Goal: Task Accomplishment & Management: Complete application form

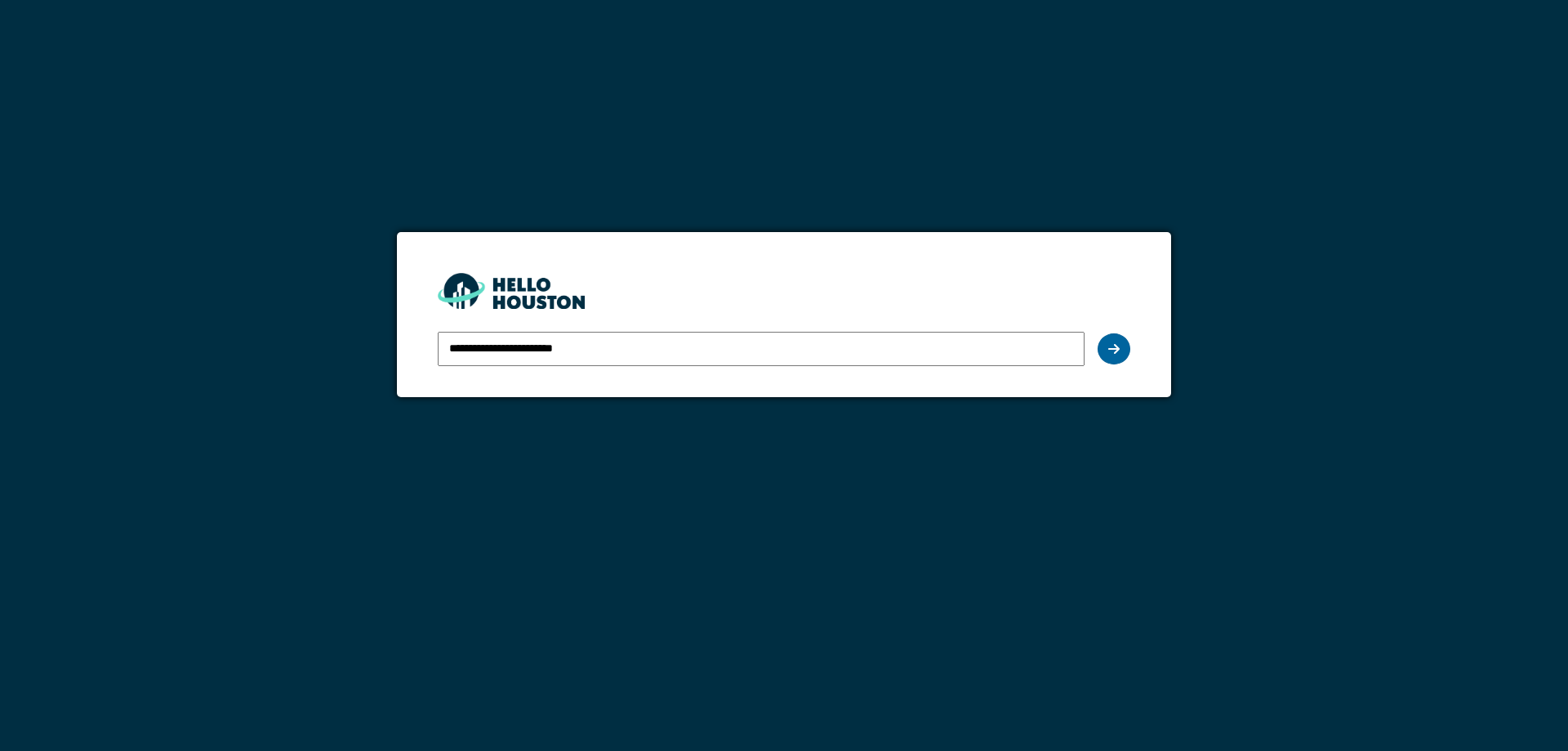
click at [1119, 359] on div at bounding box center [1114, 349] width 33 height 31
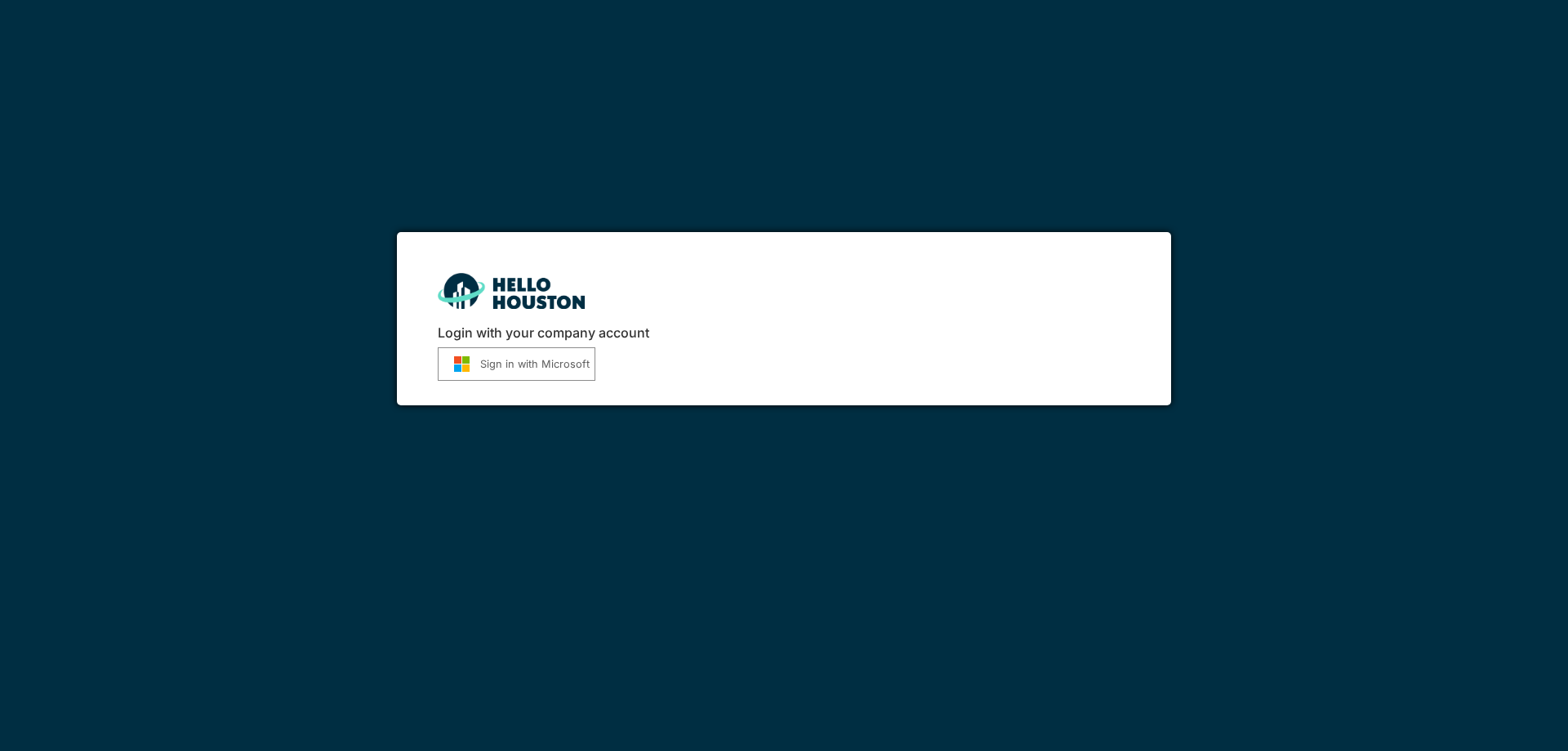
click at [517, 363] on button "Sign in with Microsoft" at bounding box center [517, 364] width 157 height 33
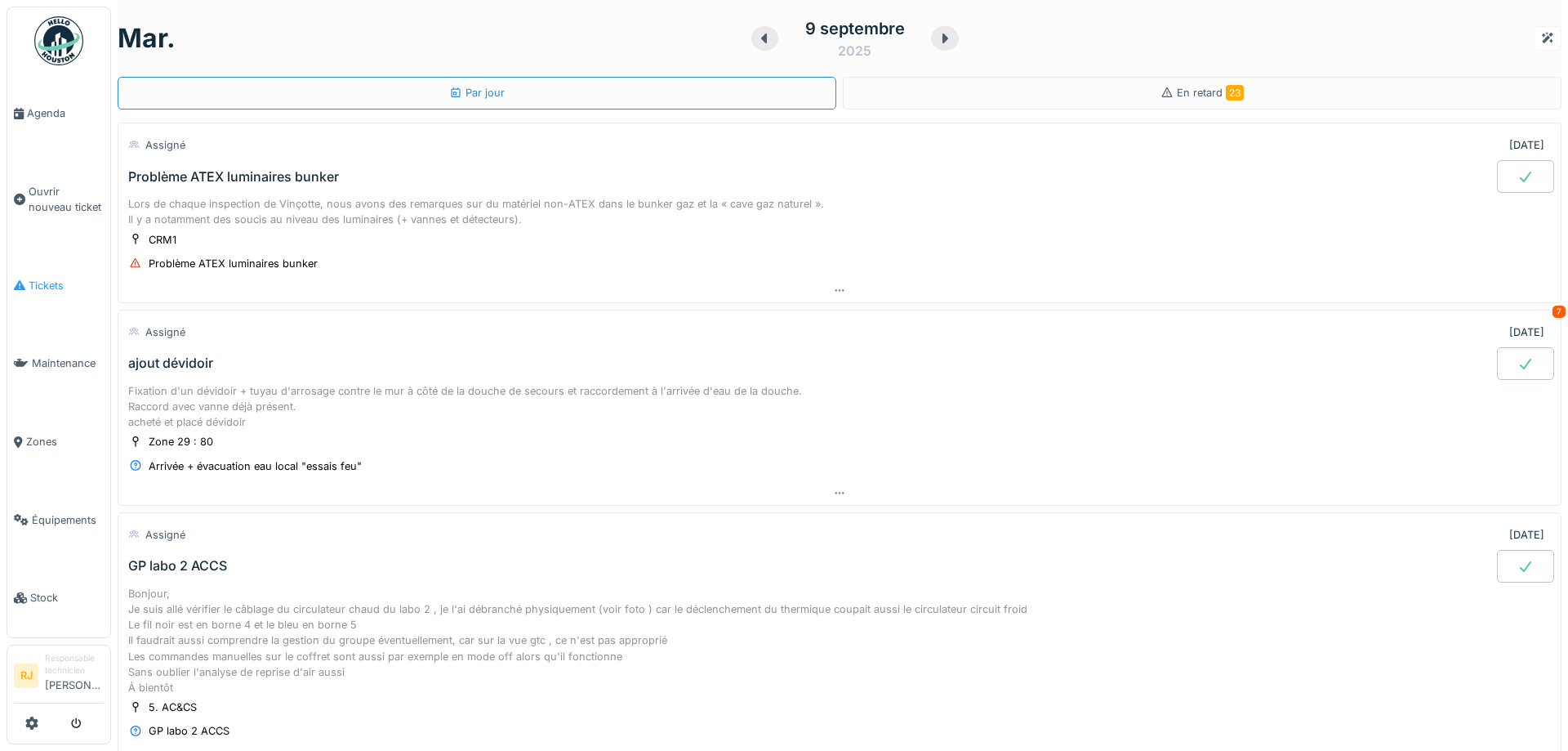
click at [51, 281] on span "Tickets" at bounding box center [66, 285] width 75 height 15
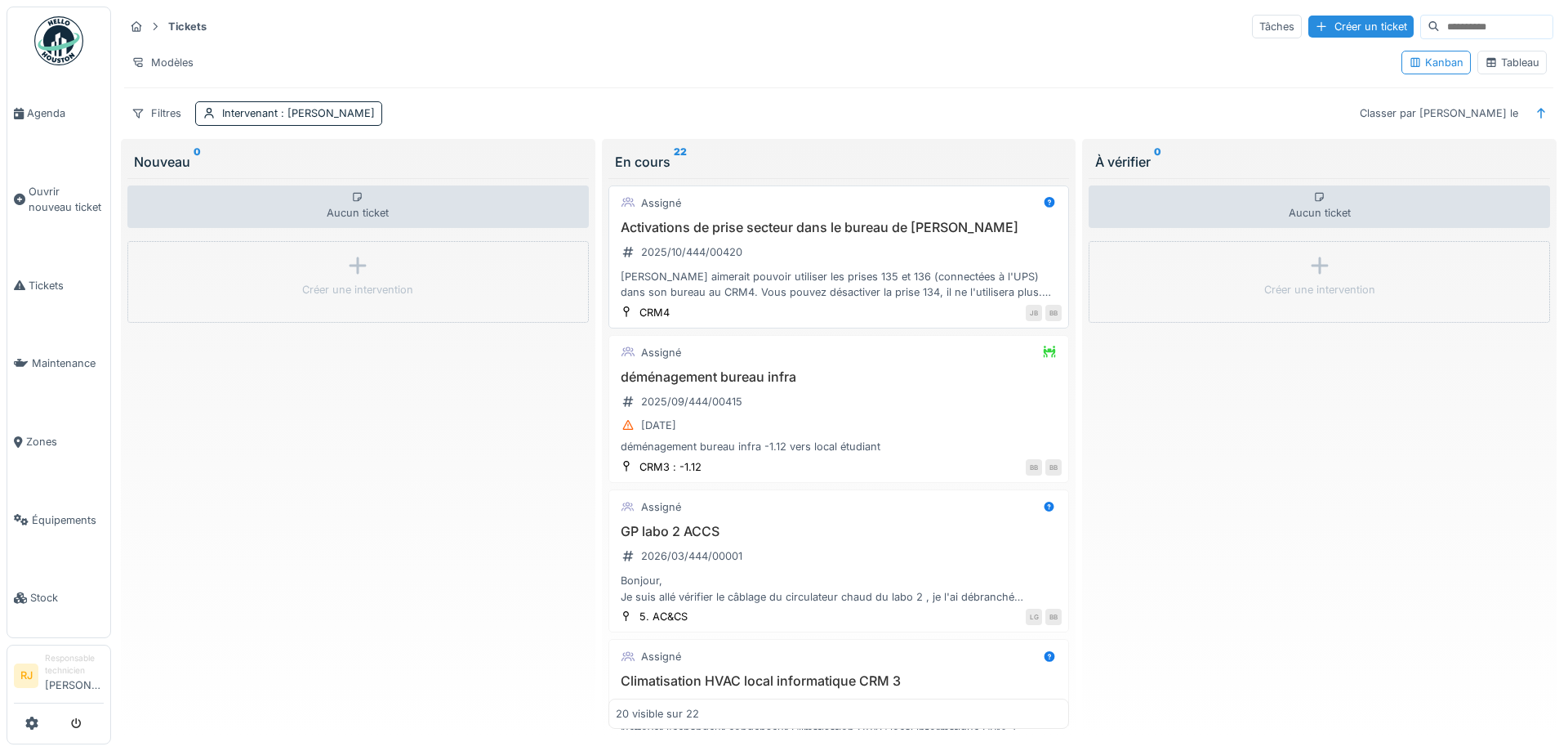
click at [887, 254] on div "Activations de prise secteur dans le bureau de Hugo UIJTEDBROEKS 2025/10/444/00…" at bounding box center [840, 260] width 447 height 80
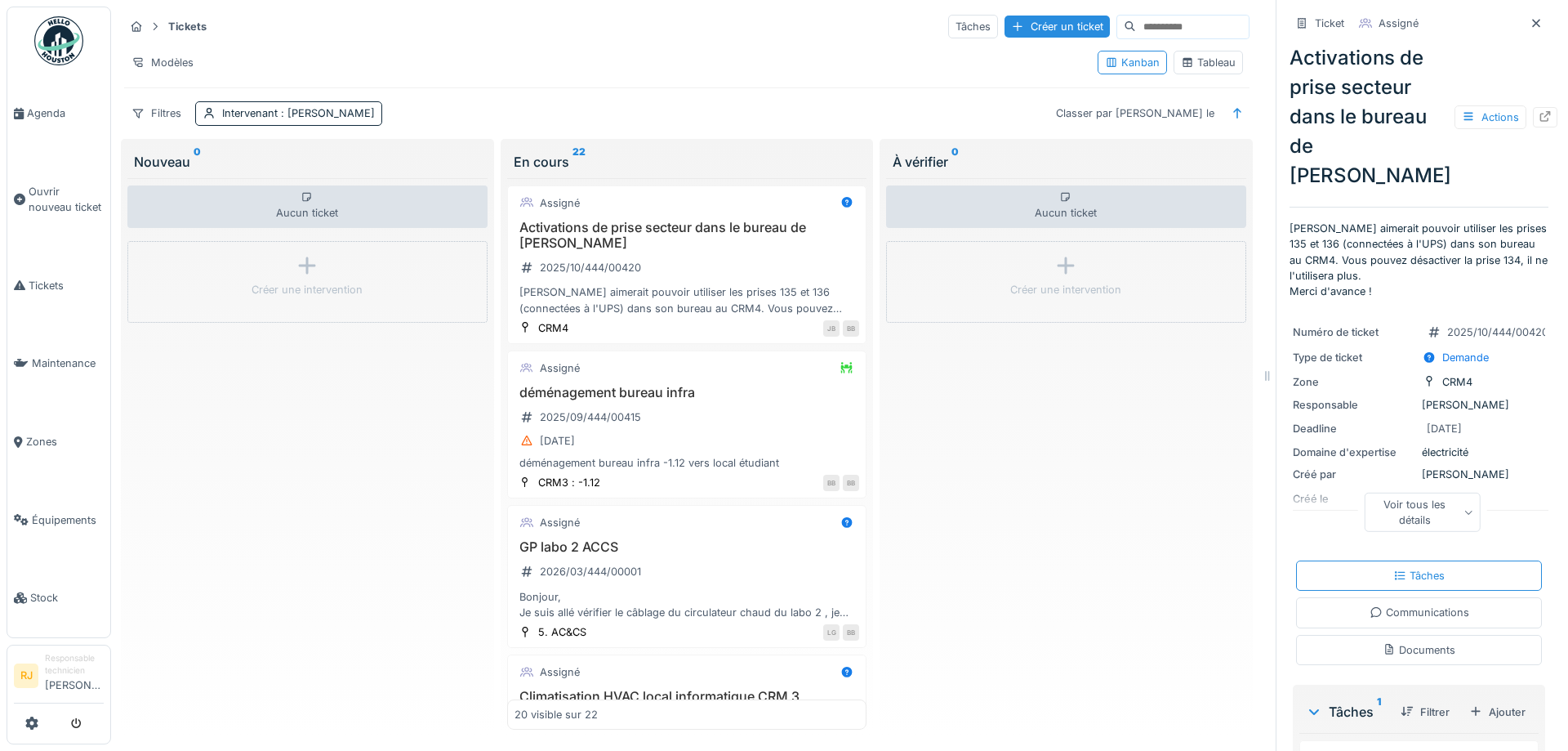
click at [1472, 516] on icon at bounding box center [1469, 513] width 9 height 9
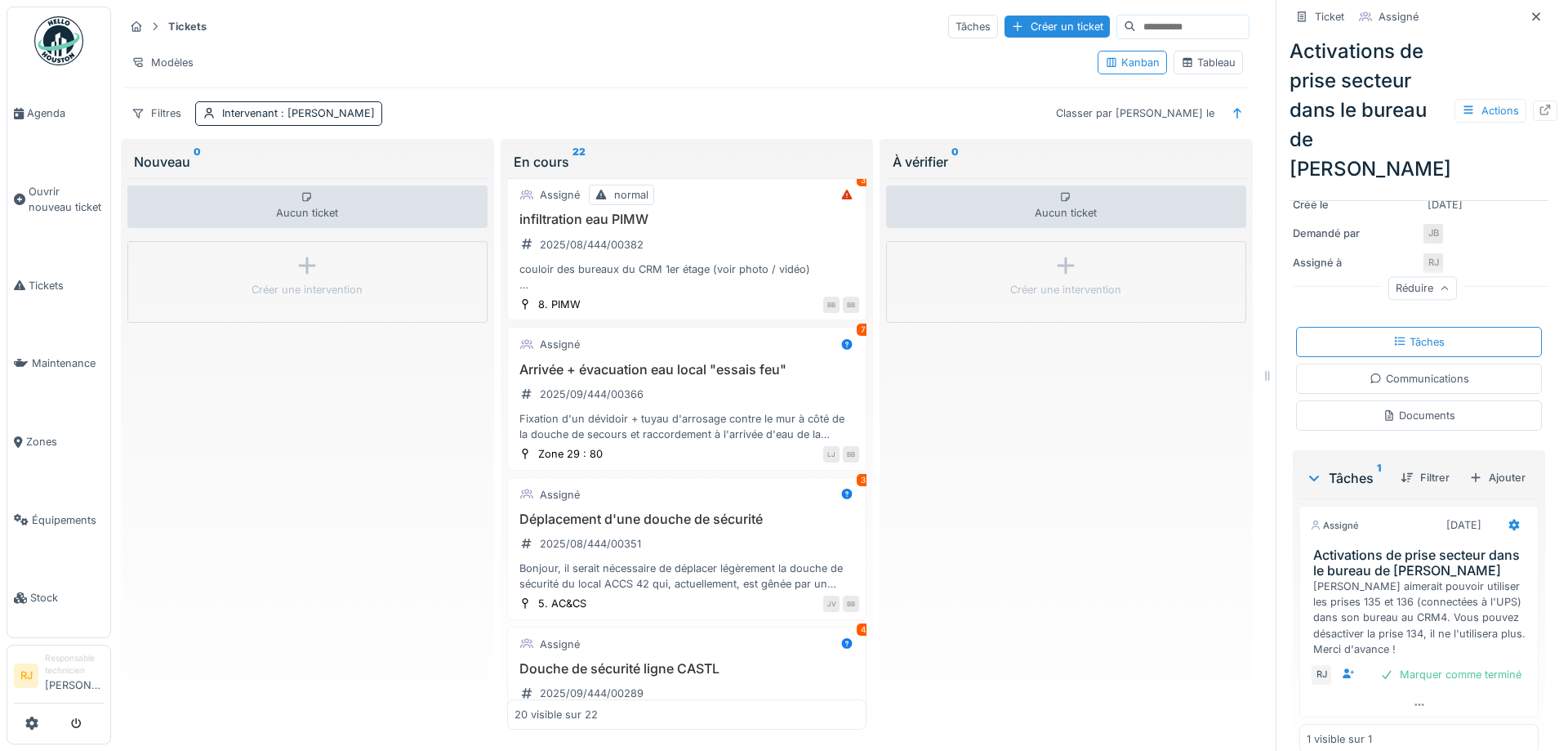
scroll to position [662, 0]
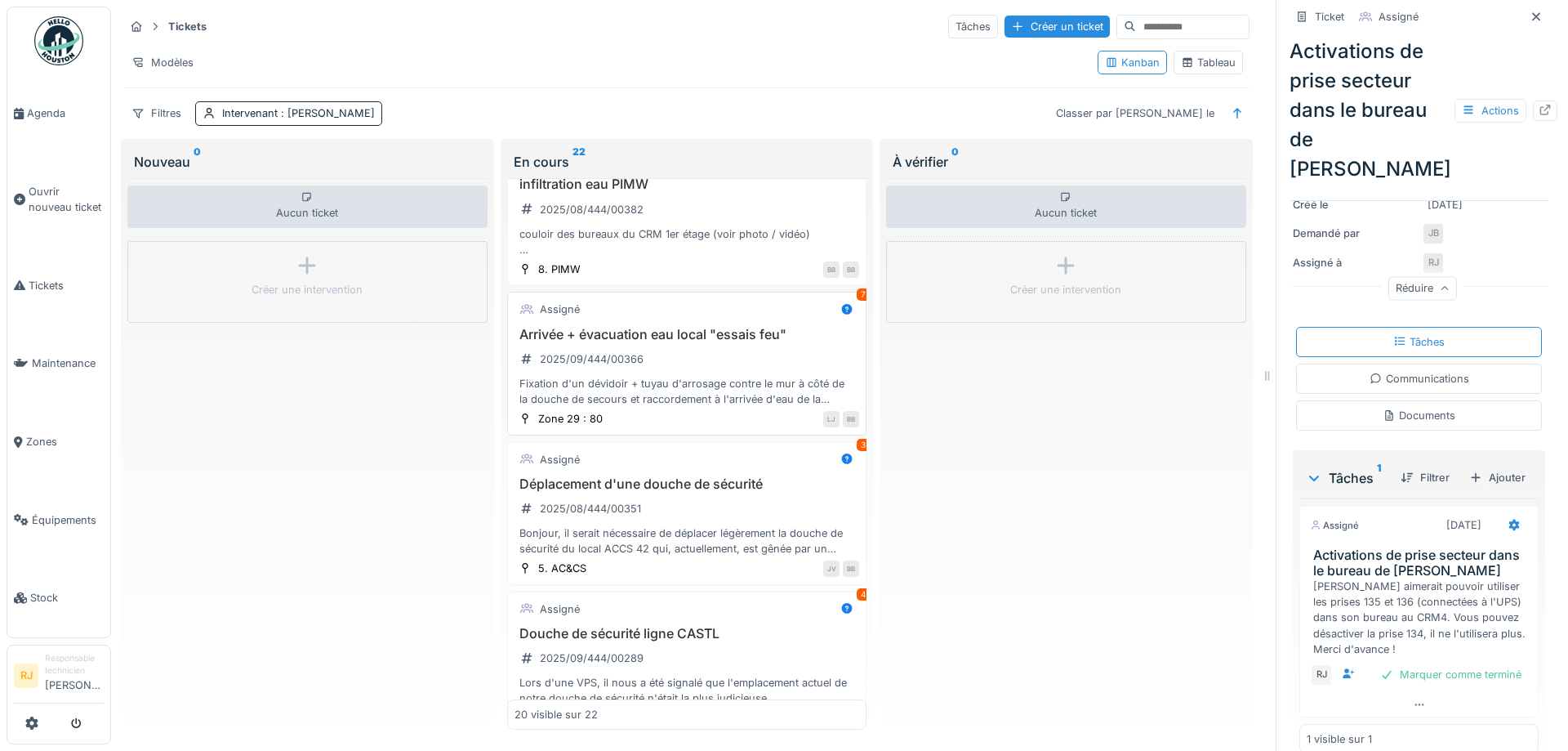
click at [681, 366] on div "Arrivée + évacuation eau local "essais feu" 2025/09/444/00366 Fixation d'un dév…" at bounding box center [687, 367] width 346 height 80
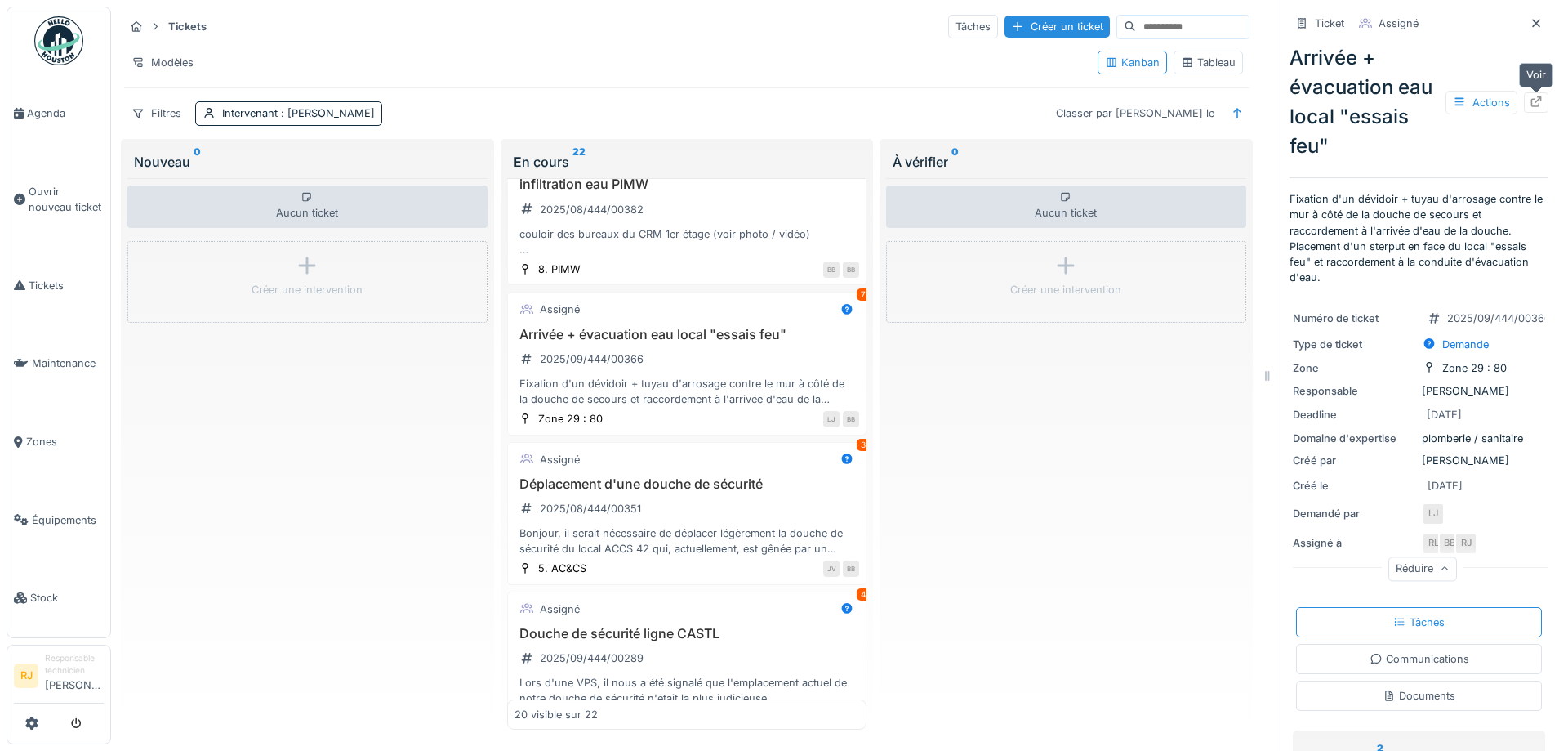
click at [1535, 98] on icon at bounding box center [1536, 102] width 13 height 10
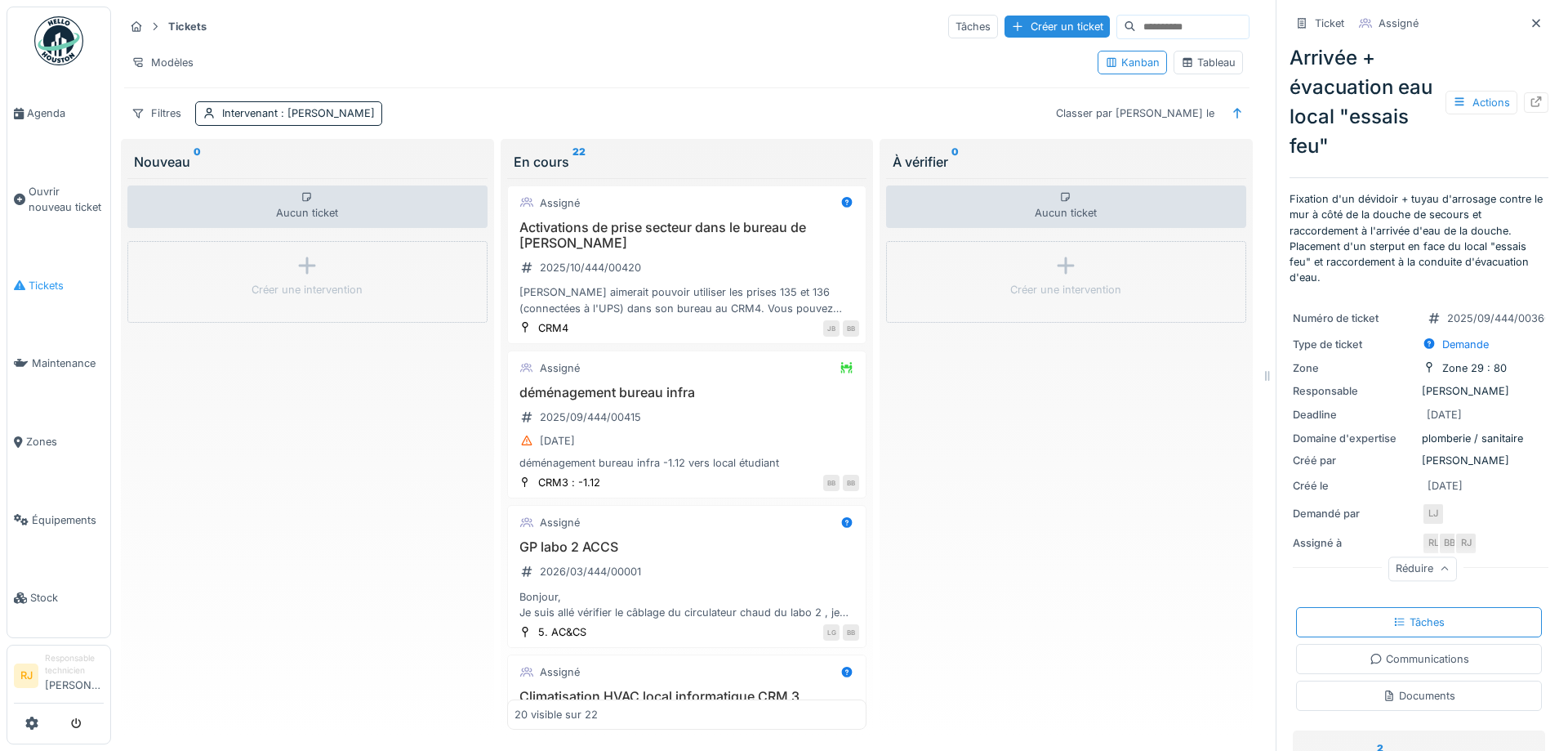
click at [19, 279] on icon at bounding box center [19, 284] width 11 height 11
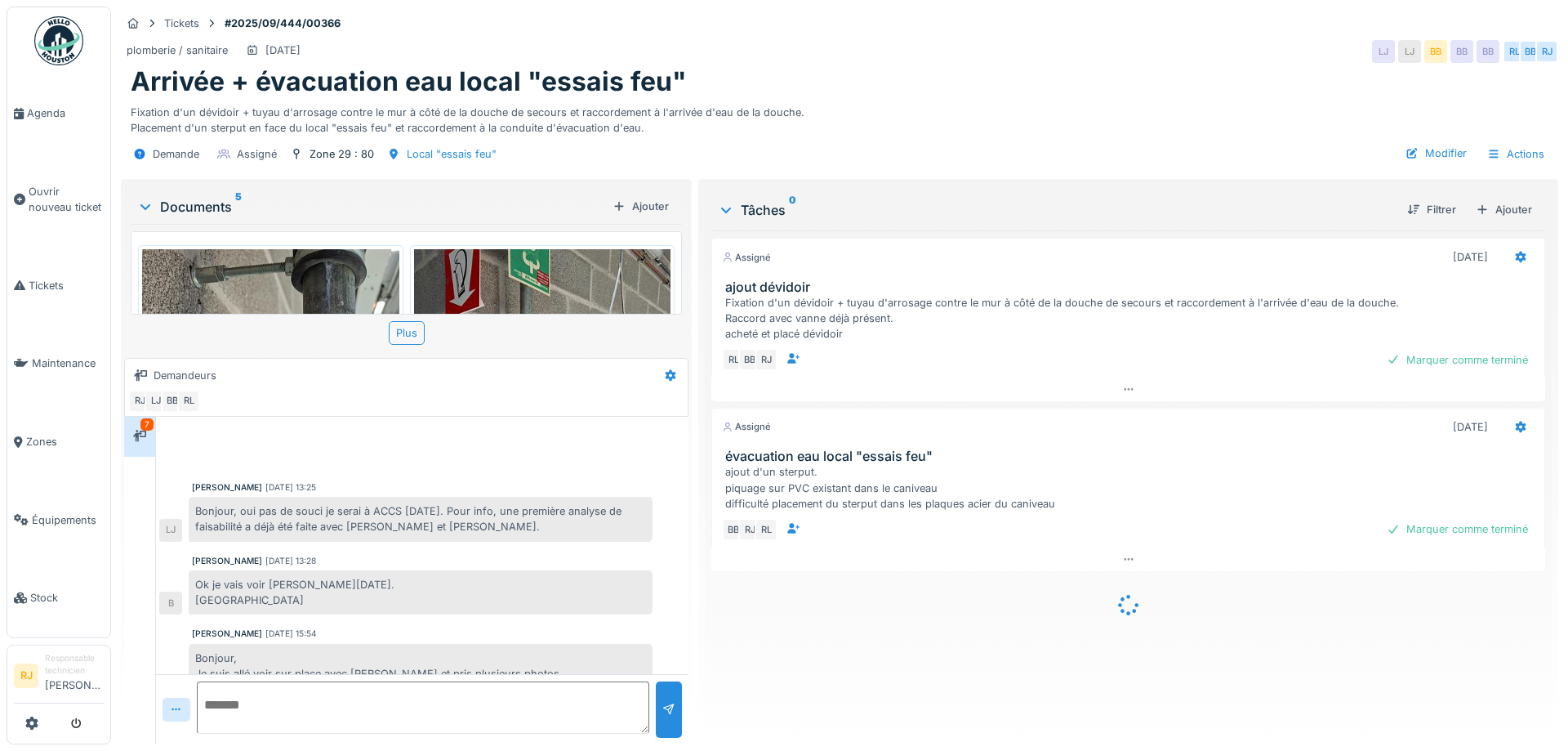
scroll to position [770, 0]
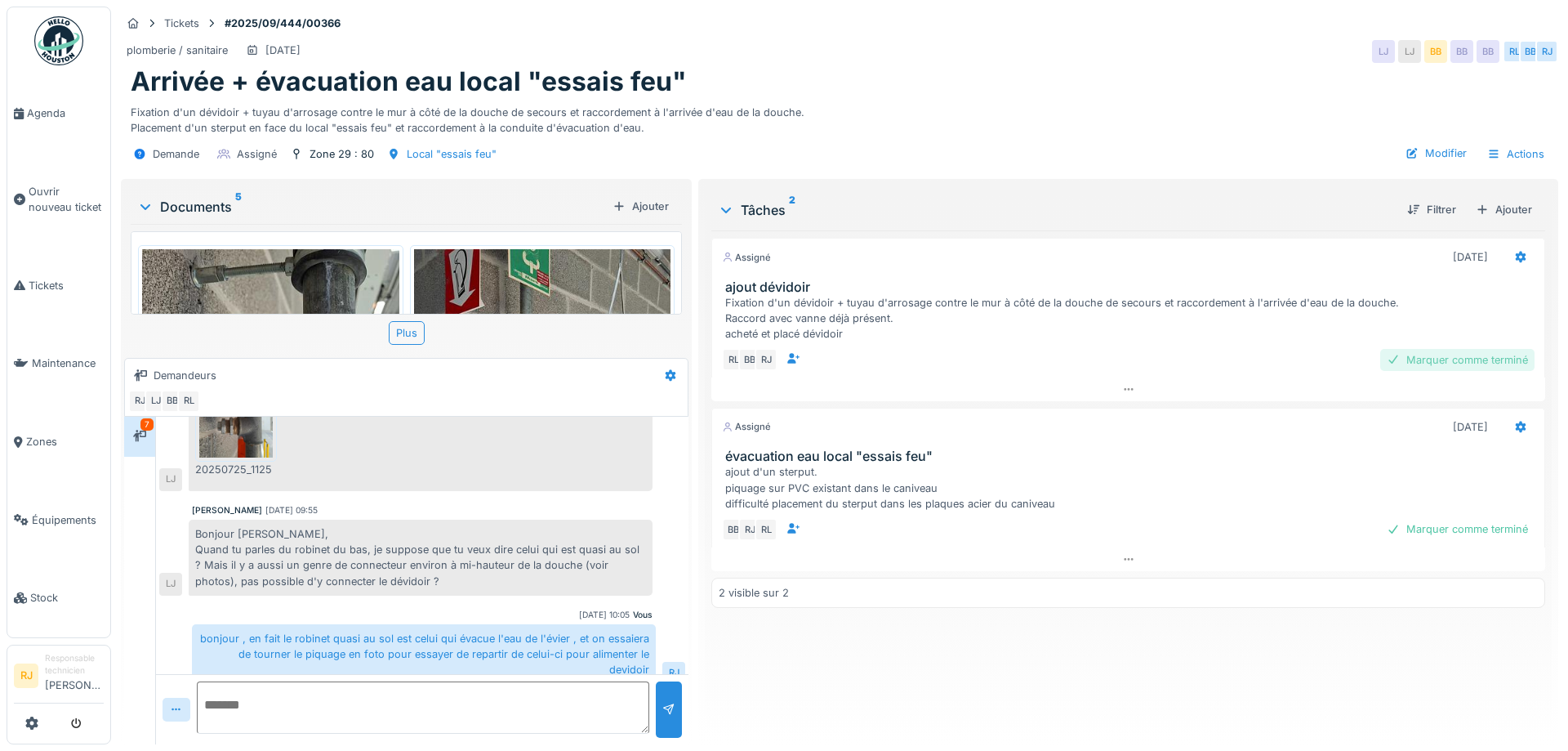
click at [1480, 365] on div "Marquer comme terminé" at bounding box center [1458, 361] width 154 height 22
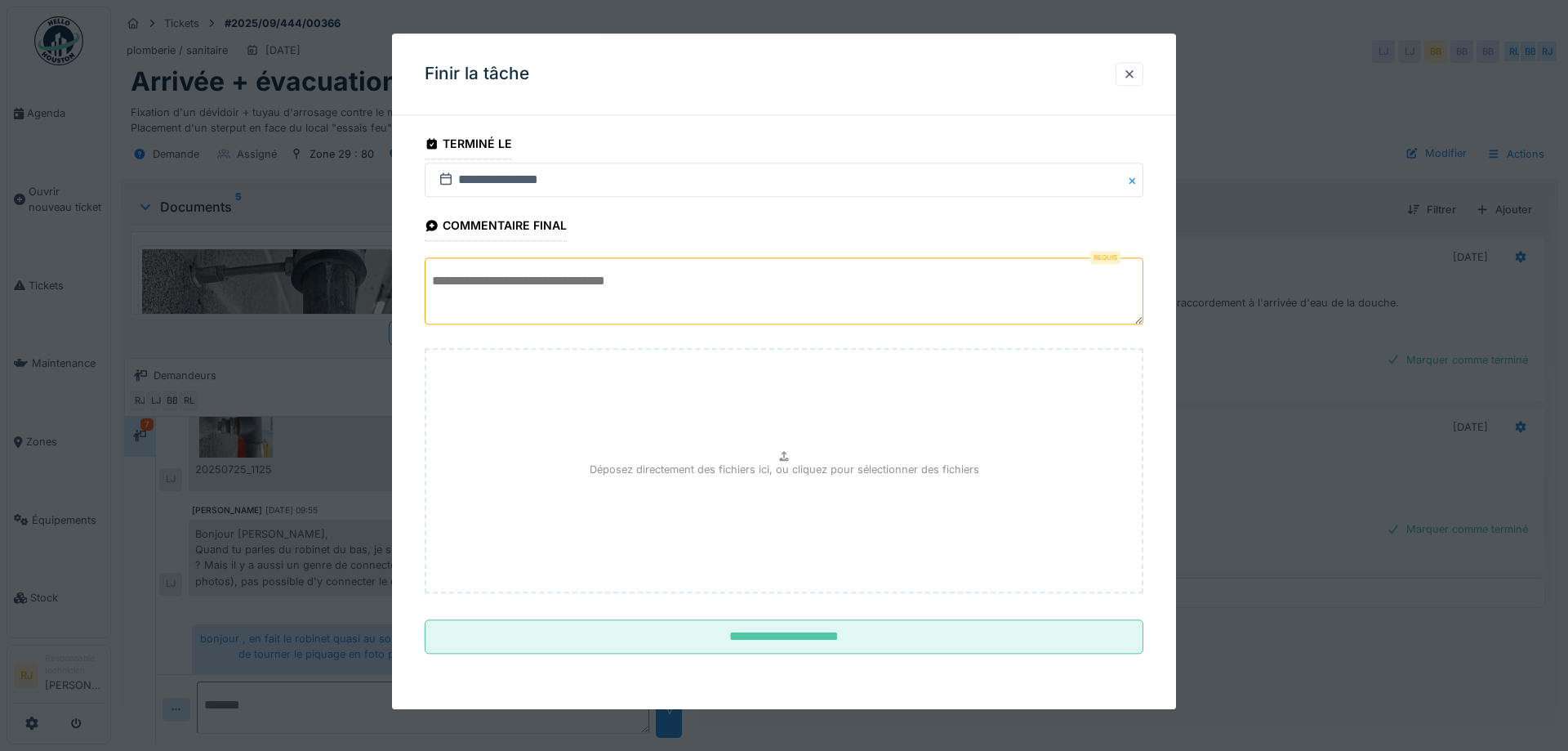
click at [601, 307] on textarea at bounding box center [784, 292] width 719 height 67
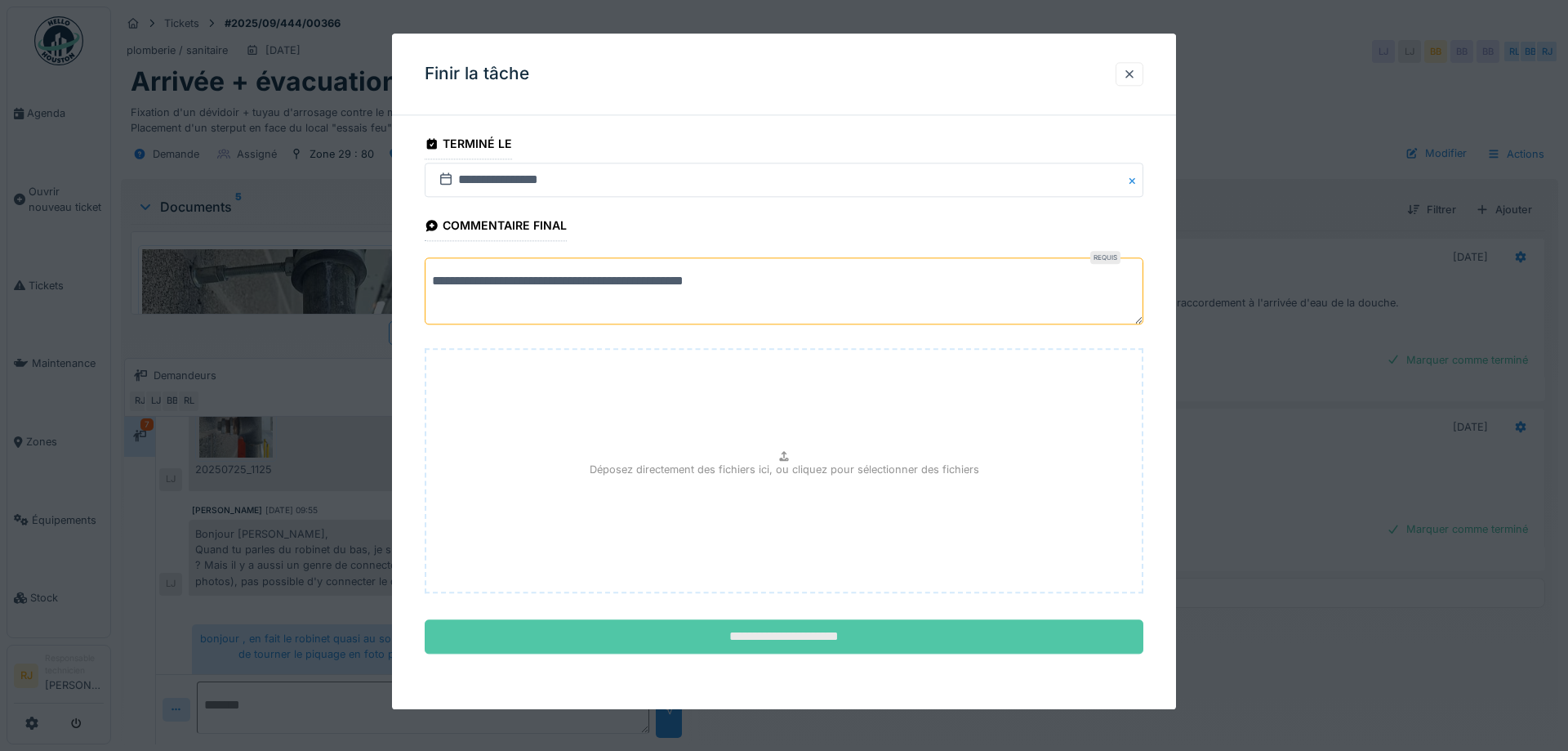
type textarea "**********"
click at [817, 639] on input "**********" at bounding box center [784, 637] width 719 height 34
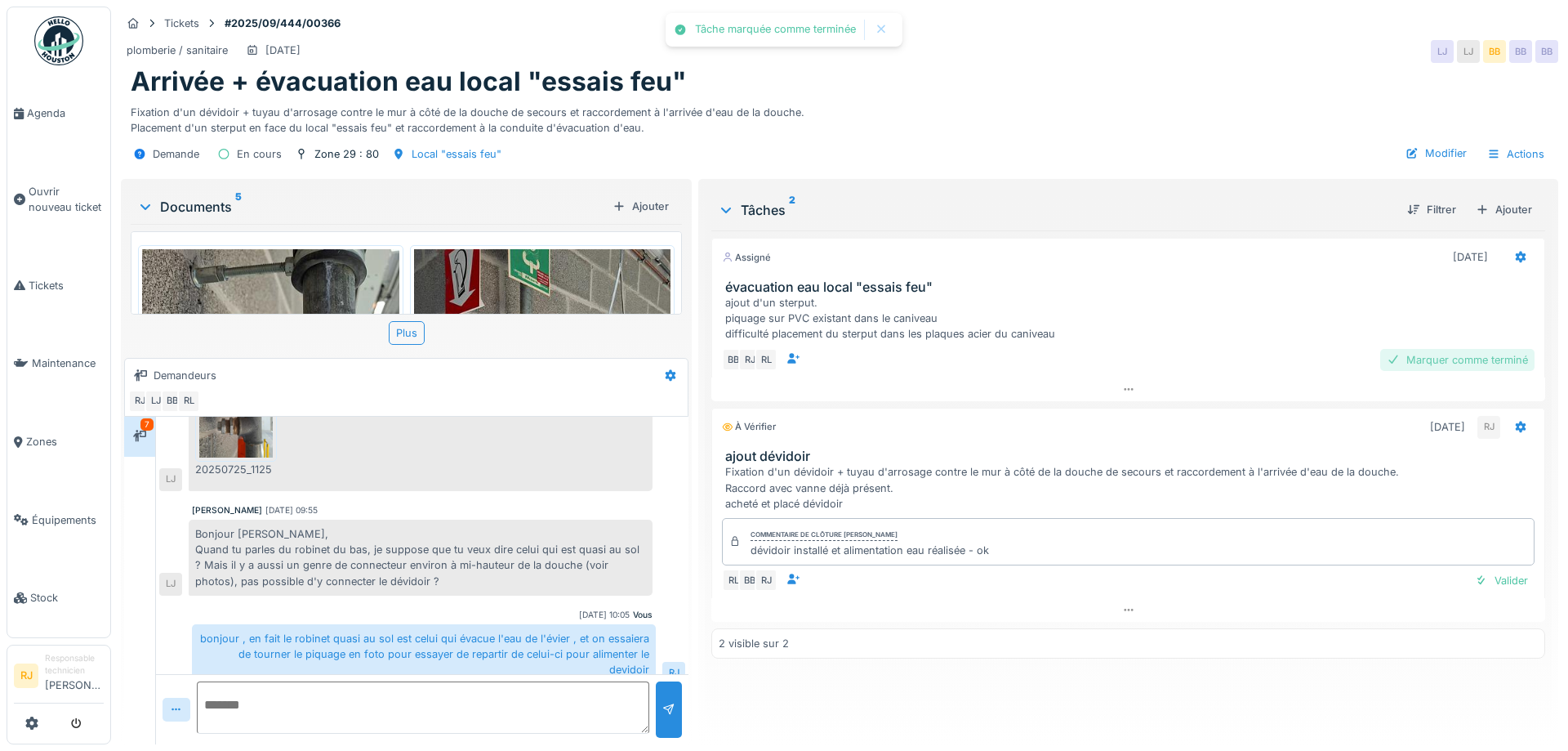
click at [1492, 368] on div "Marquer comme terminé" at bounding box center [1458, 361] width 154 height 22
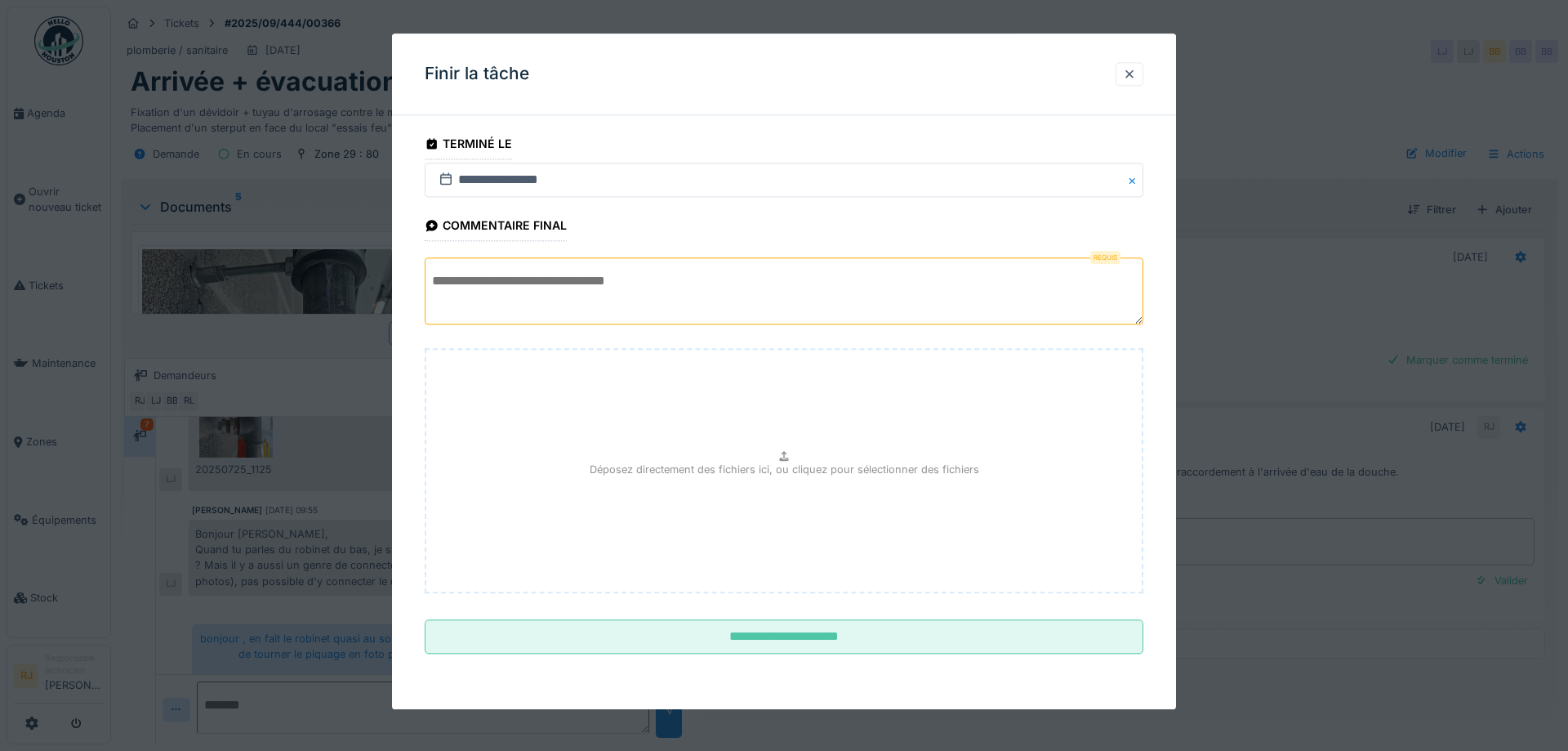
click at [724, 270] on textarea at bounding box center [784, 292] width 719 height 67
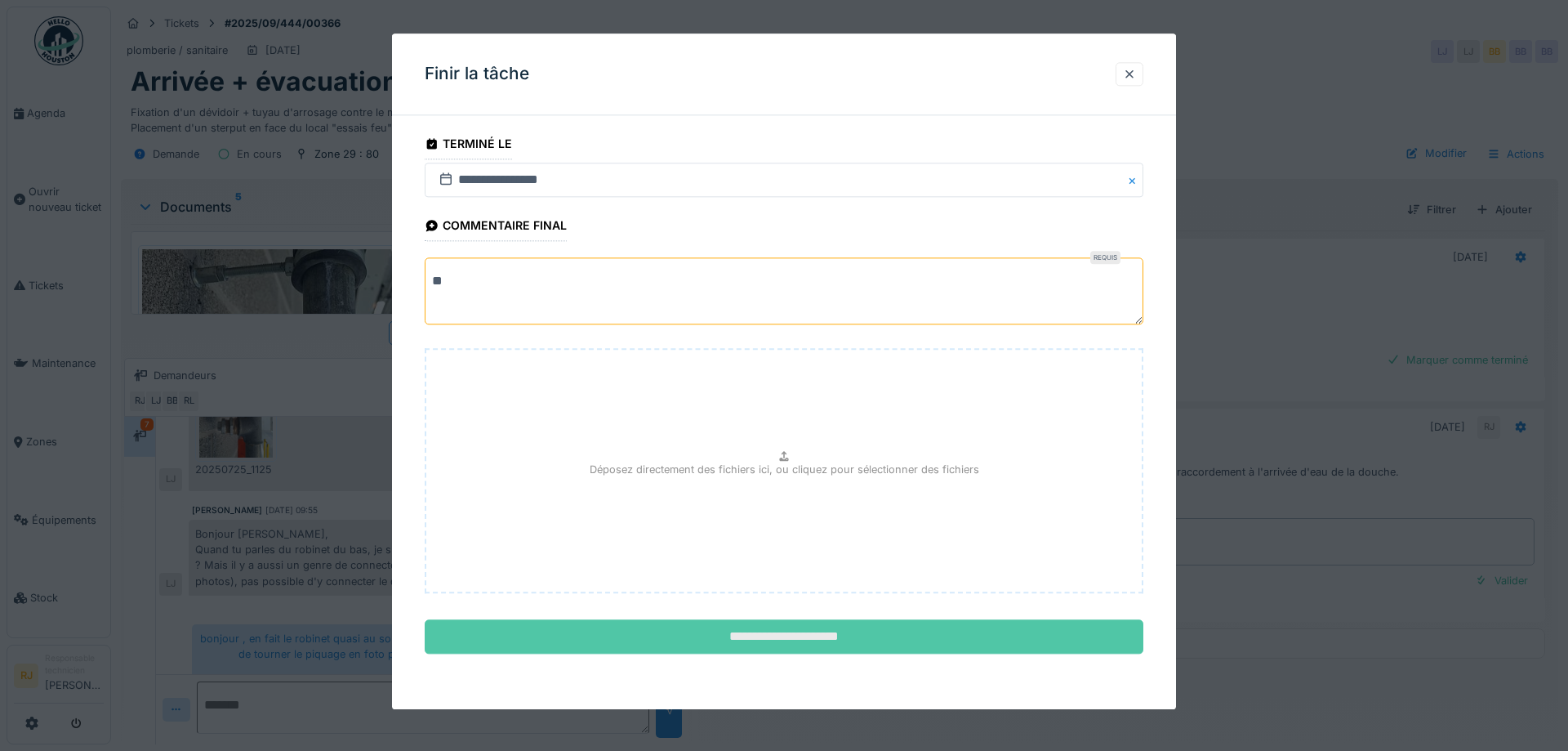
type textarea "**"
click at [793, 642] on input "**********" at bounding box center [784, 637] width 719 height 34
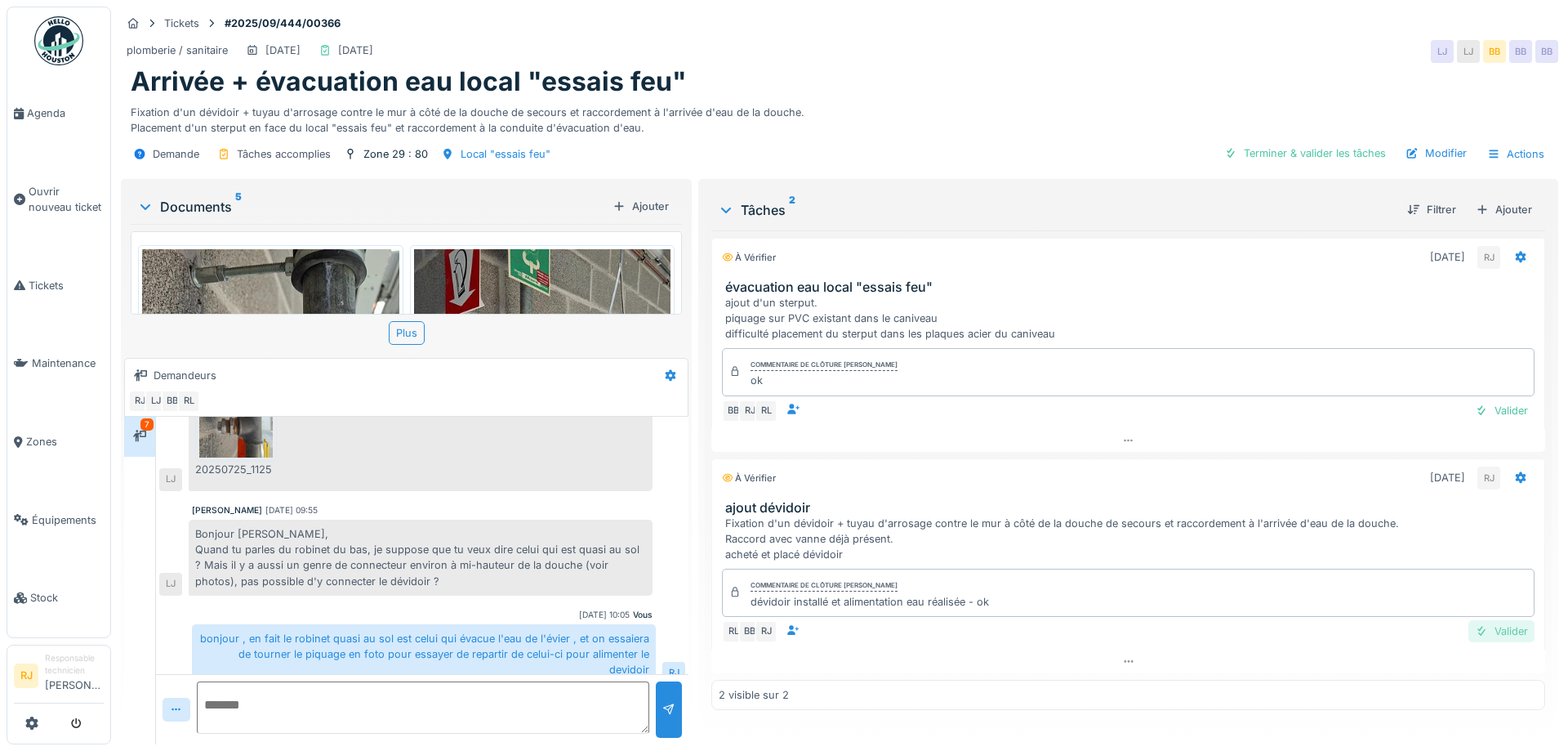
click at [1525, 635] on div "Valider" at bounding box center [1501, 631] width 66 height 22
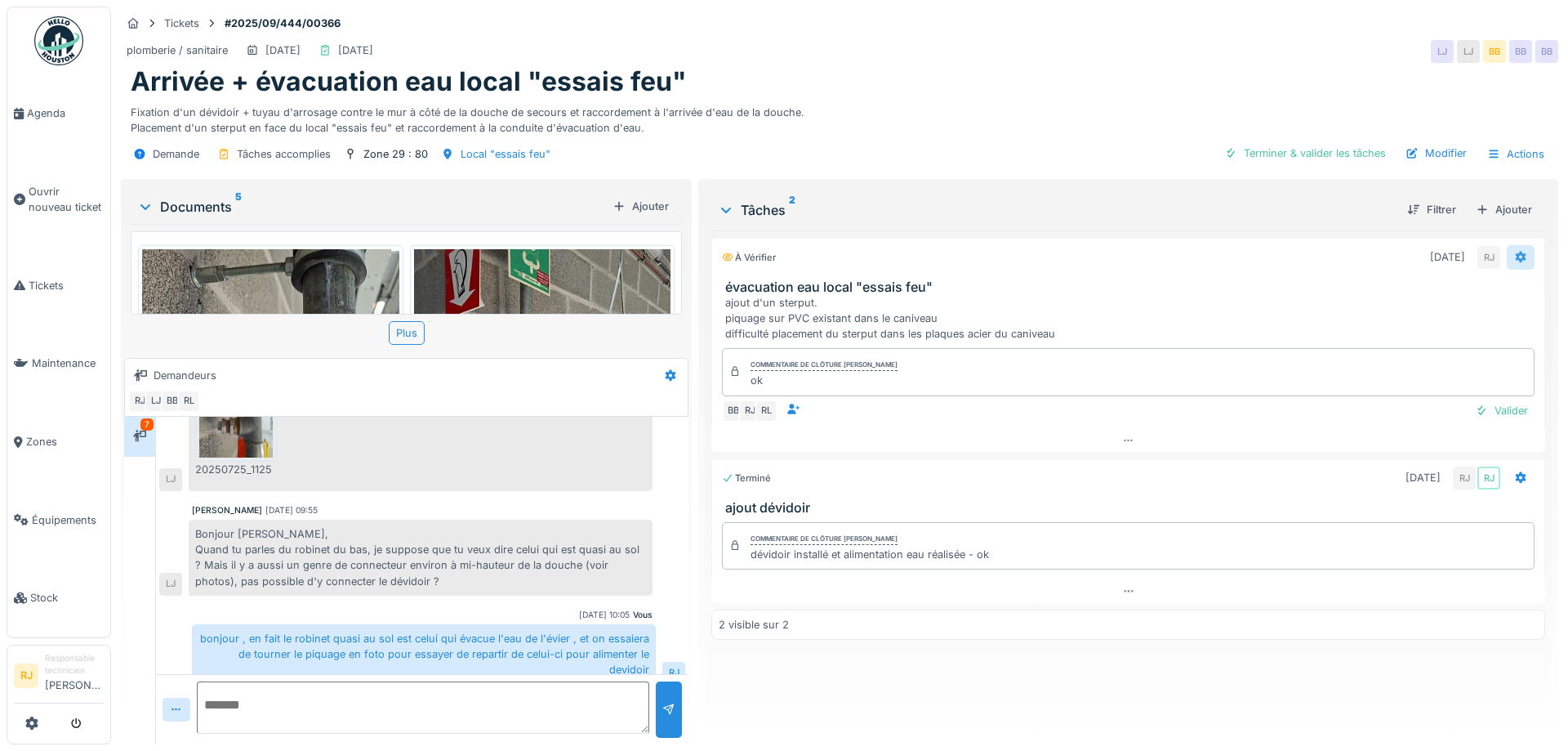
click at [1523, 253] on icon at bounding box center [1520, 257] width 13 height 10
click at [1441, 315] on div "Rouvrir" at bounding box center [1459, 318] width 140 height 25
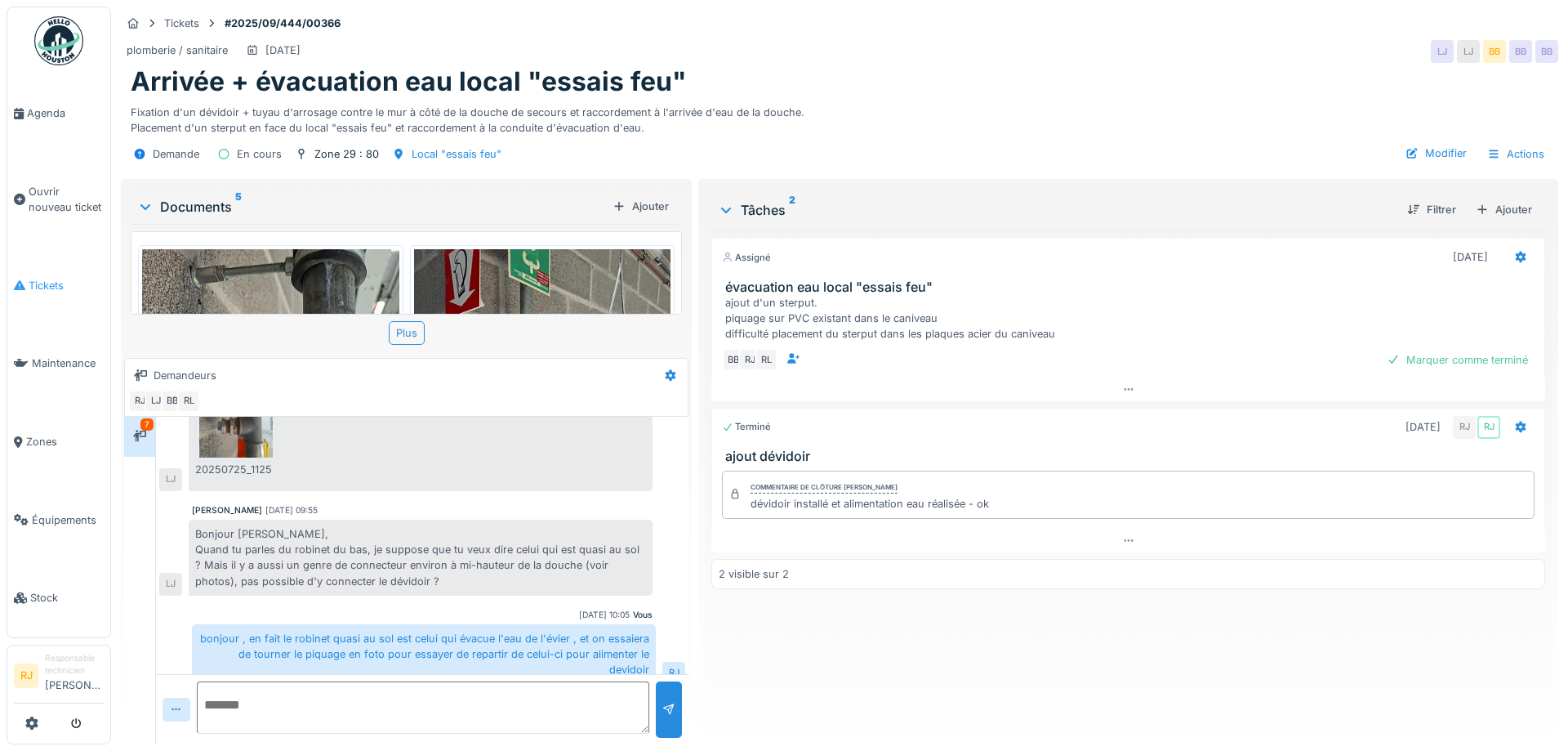
click at [37, 291] on link "Tickets" at bounding box center [59, 286] width 103 height 79
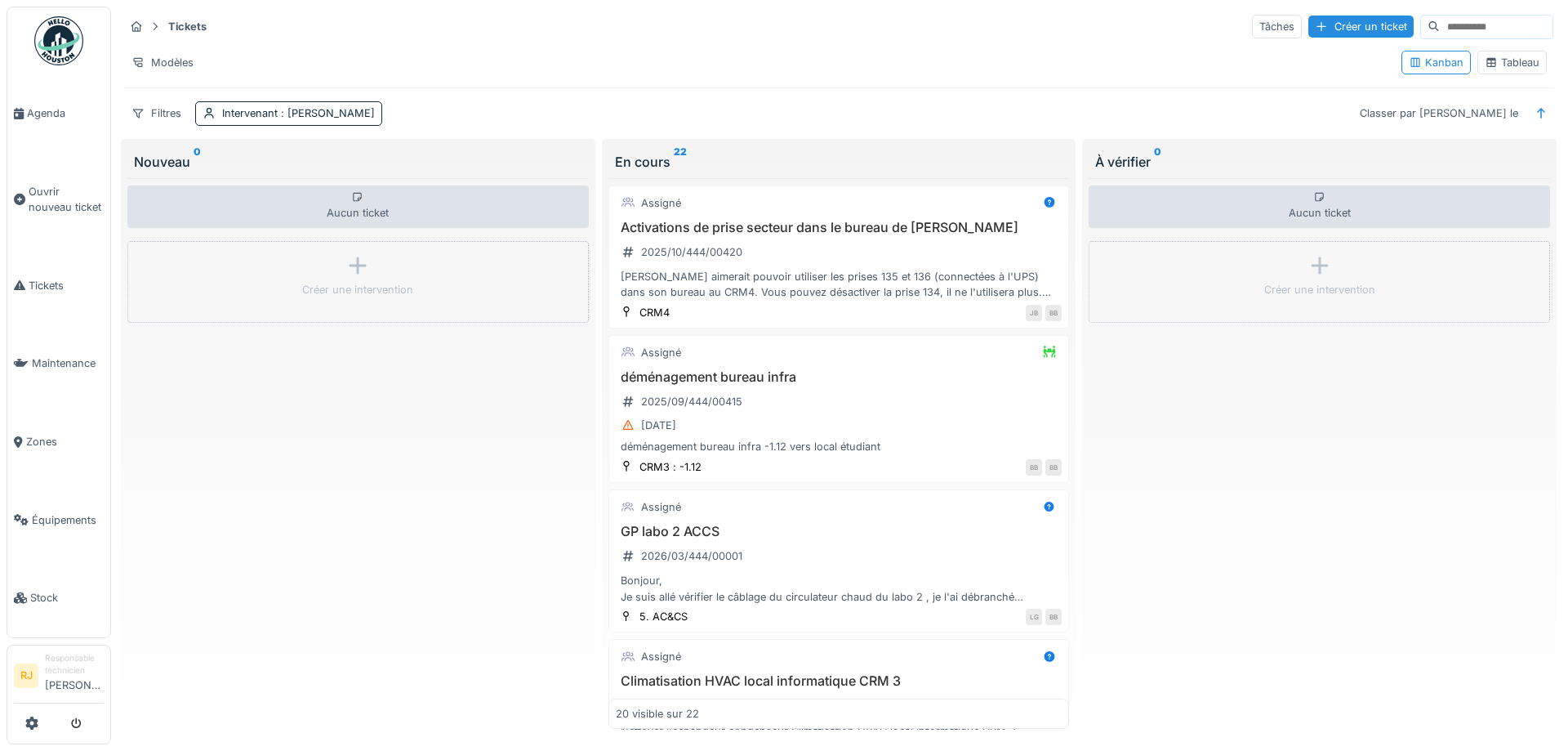
click at [51, 202] on span "Ouvrir nouveau ticket" at bounding box center [66, 200] width 75 height 31
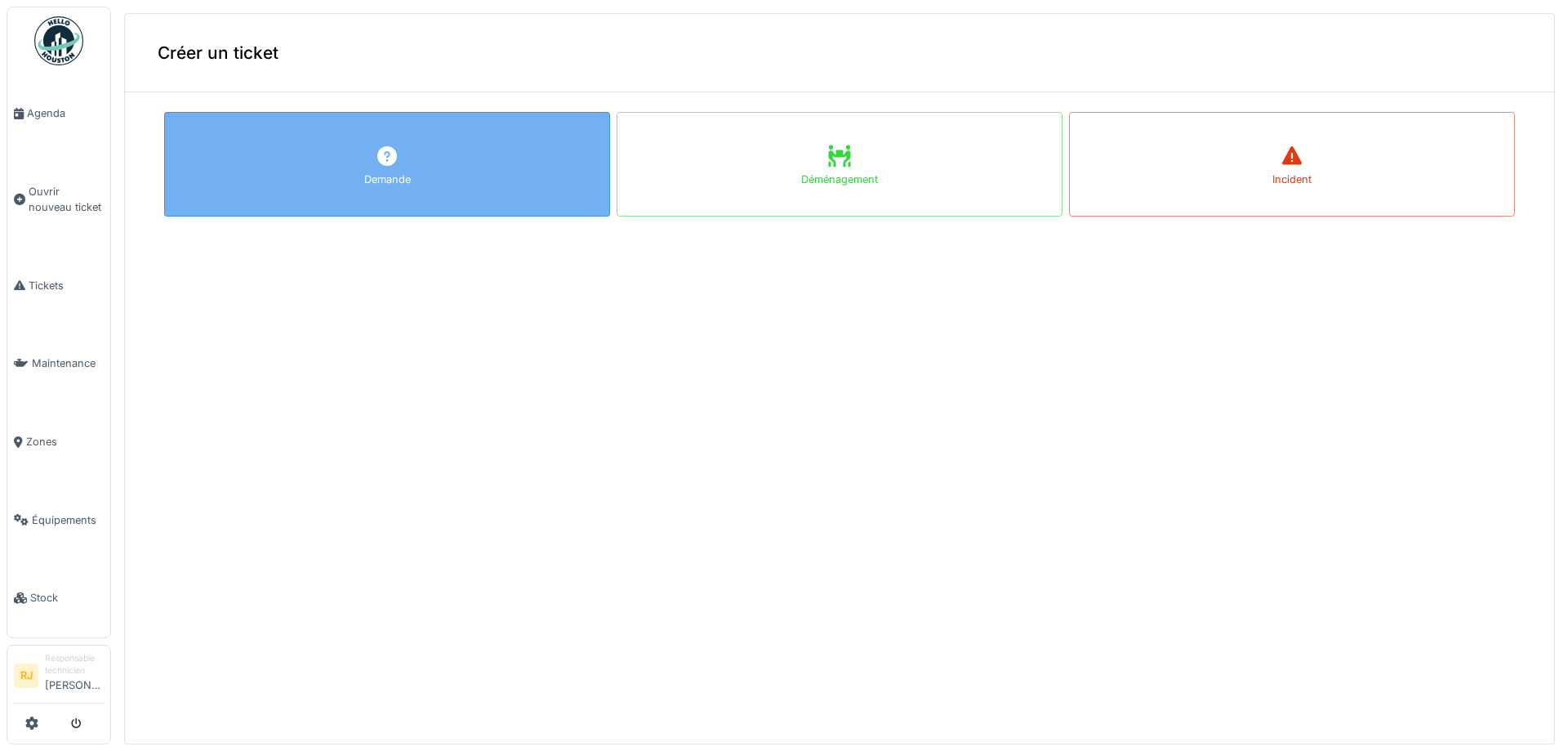
click at [327, 163] on div "Demande" at bounding box center [387, 164] width 446 height 104
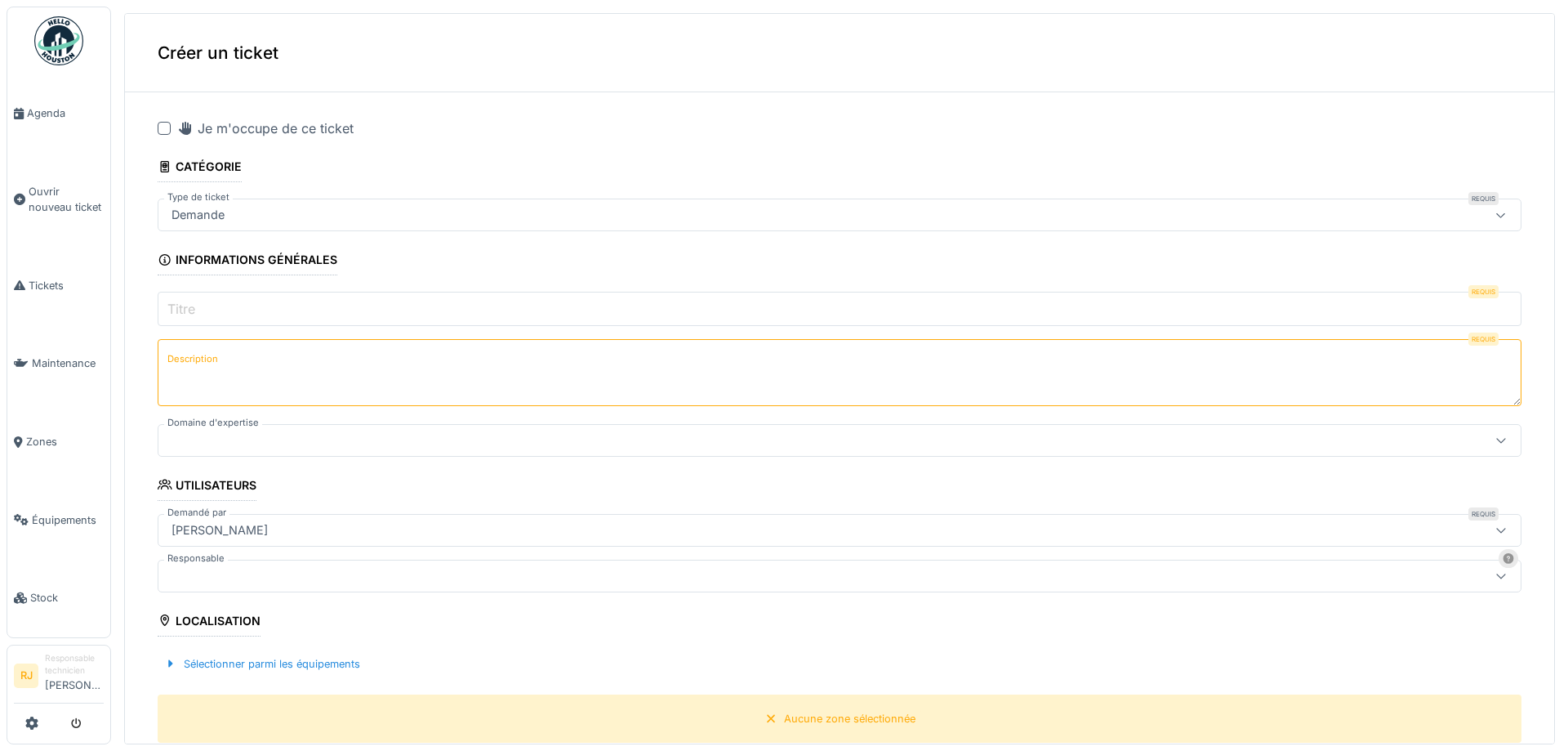
click at [259, 312] on input "Titre" at bounding box center [840, 309] width 1364 height 34
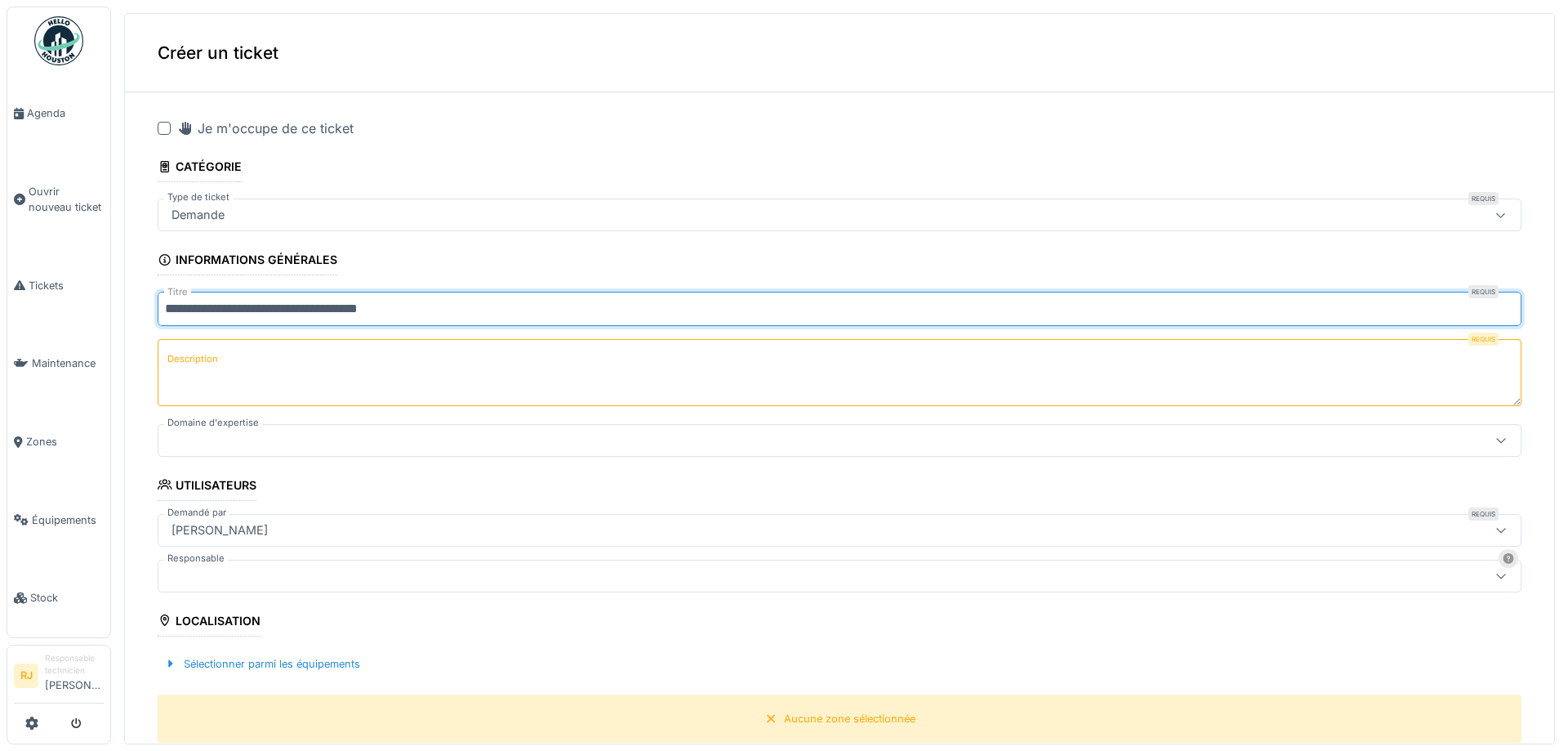
click at [271, 307] on input "**********" at bounding box center [840, 309] width 1364 height 34
type input "**********"
click at [294, 370] on textarea "Description" at bounding box center [840, 373] width 1364 height 67
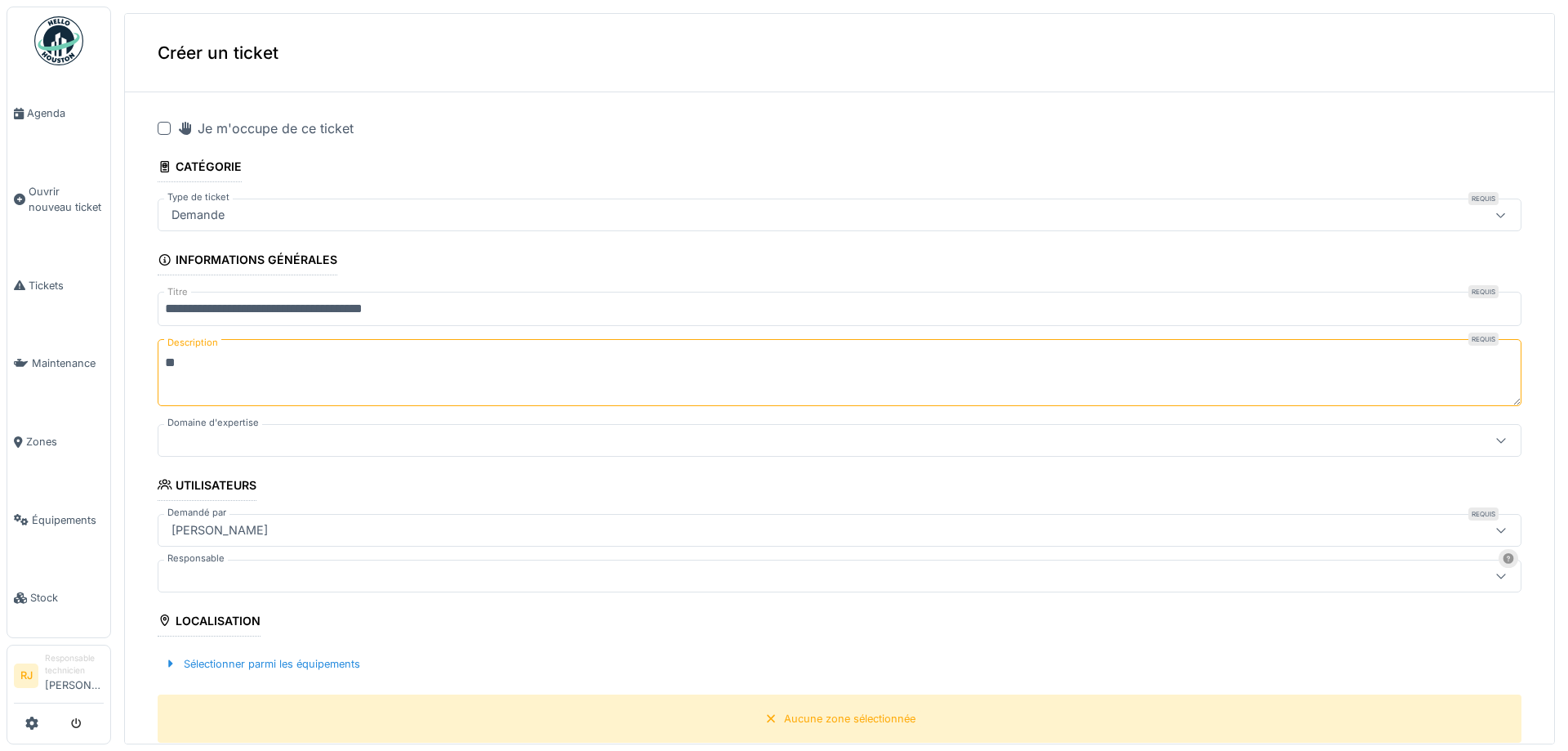
type textarea "*"
type textarea "**********"
click at [232, 436] on div at bounding box center [766, 440] width 1202 height 18
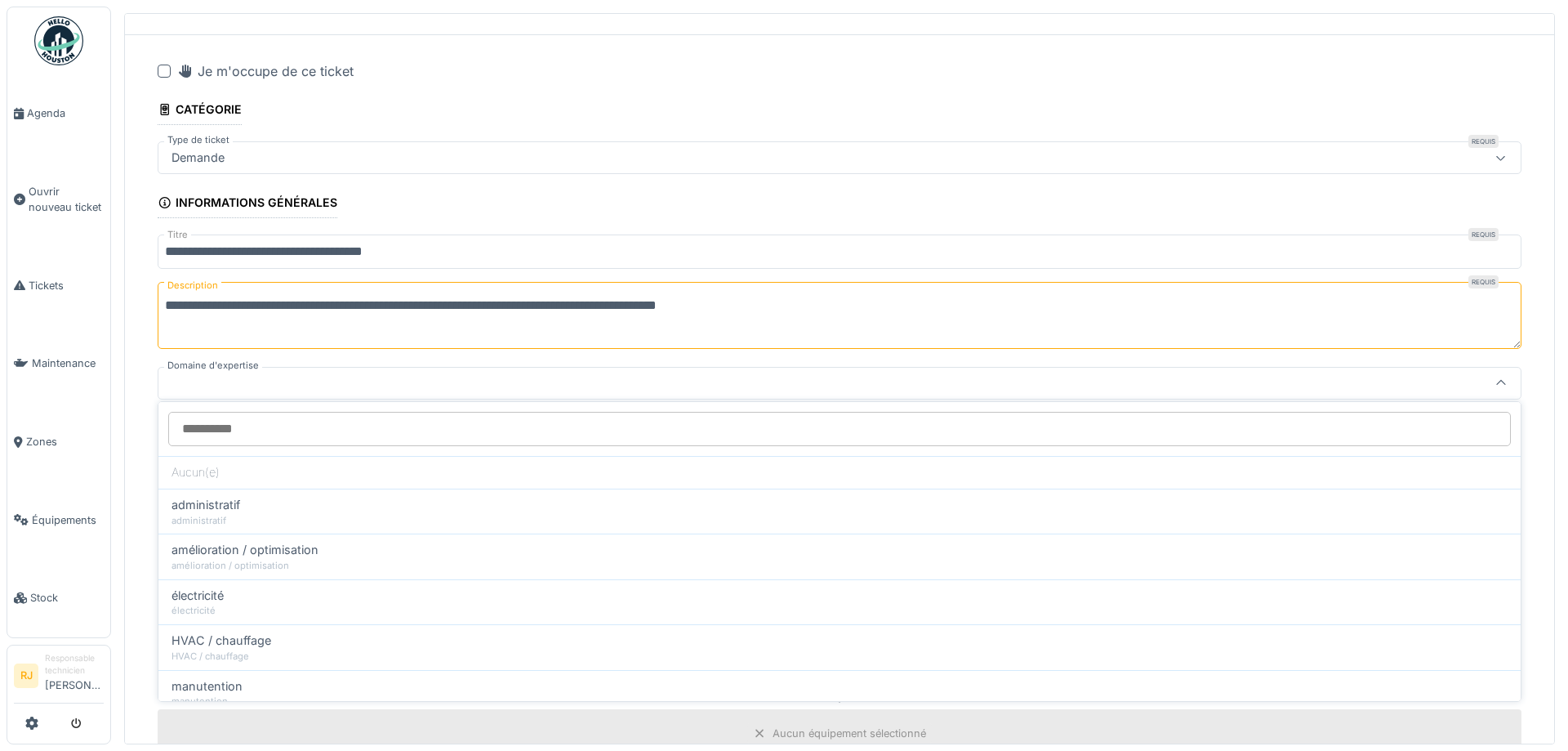
scroll to position [59, 0]
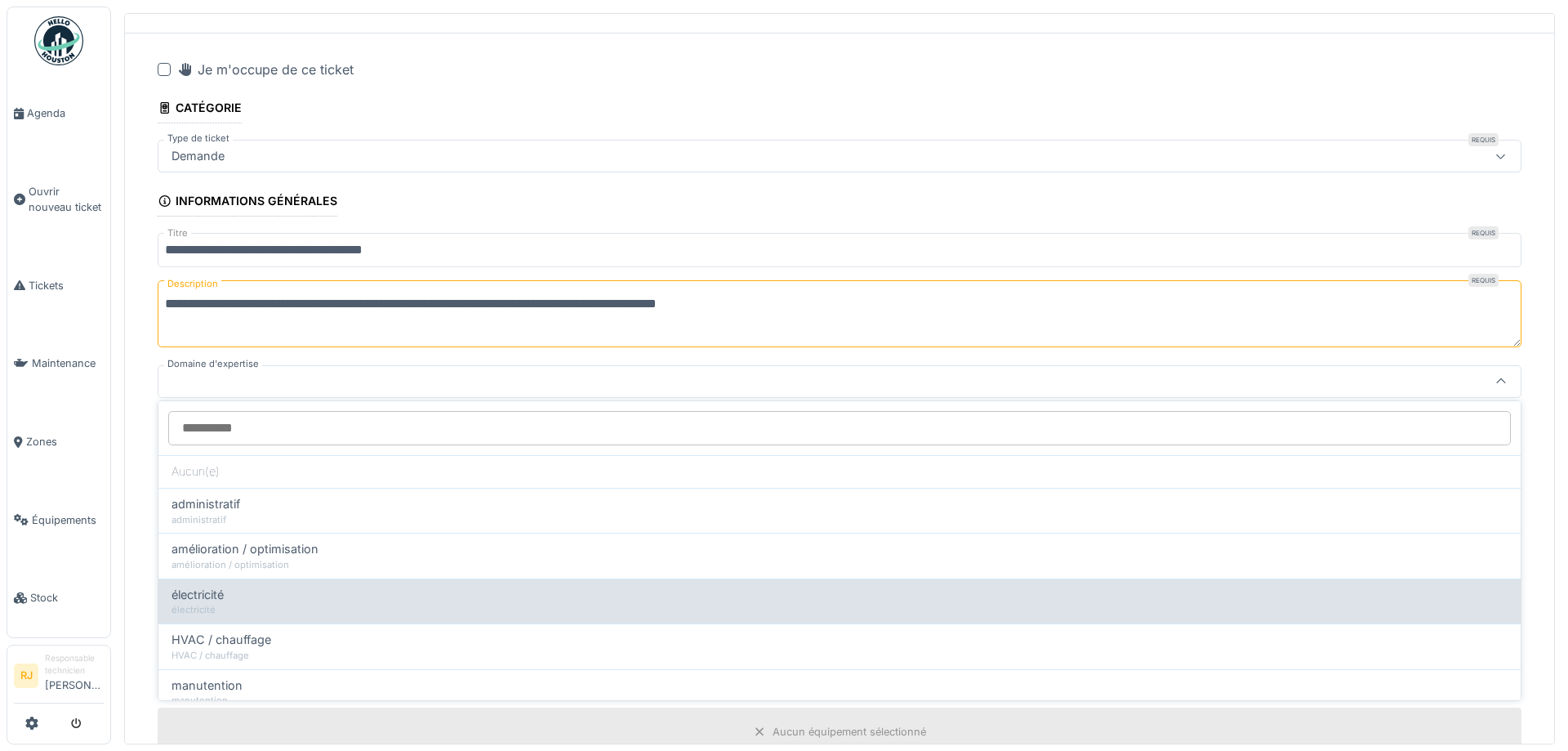
click at [238, 611] on div "électricité" at bounding box center [839, 610] width 1336 height 14
type input "****"
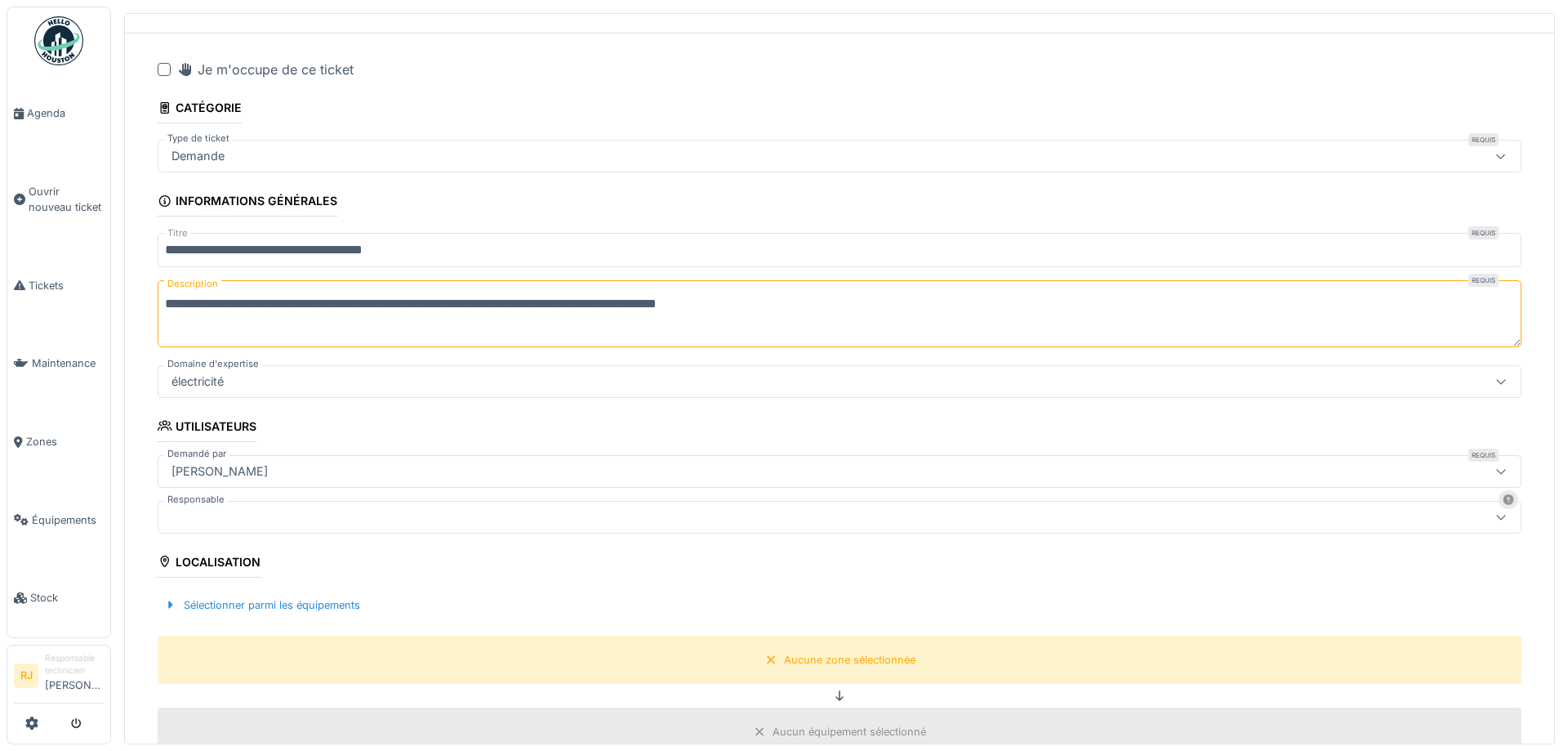
click at [217, 509] on div at bounding box center [766, 517] width 1202 height 18
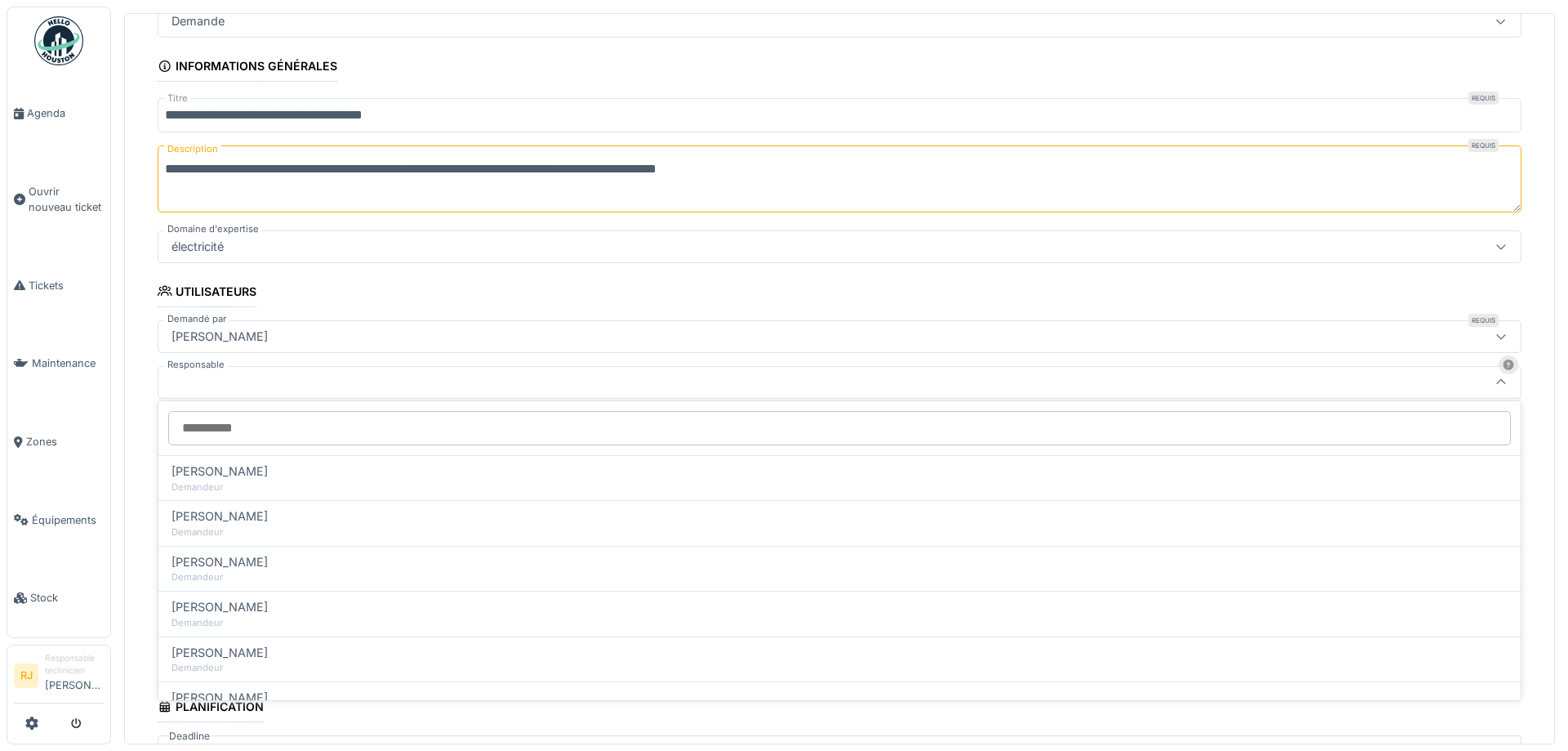
scroll to position [194, 0]
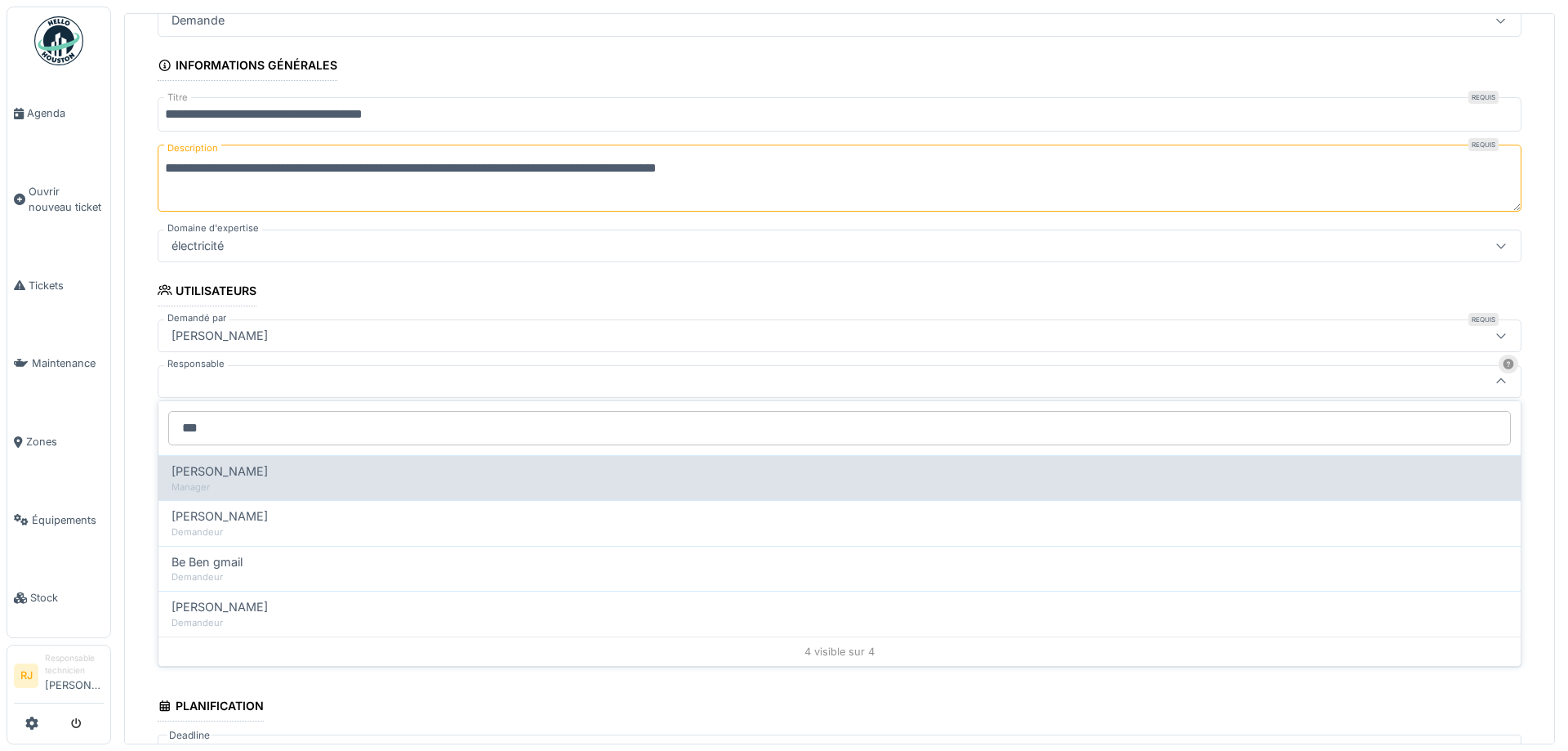
type input "***"
click at [227, 472] on span "Benoit Benecchi" at bounding box center [219, 471] width 97 height 18
type input "*****"
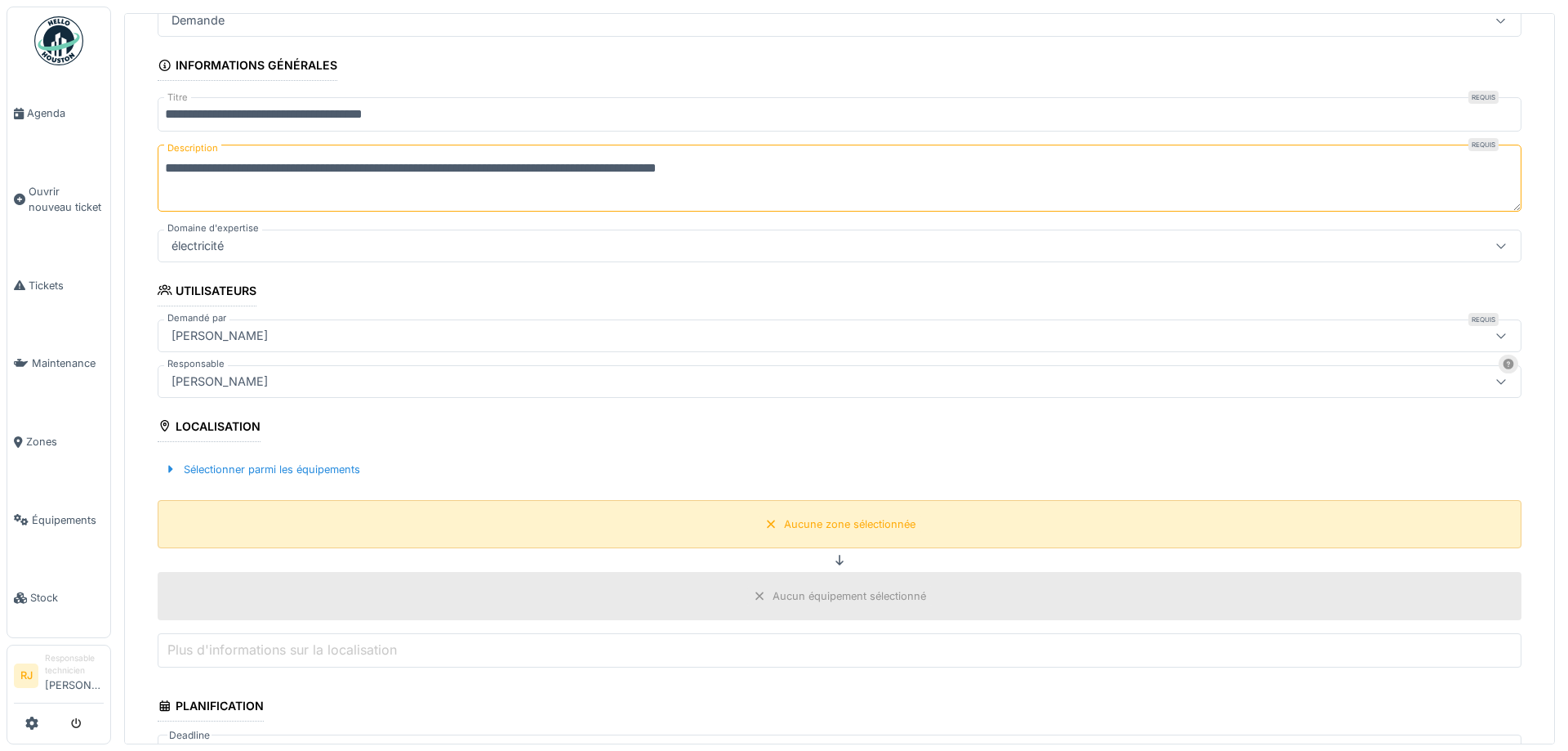
click at [879, 528] on div "Aucune zone sélectionnée" at bounding box center [850, 524] width 132 height 15
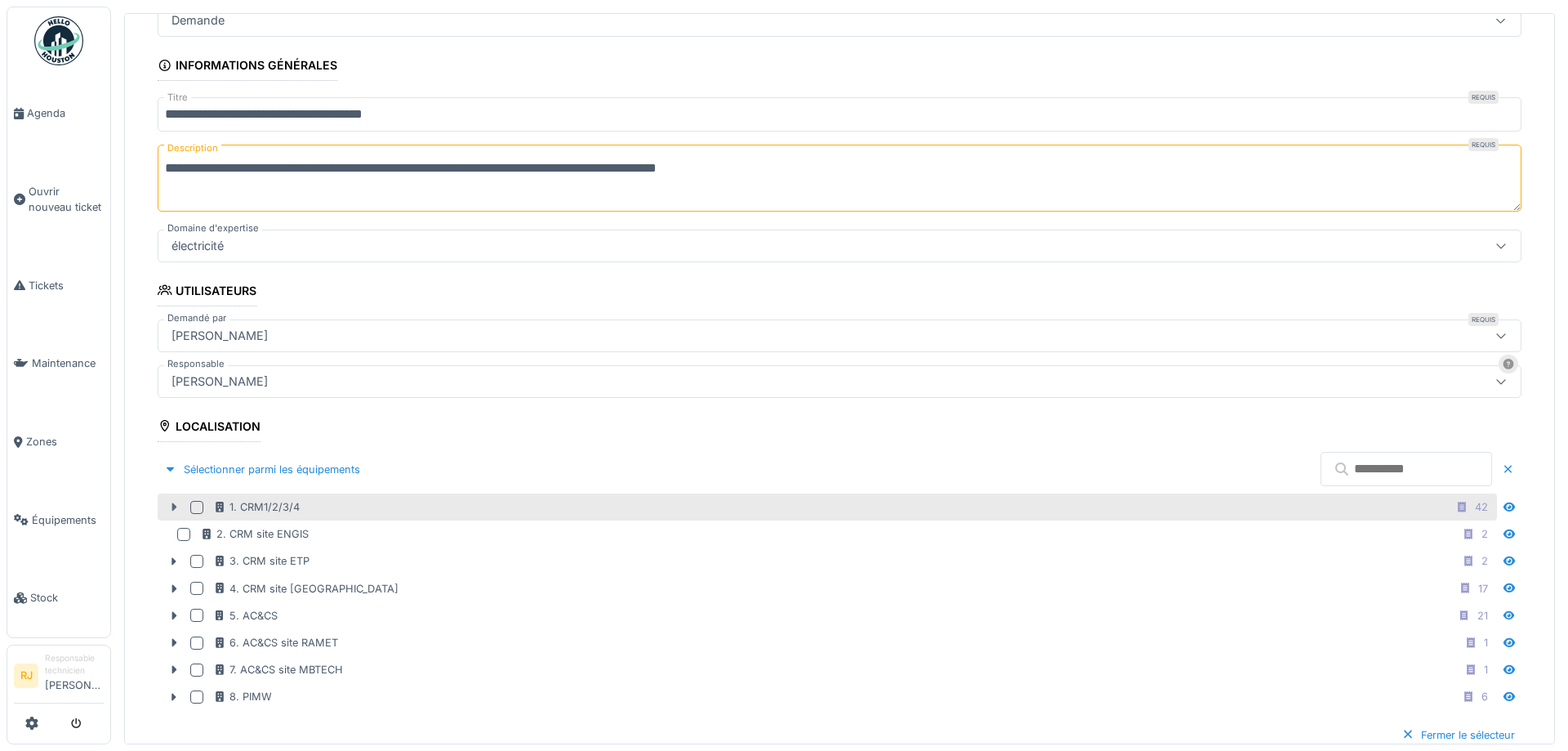
click at [177, 502] on icon at bounding box center [174, 507] width 13 height 10
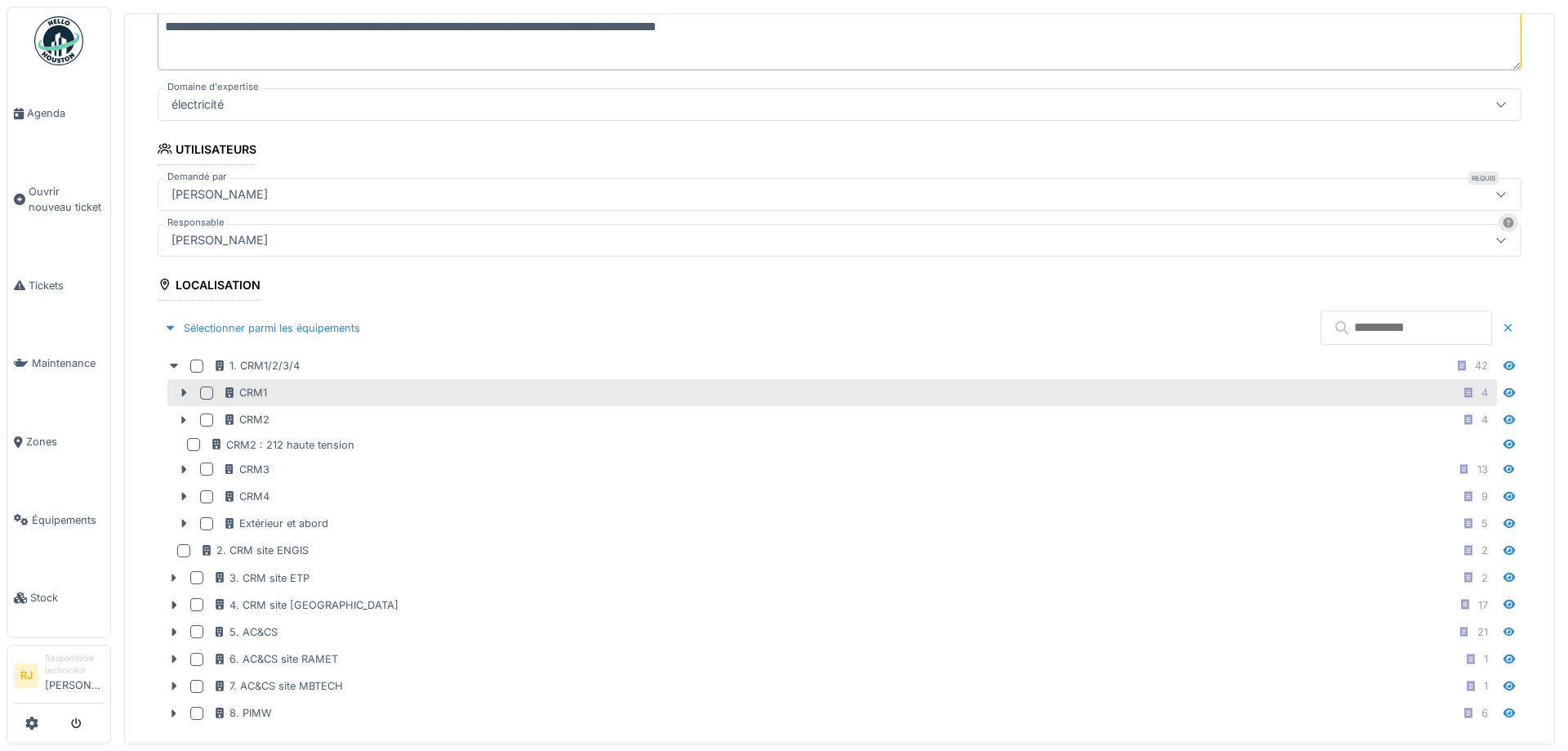
scroll to position [342, 0]
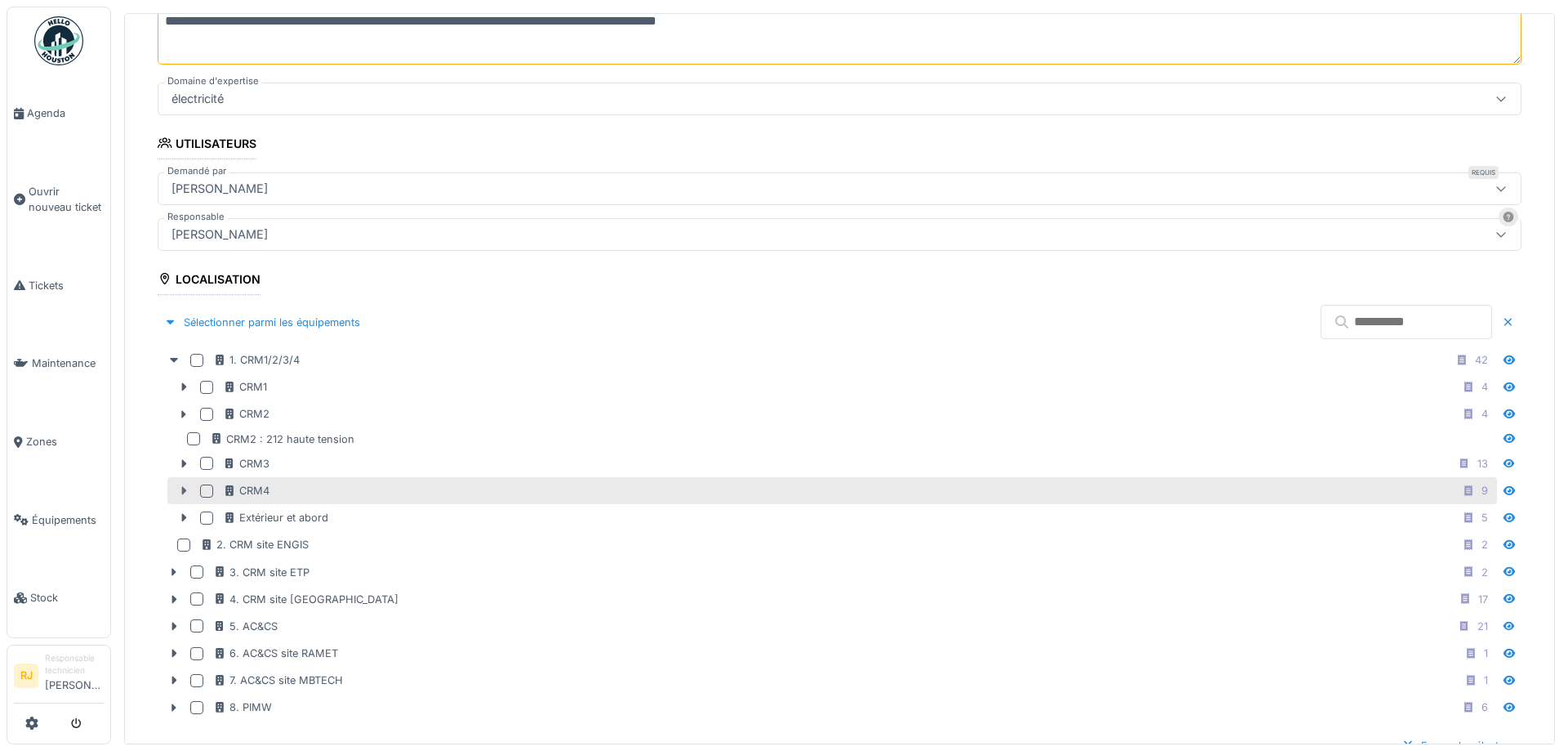
click at [181, 489] on icon at bounding box center [183, 491] width 13 height 10
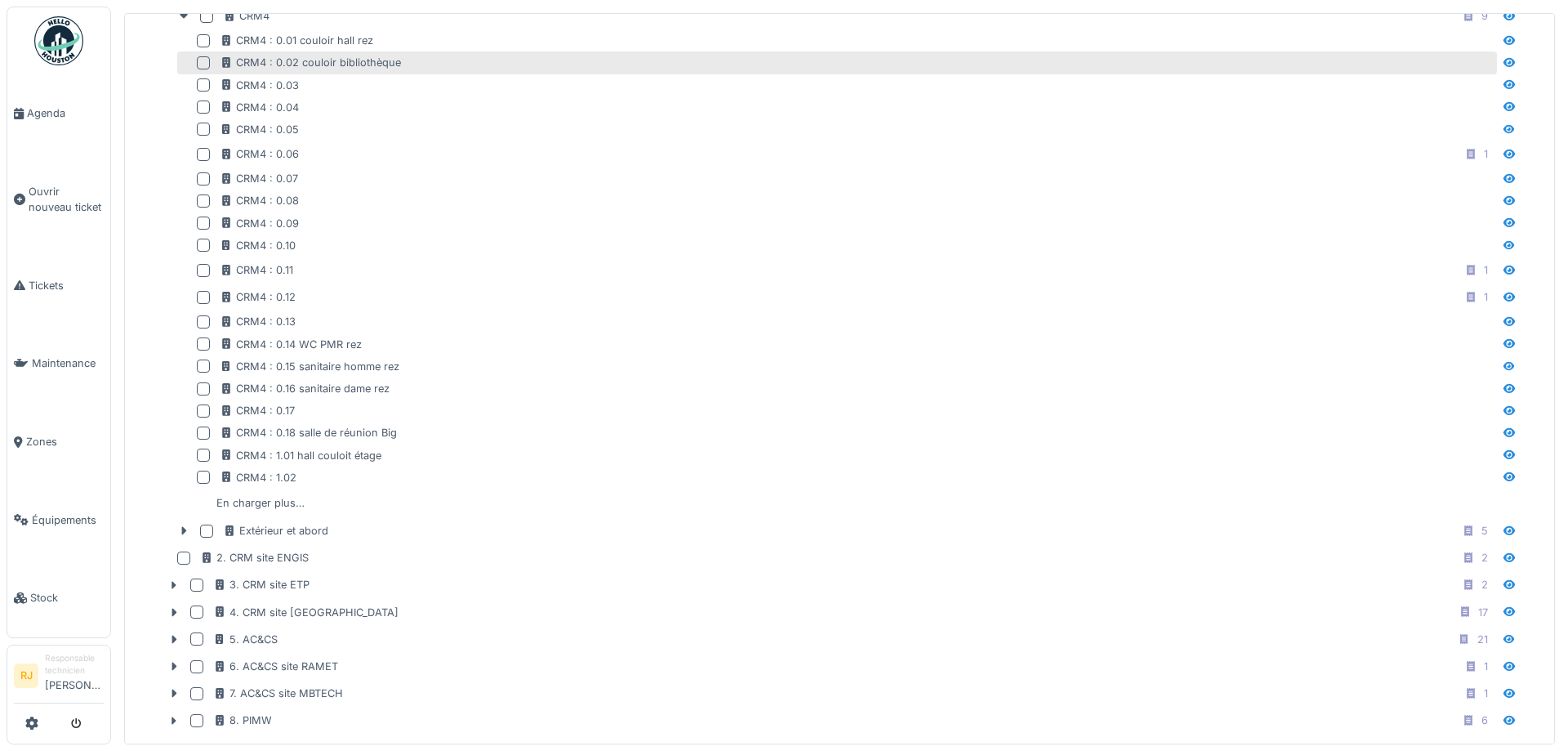
scroll to position [856, 0]
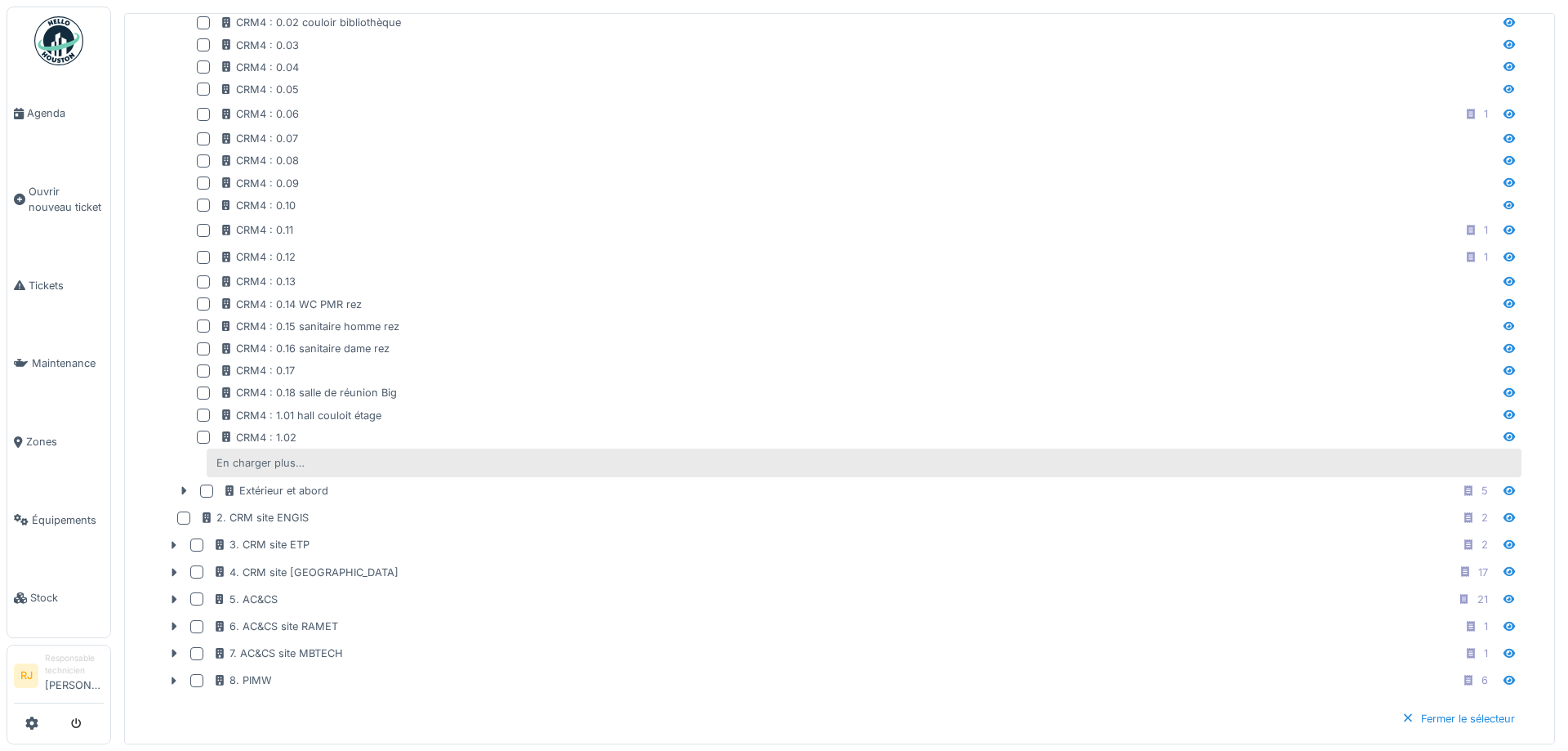
click at [285, 462] on div "En charger plus…" at bounding box center [260, 463] width 101 height 22
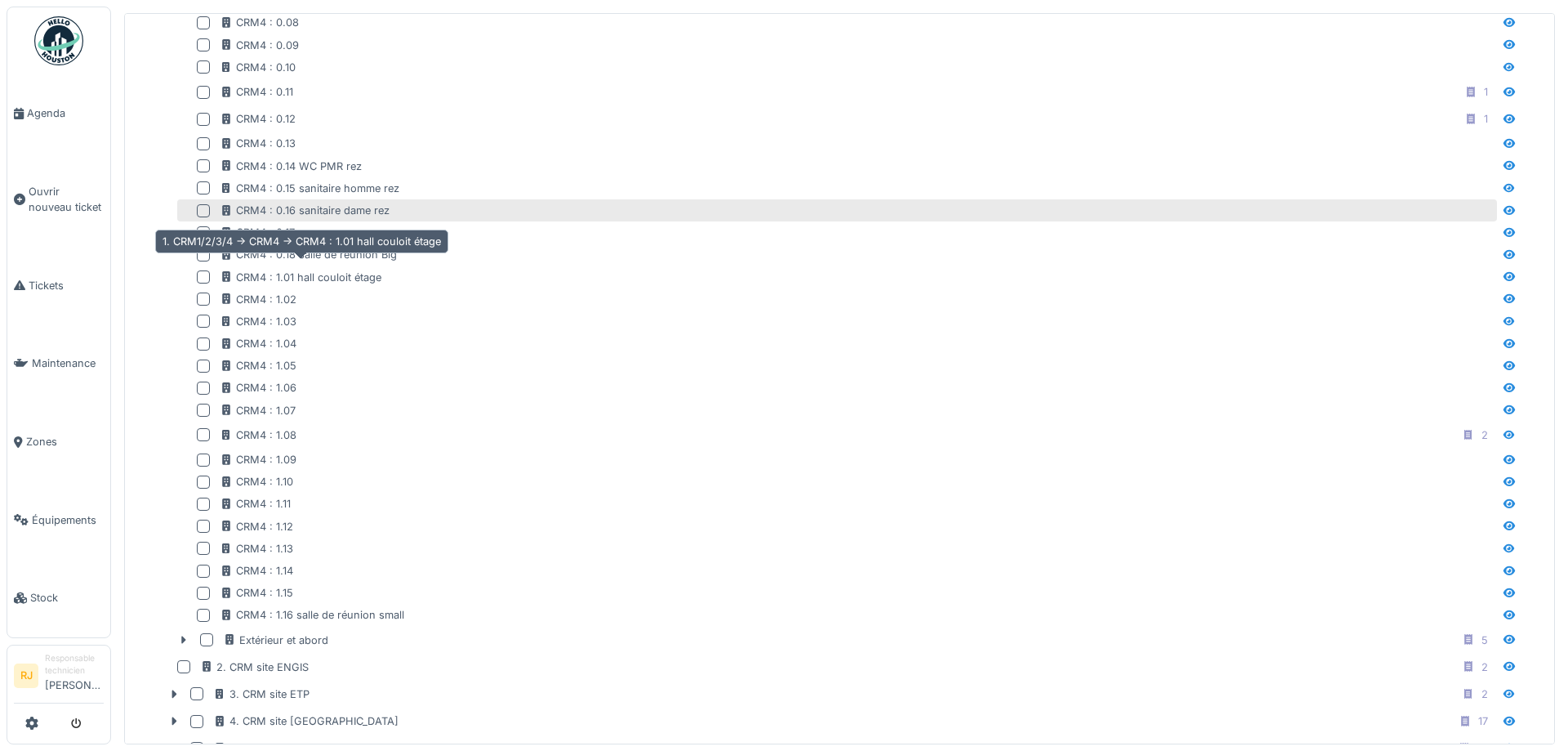
scroll to position [1004, 0]
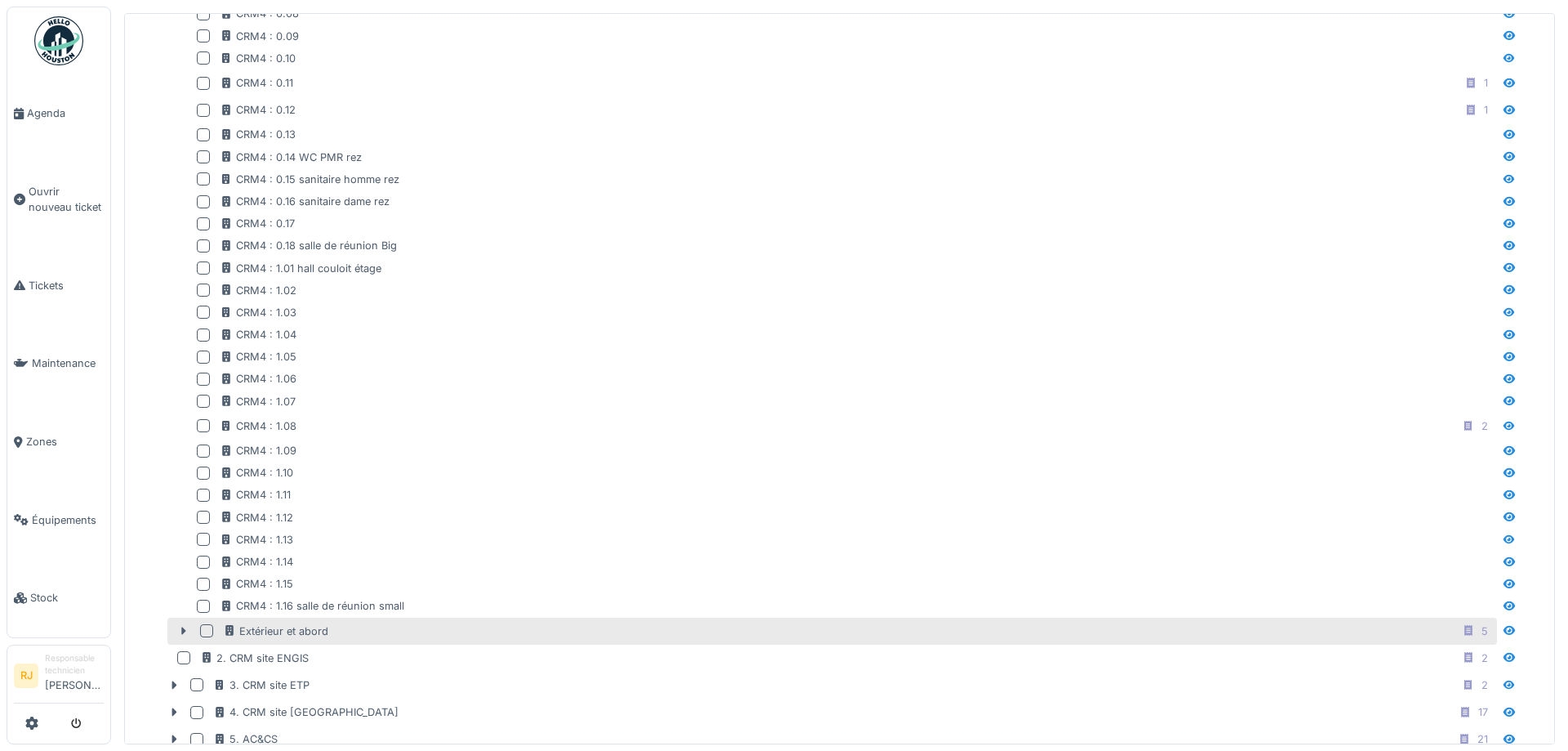
click at [206, 629] on div at bounding box center [206, 630] width 13 height 13
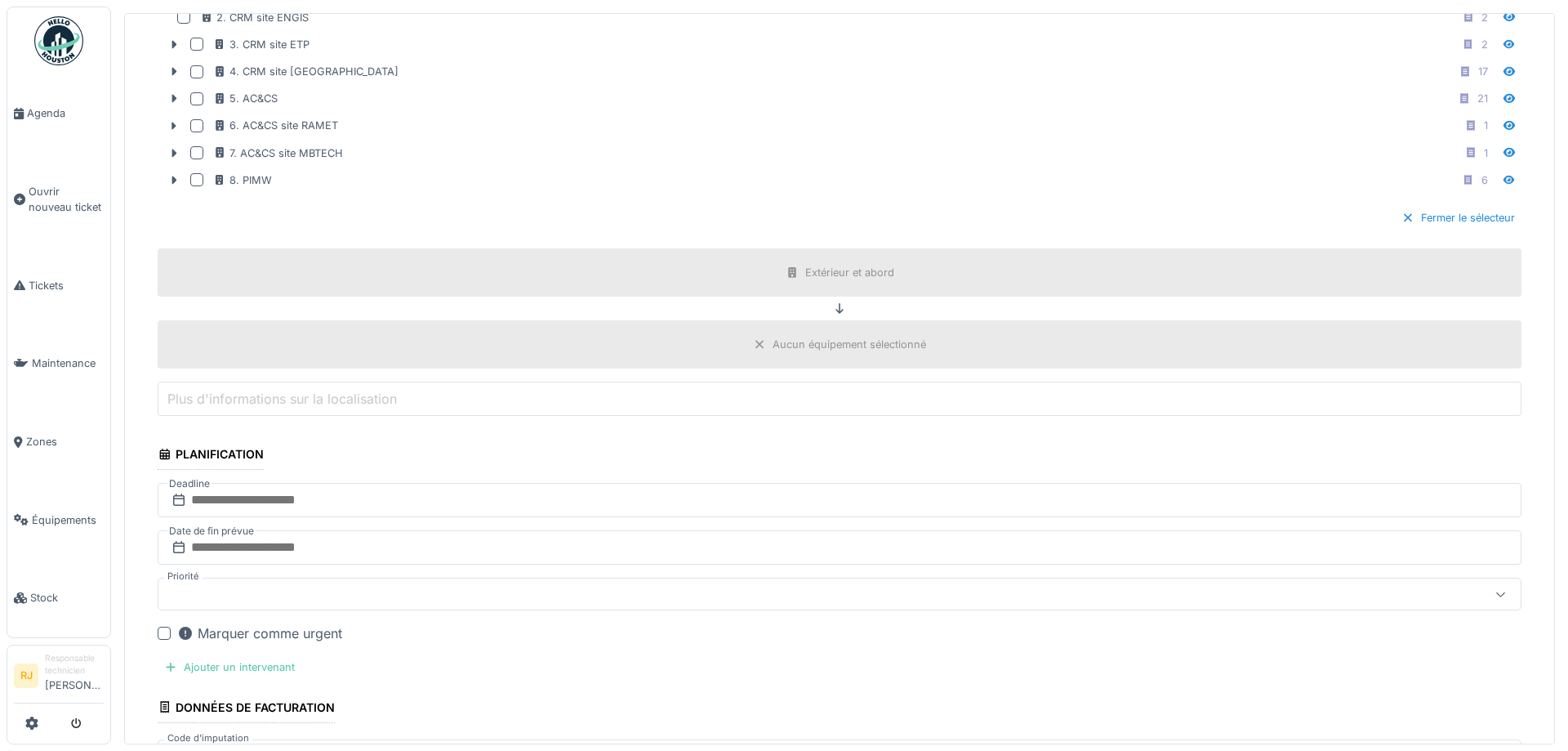
scroll to position [1666, 0]
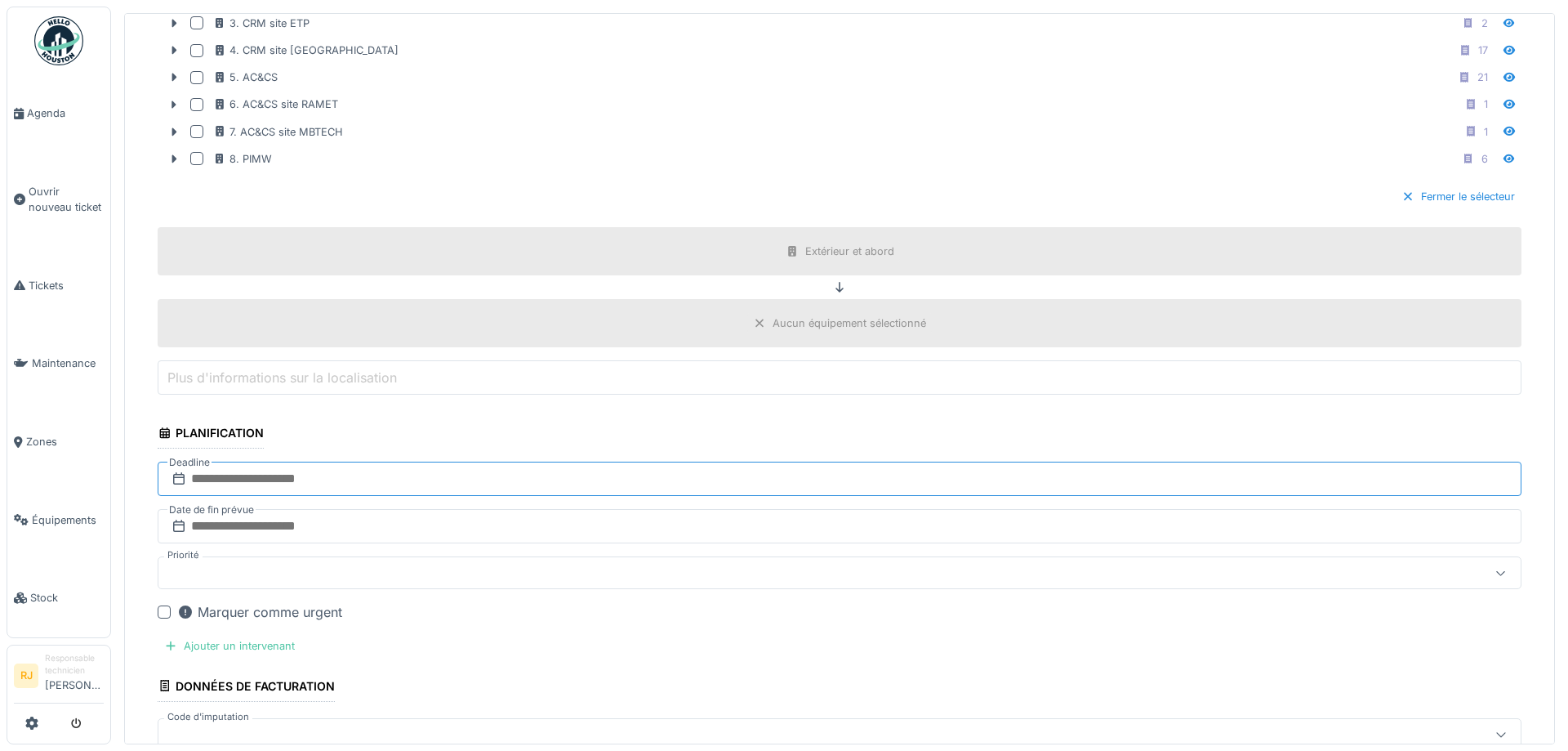
click at [235, 480] on input "text" at bounding box center [840, 479] width 1364 height 34
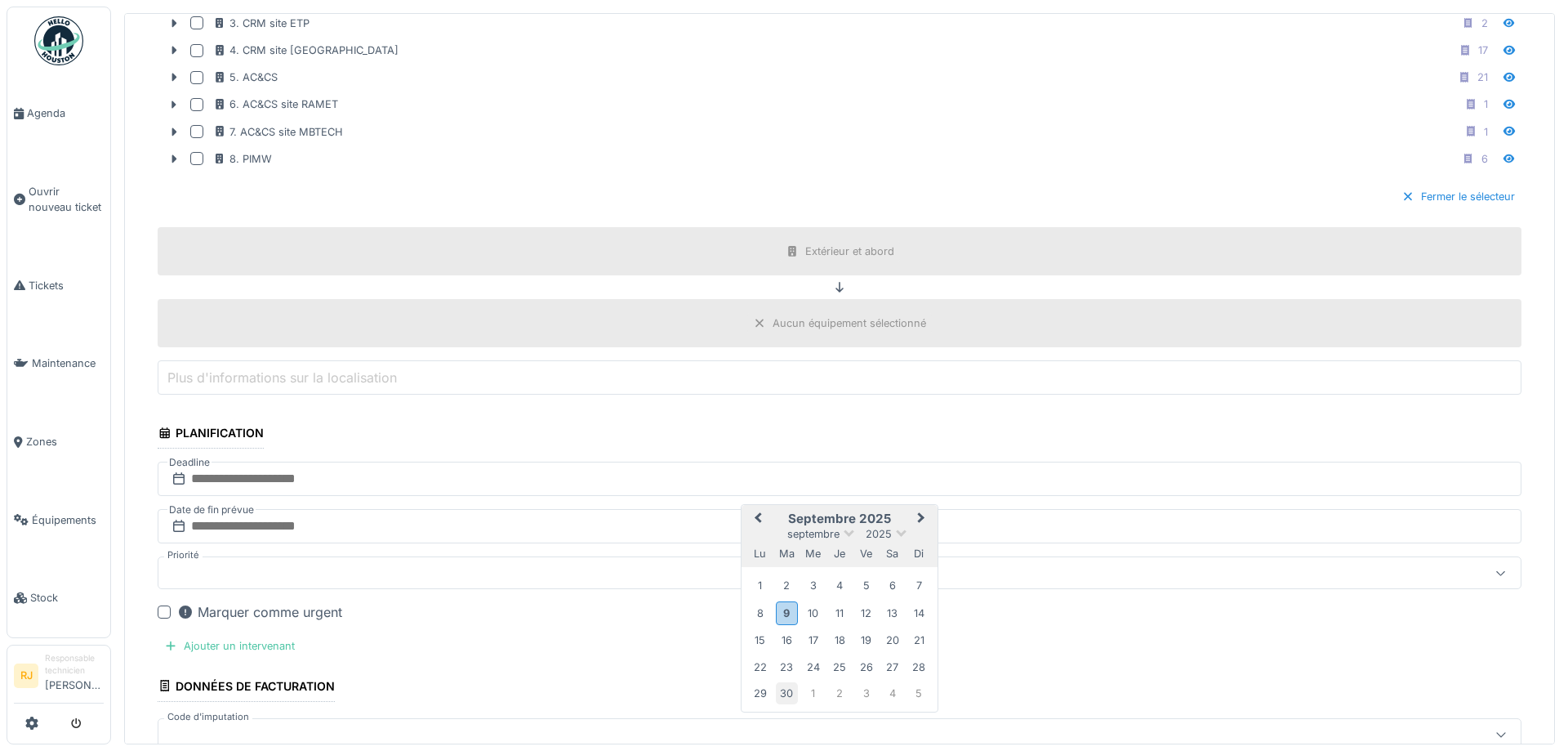
click at [787, 691] on div "30" at bounding box center [787, 694] width 22 height 22
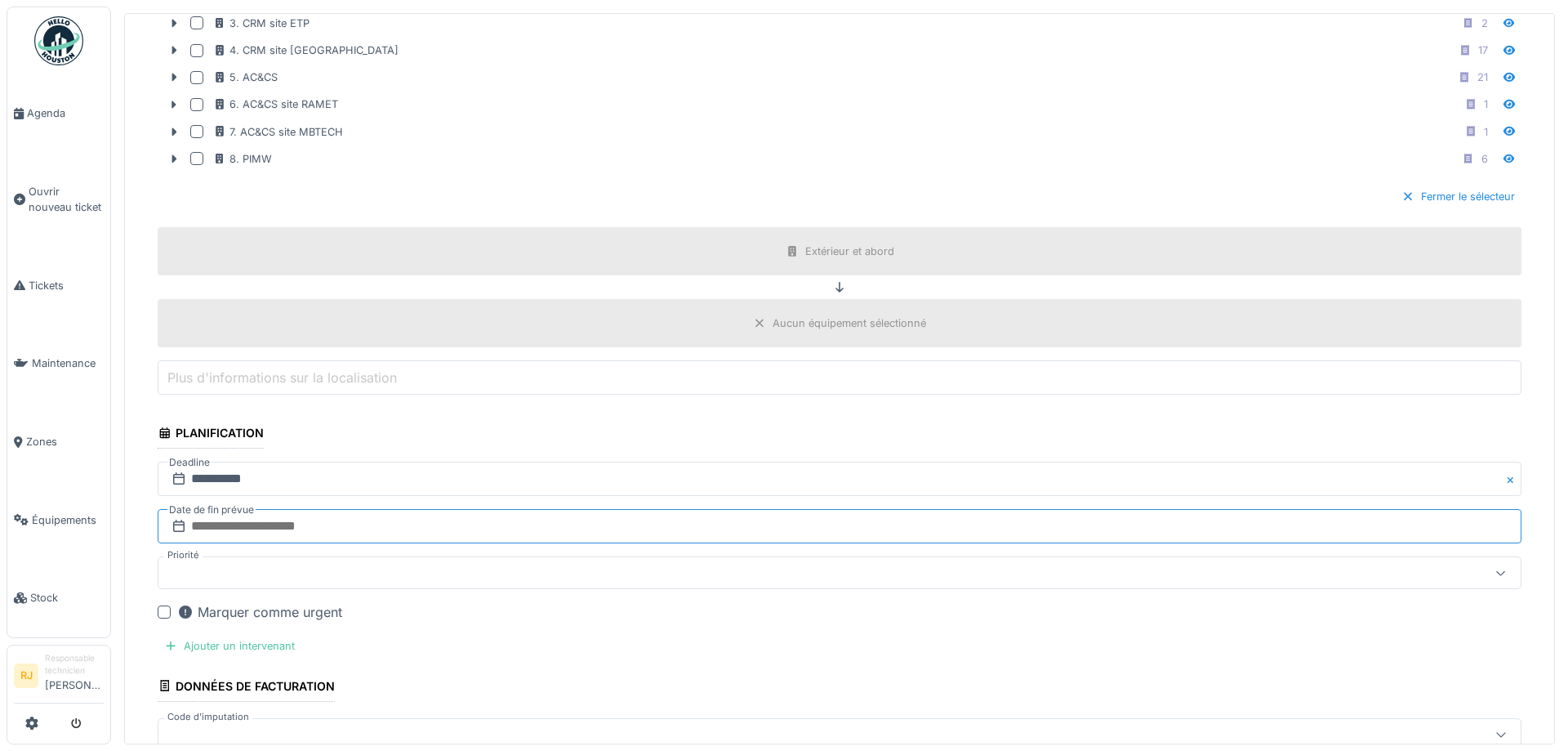
click at [219, 526] on input "text" at bounding box center [840, 527] width 1364 height 34
click at [799, 426] on div "15 16 17 18 19 20 21" at bounding box center [839, 428] width 186 height 27
click at [793, 426] on div "16" at bounding box center [787, 429] width 22 height 22
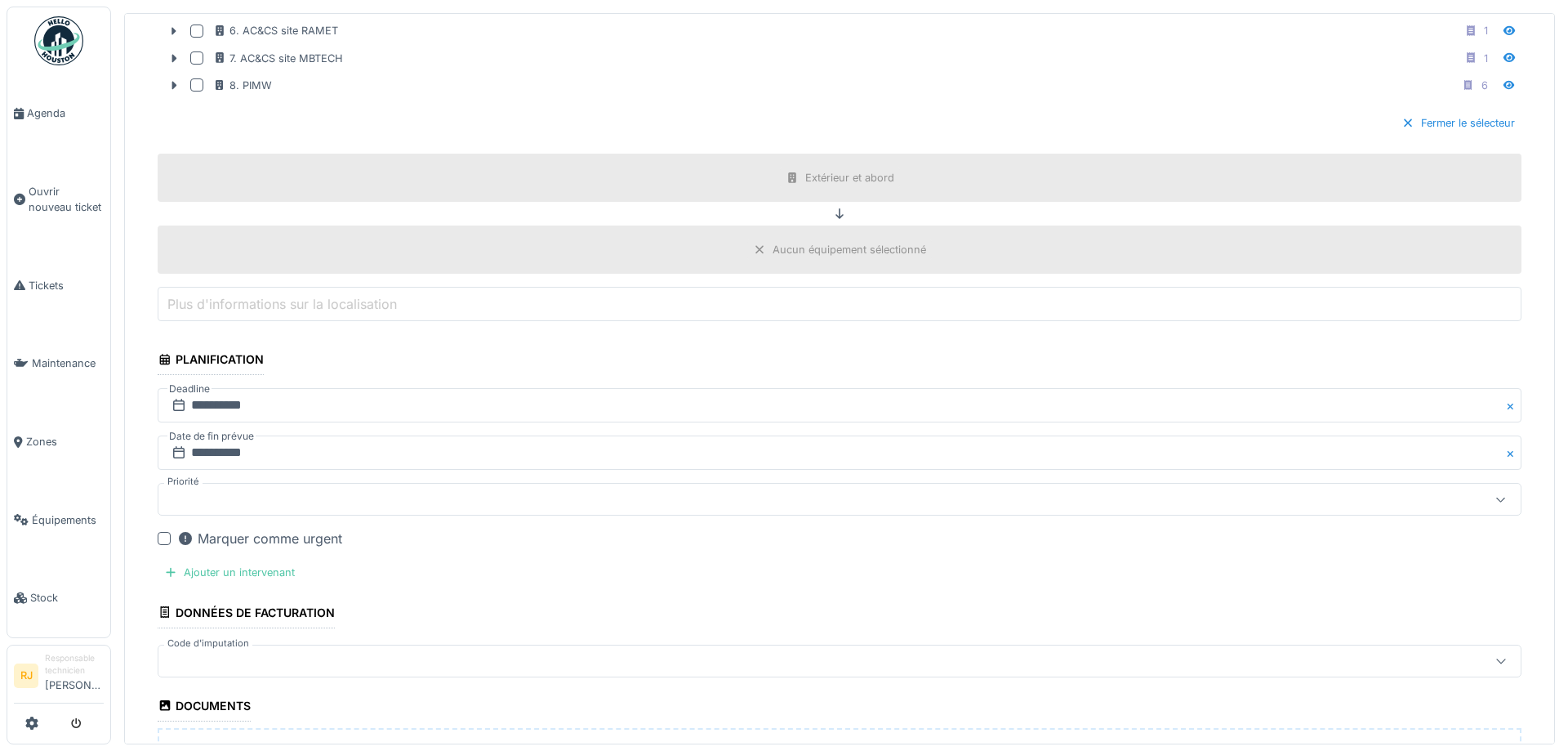
scroll to position [1813, 0]
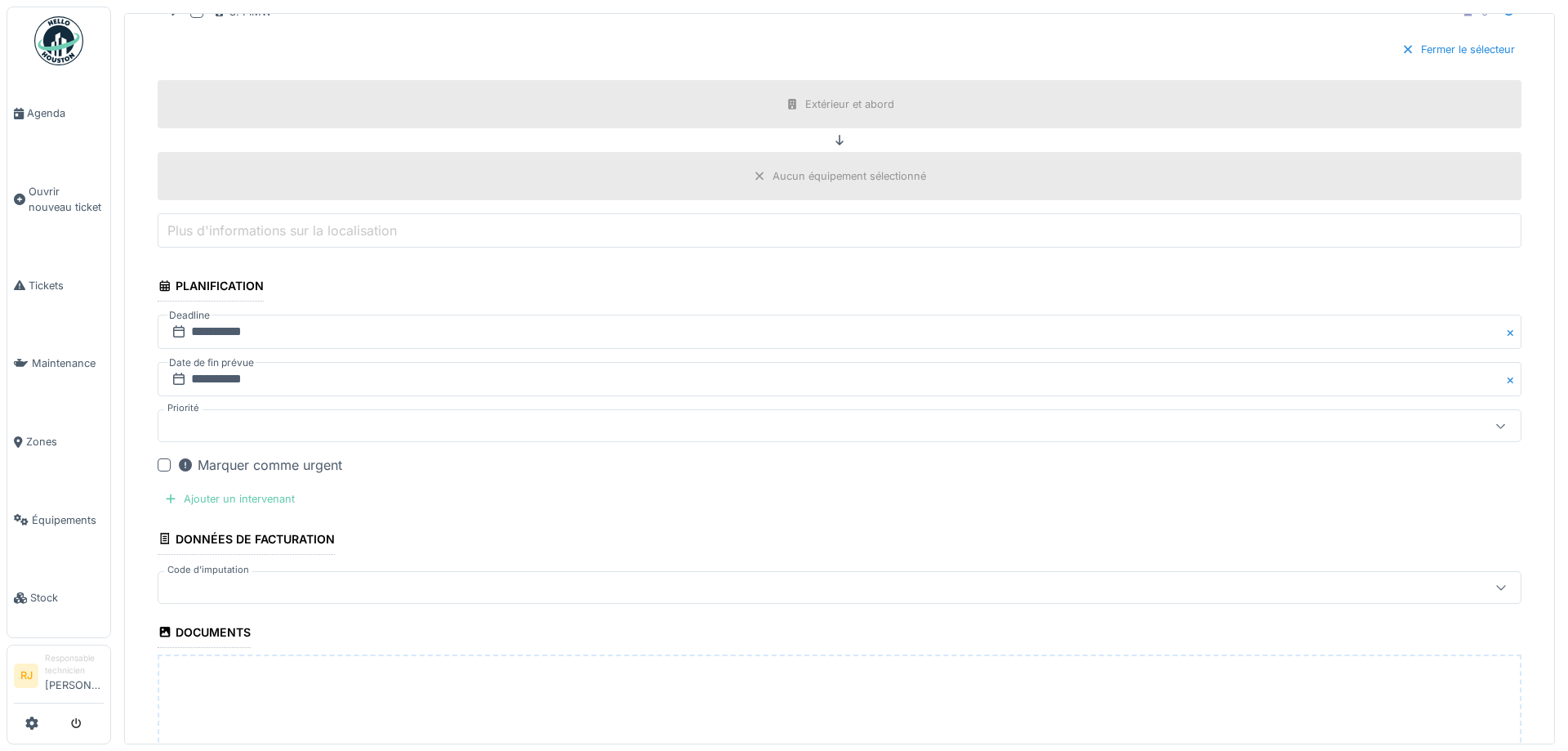
click at [215, 500] on div "Ajouter un intervenant" at bounding box center [229, 499] width 144 height 22
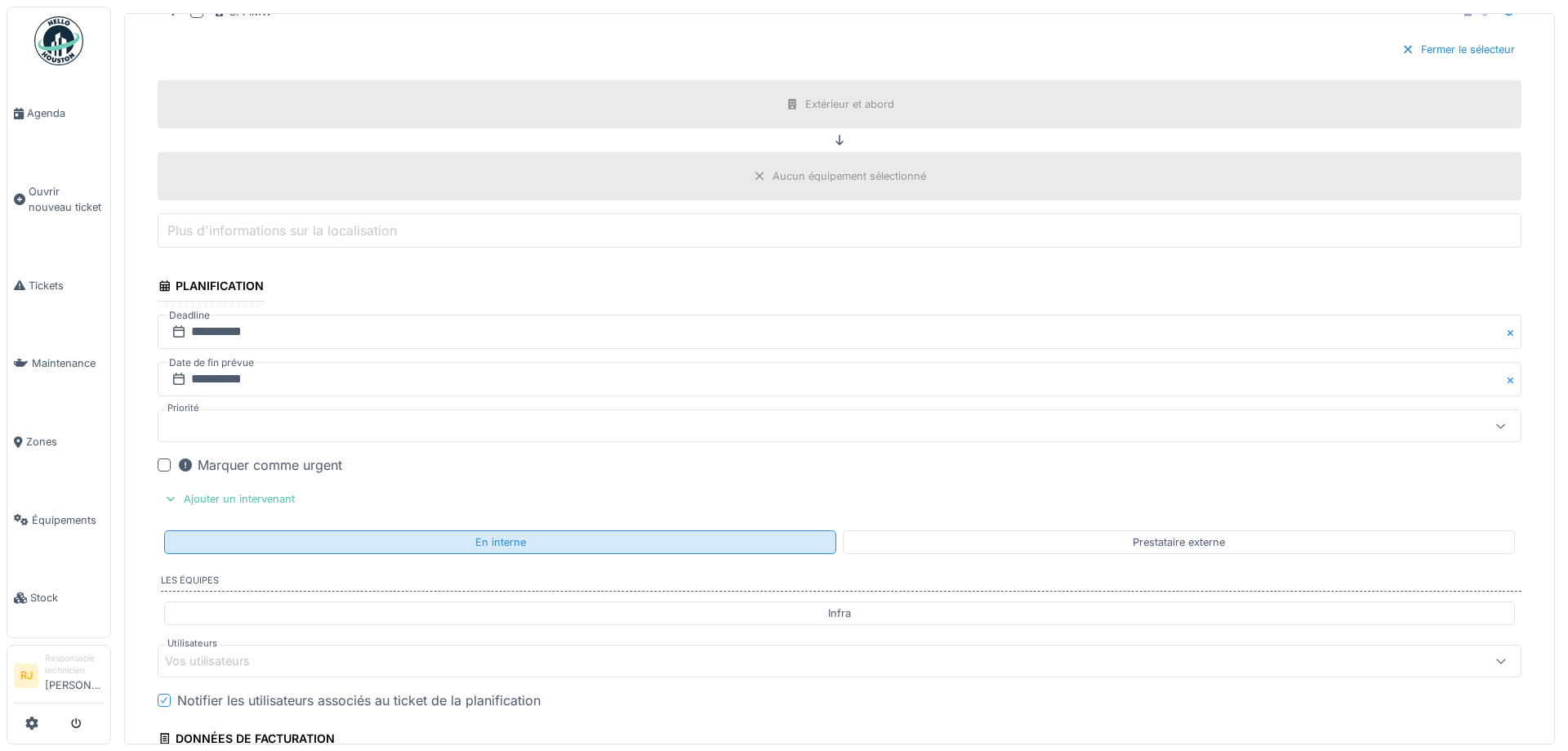
click at [351, 541] on div "En interne" at bounding box center [500, 542] width 672 height 24
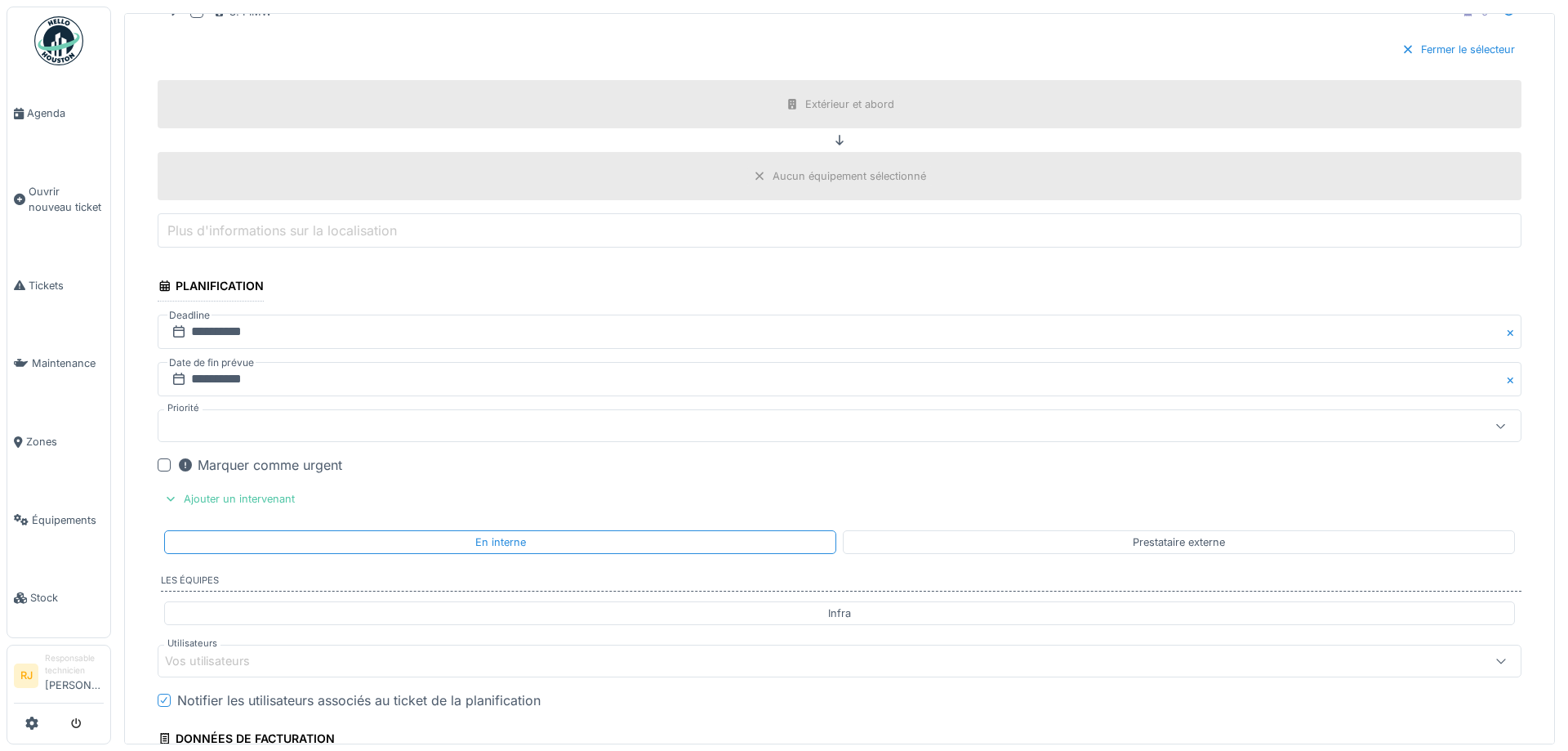
click at [392, 615] on div "Infra" at bounding box center [840, 613] width 1351 height 24
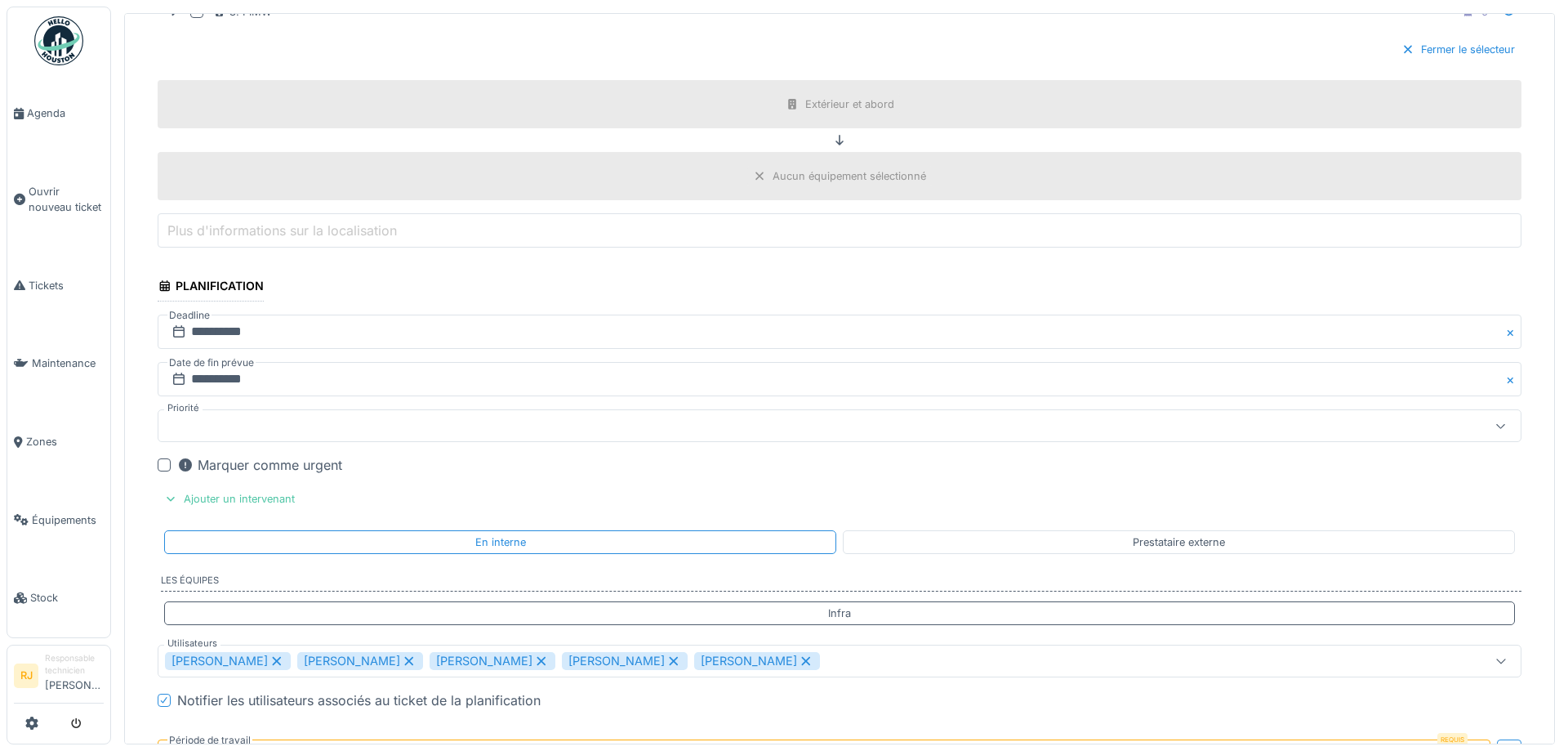
click at [273, 659] on icon at bounding box center [277, 660] width 9 height 9
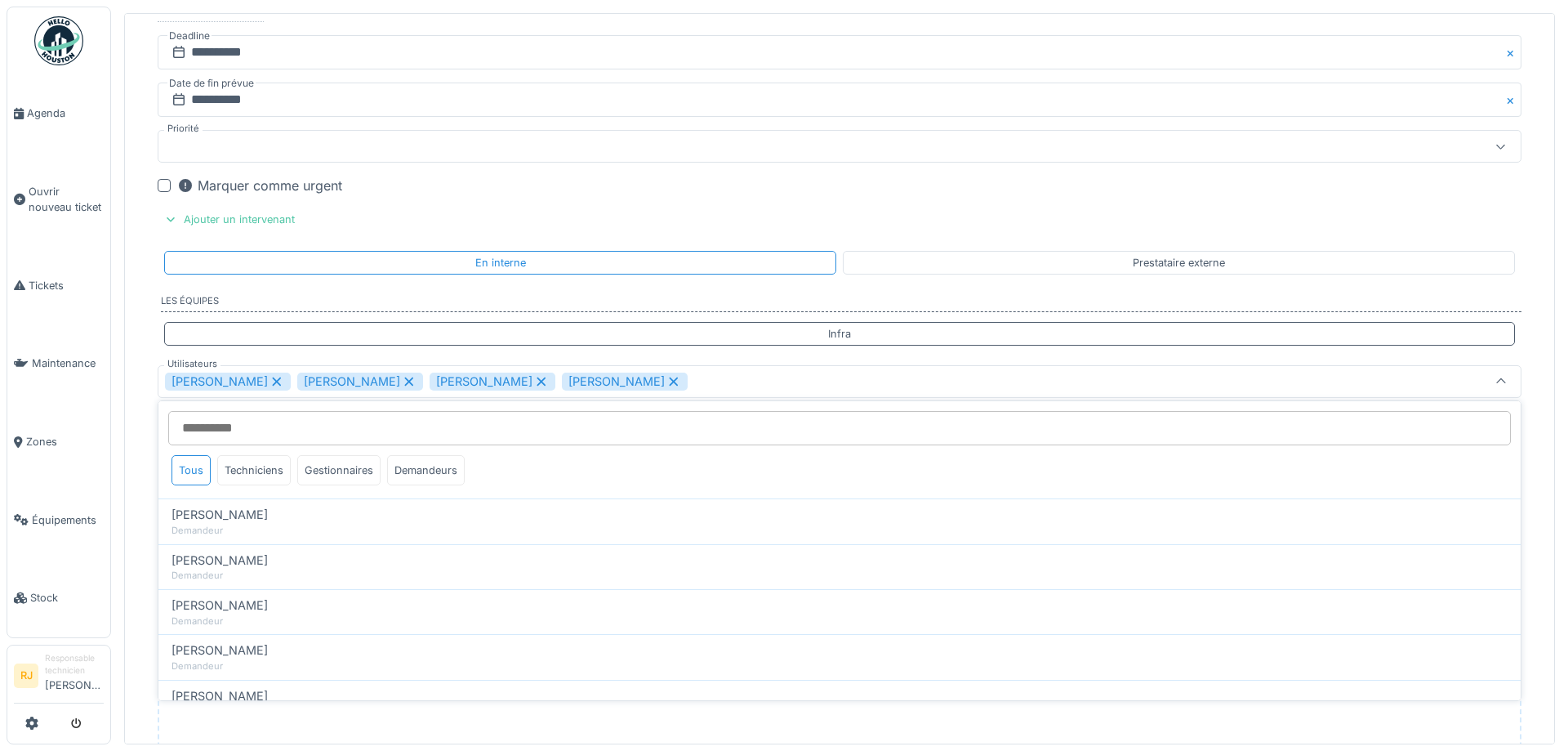
scroll to position [2093, 0]
click at [402, 378] on icon at bounding box center [409, 380] width 15 height 11
click at [405, 378] on icon at bounding box center [409, 380] width 9 height 9
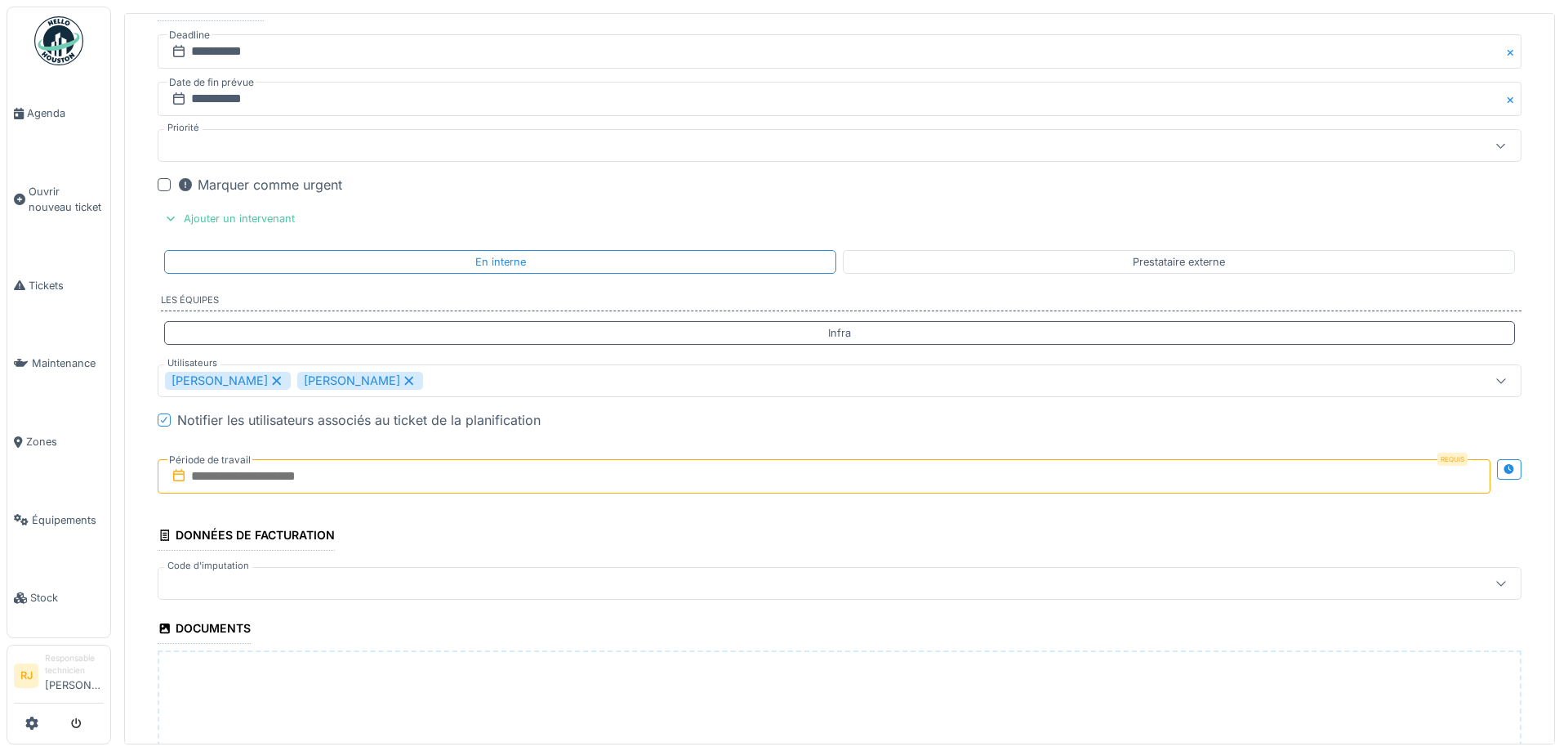
click at [402, 379] on icon at bounding box center [409, 380] width 15 height 11
type input "*****"
click at [311, 378] on div "Benoit Benecchi" at bounding box center [766, 380] width 1202 height 18
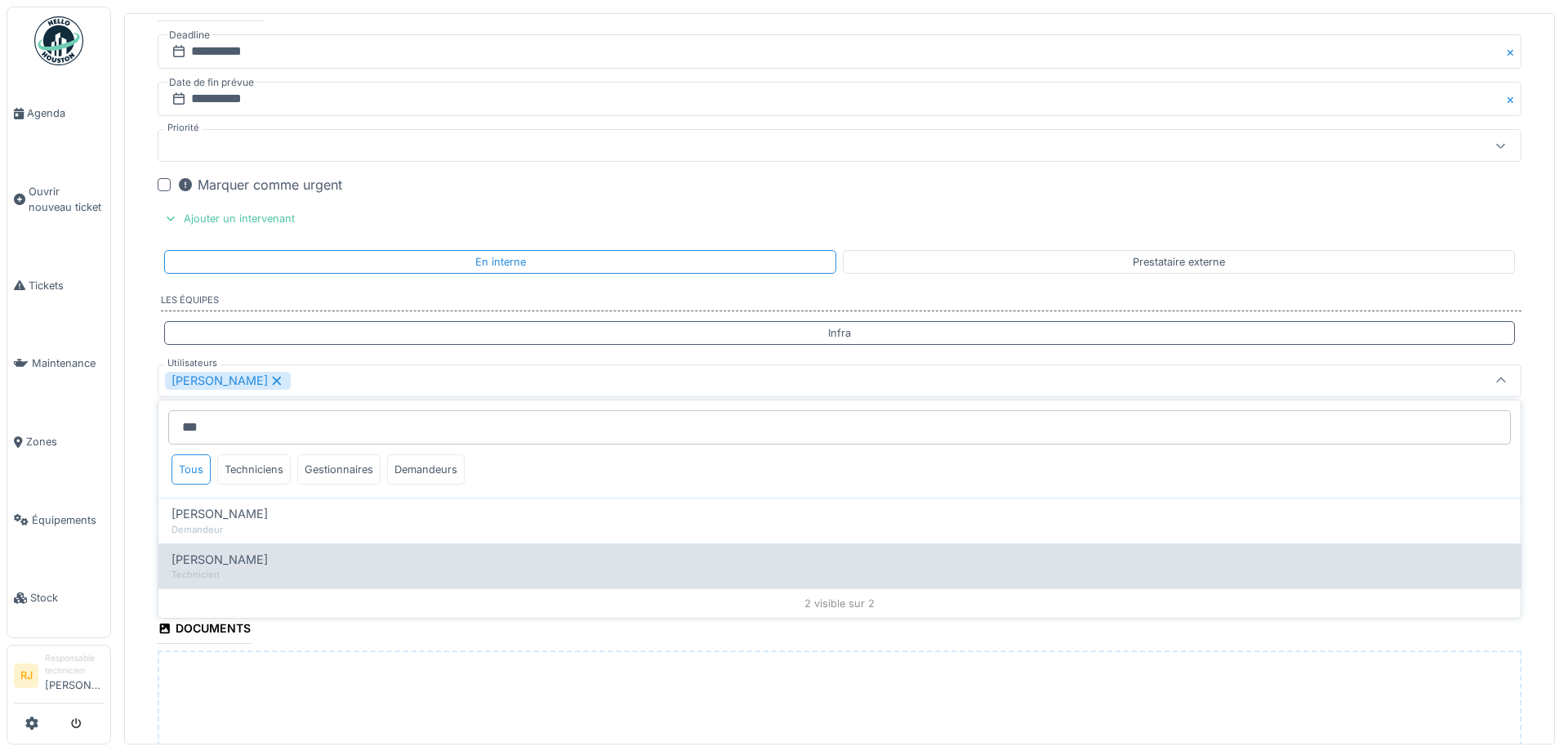
type input "***"
click at [273, 565] on div "Leonardo Alaimo" at bounding box center [839, 559] width 1336 height 18
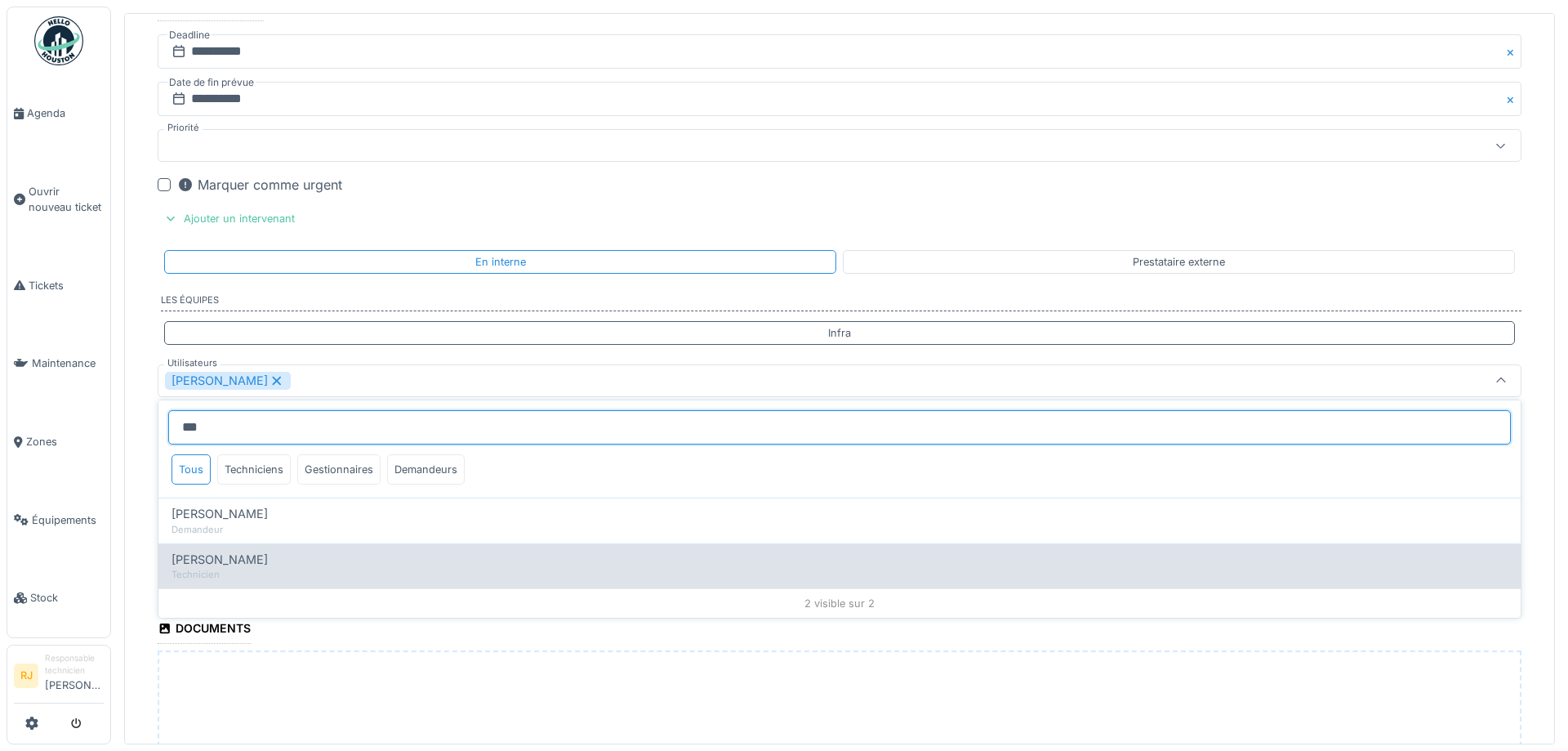
type input "**********"
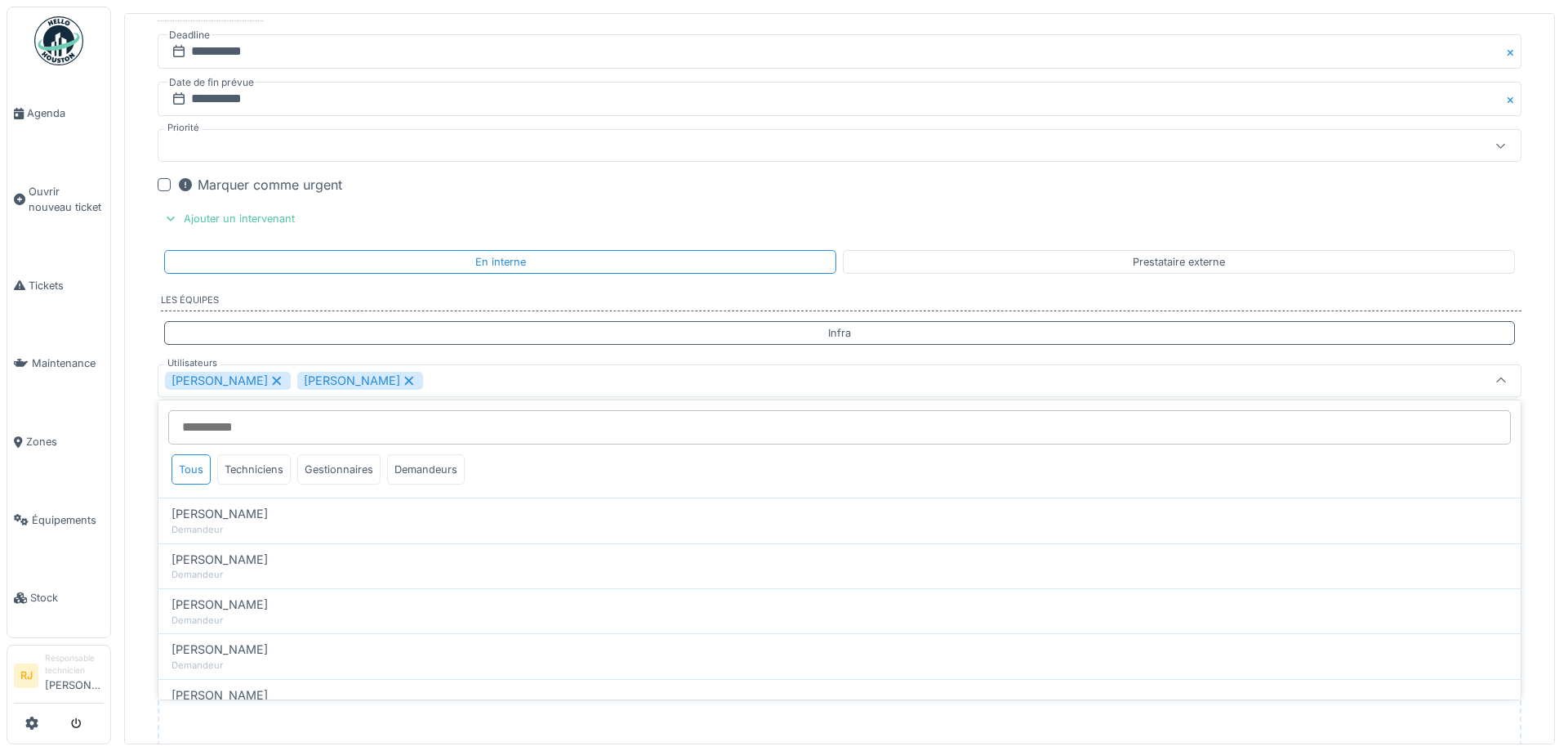
click at [484, 378] on div "Benoit Benecchi Leonardo Alaimo" at bounding box center [766, 380] width 1202 height 18
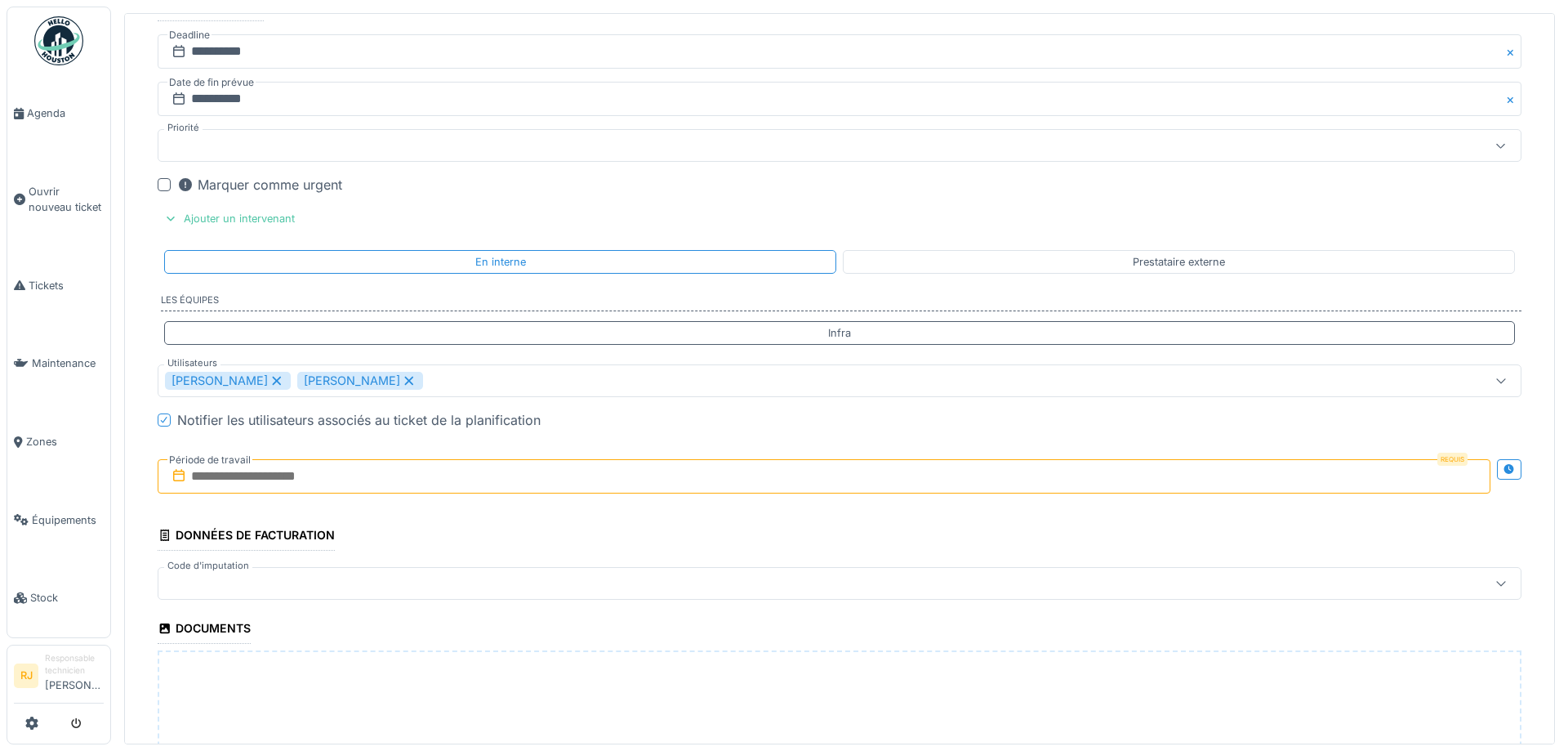
click at [466, 384] on div "Benoit Benecchi Leonardo Alaimo" at bounding box center [766, 380] width 1202 height 18
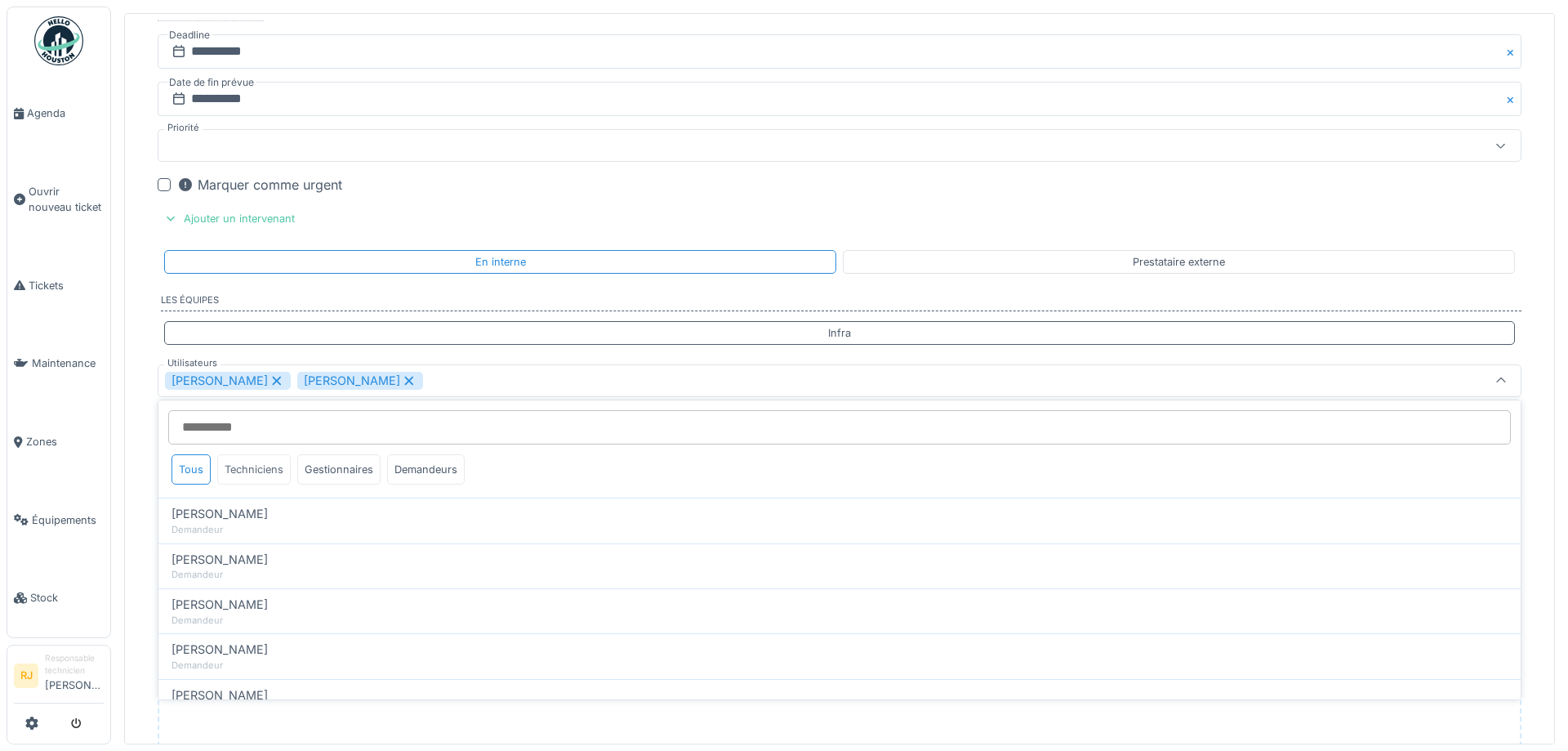
click at [241, 474] on div "Techniciens" at bounding box center [254, 469] width 74 height 30
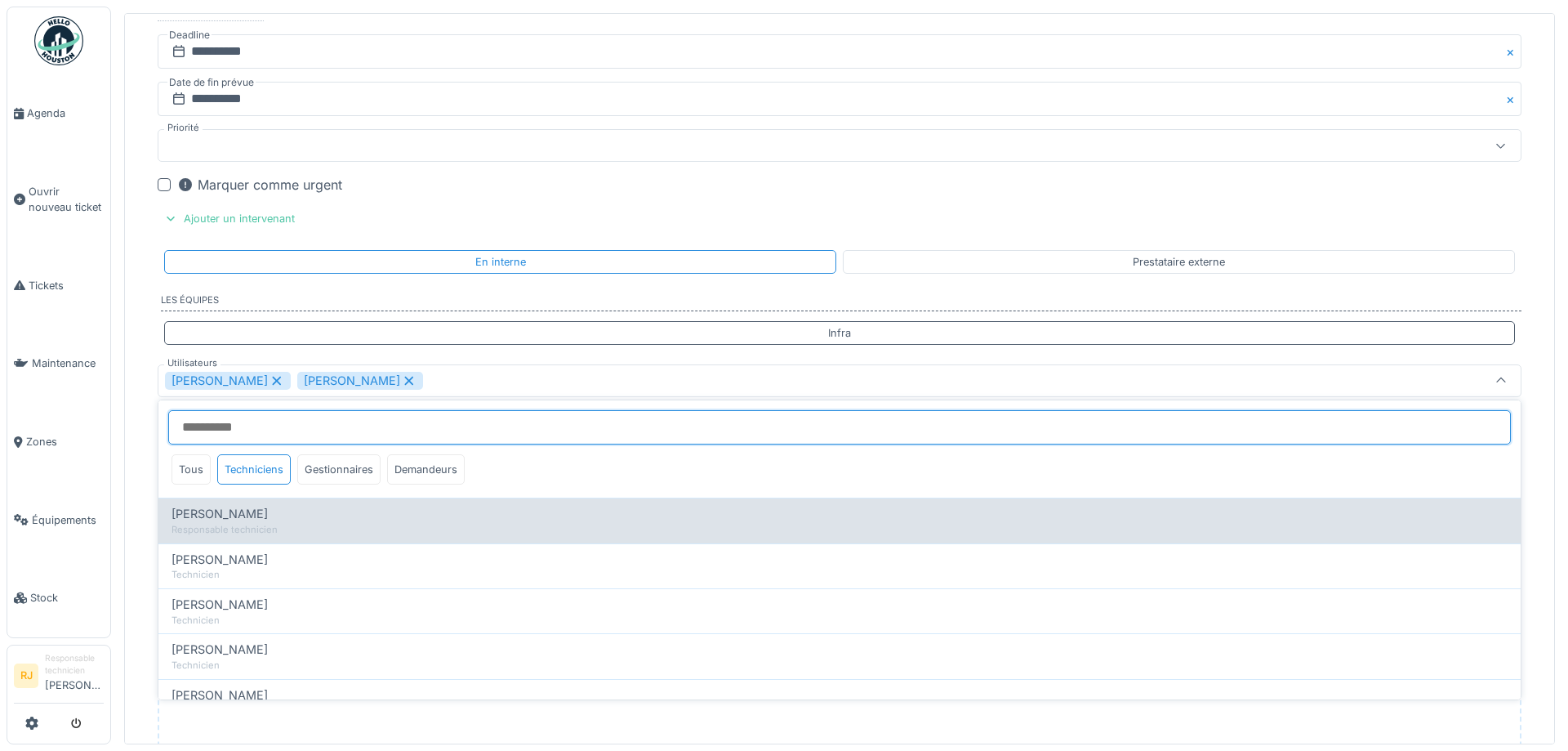
scroll to position [0, 0]
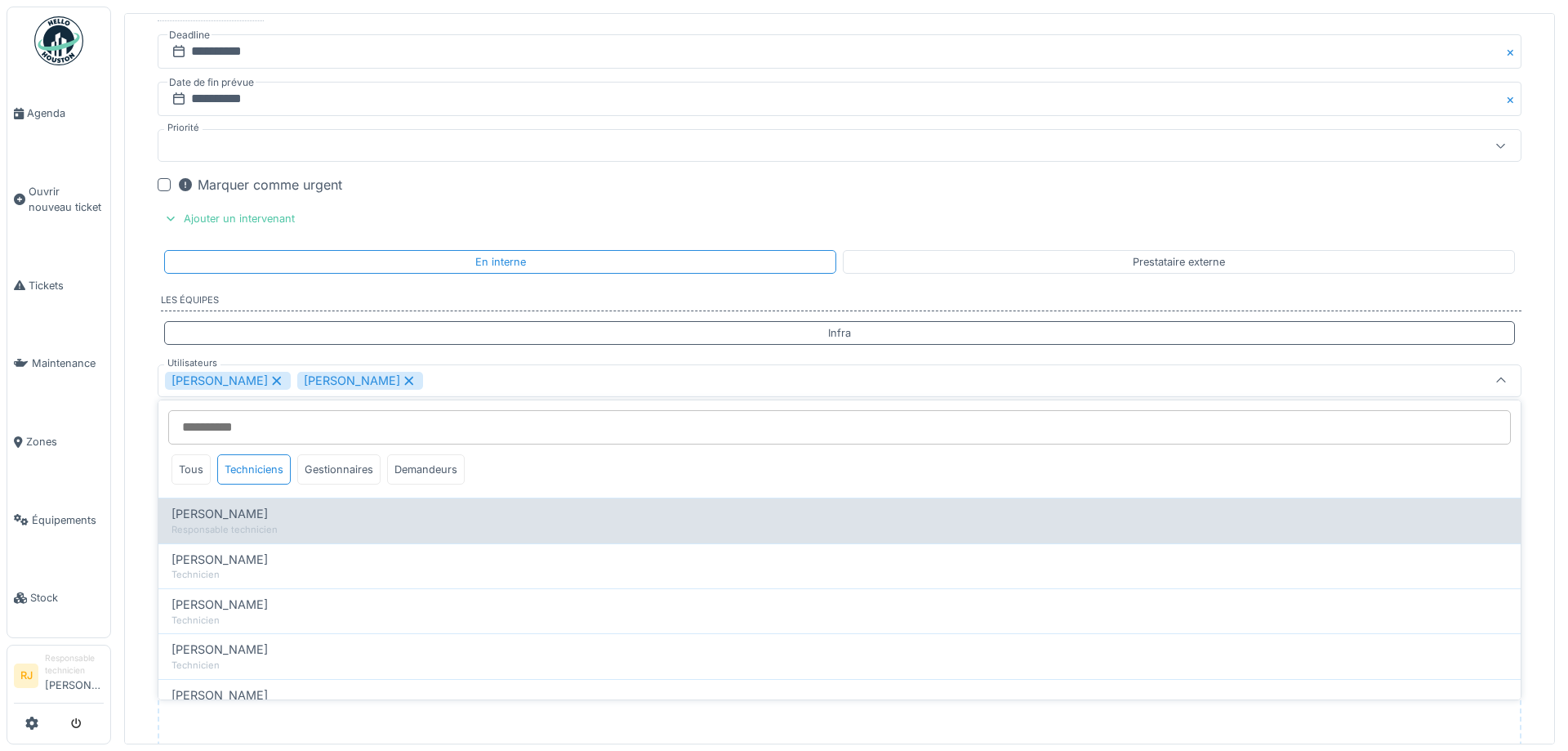
click at [238, 521] on span "Daniel Spiteri" at bounding box center [219, 514] width 97 height 18
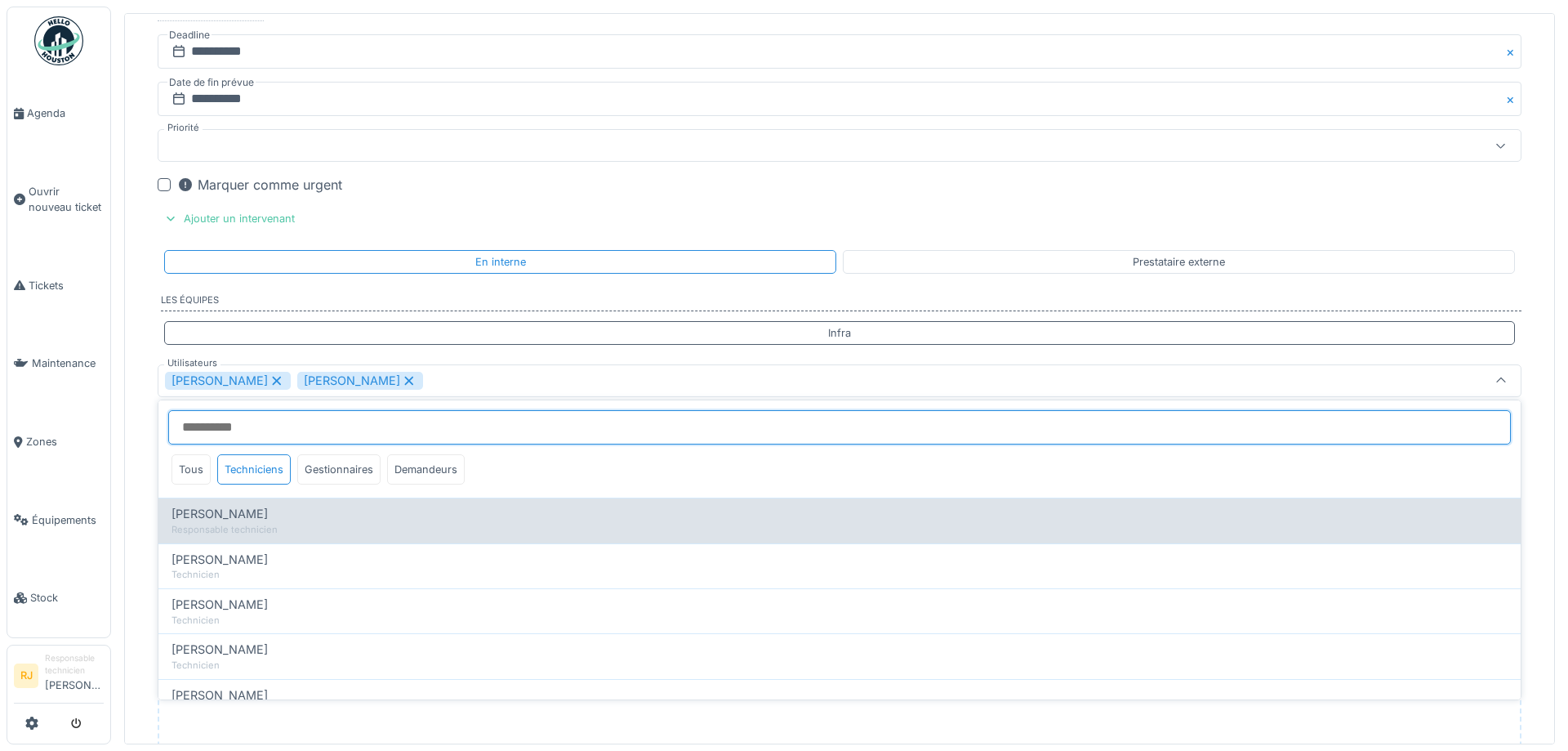
type input "**********"
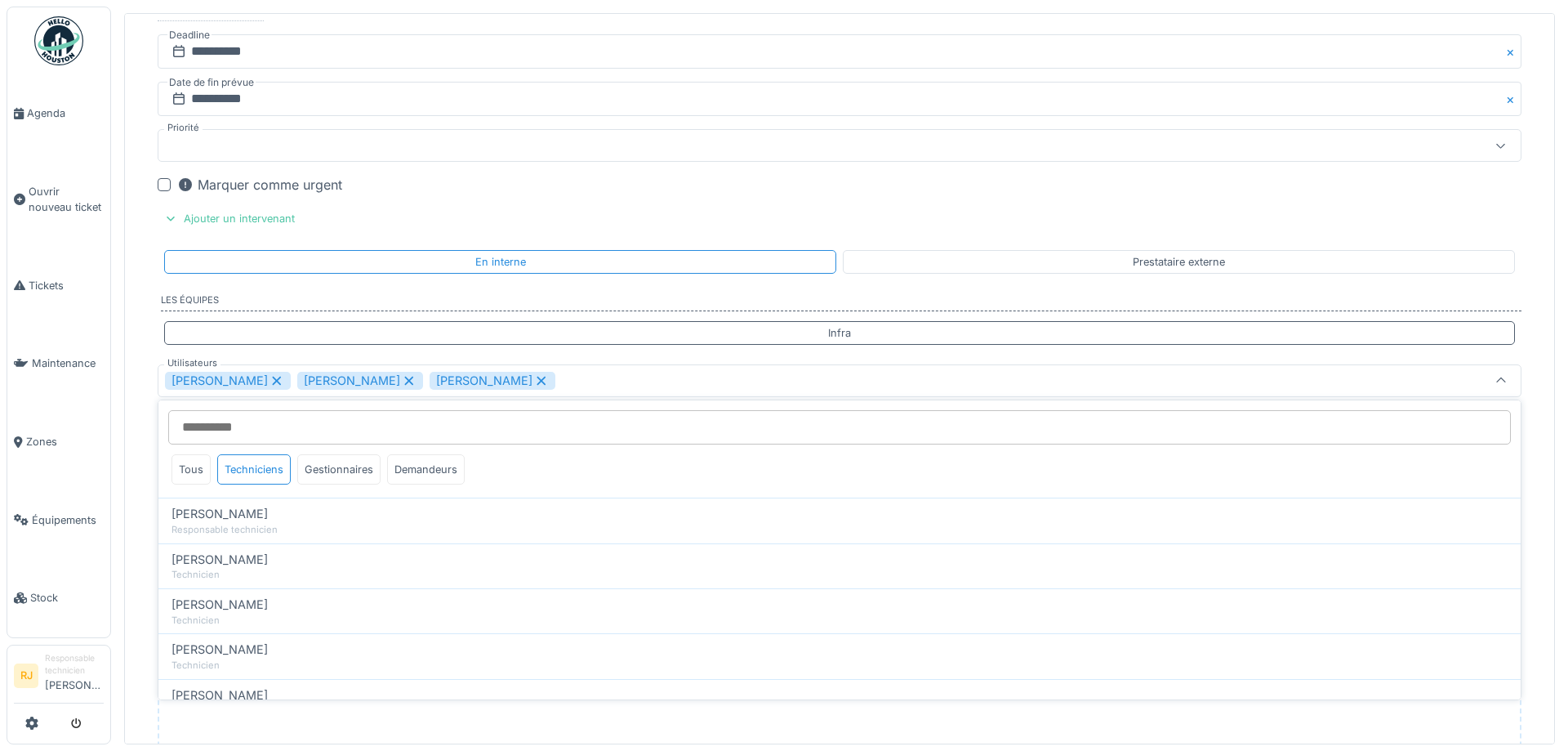
click at [686, 373] on div "Benoit Benecchi Leonardo Alaimo Daniel Spiteri" at bounding box center [766, 380] width 1202 height 18
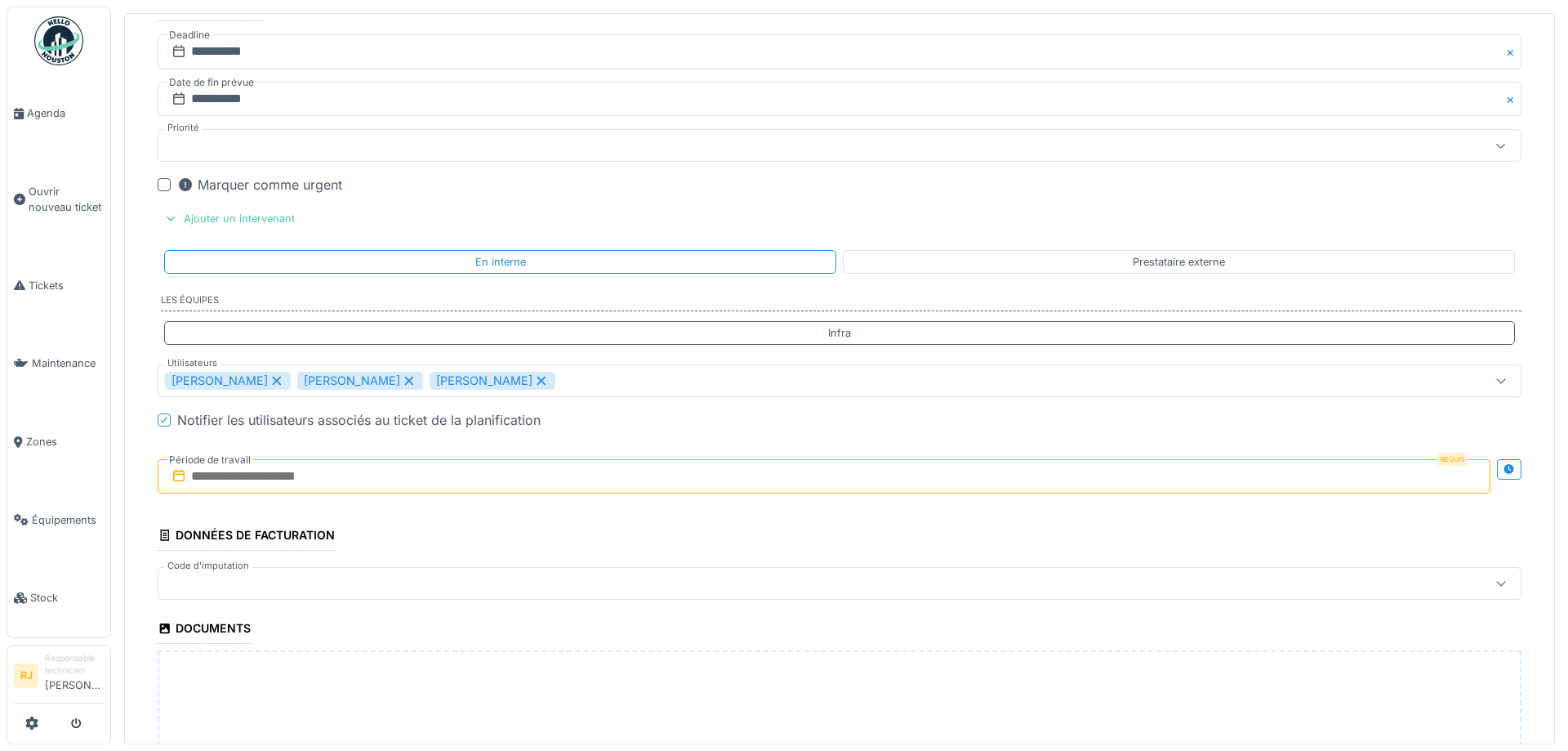
click at [344, 475] on input "text" at bounding box center [824, 476] width 1333 height 34
click at [769, 607] on div "9" at bounding box center [772, 611] width 22 height 24
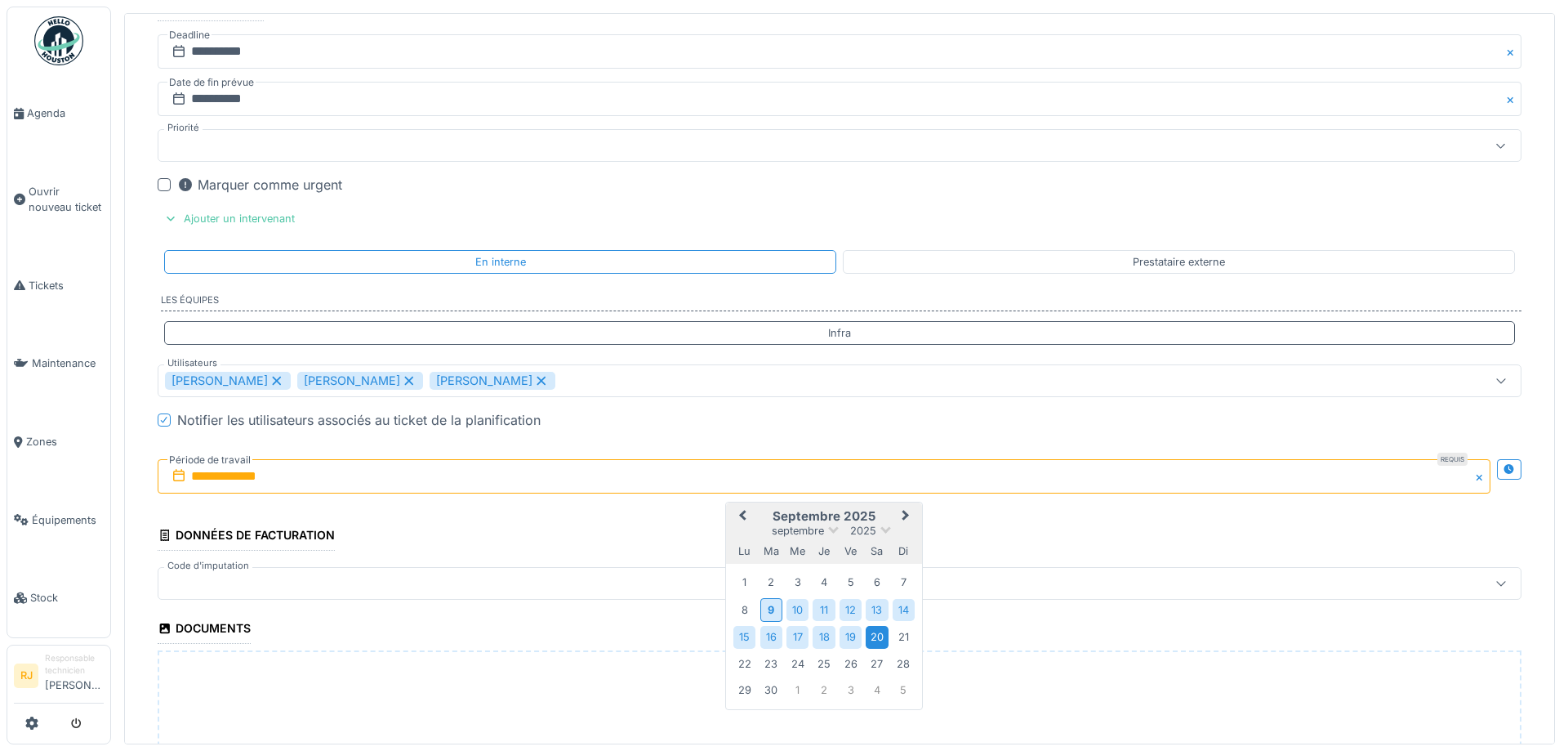
click at [888, 636] on div "20" at bounding box center [877, 637] width 22 height 22
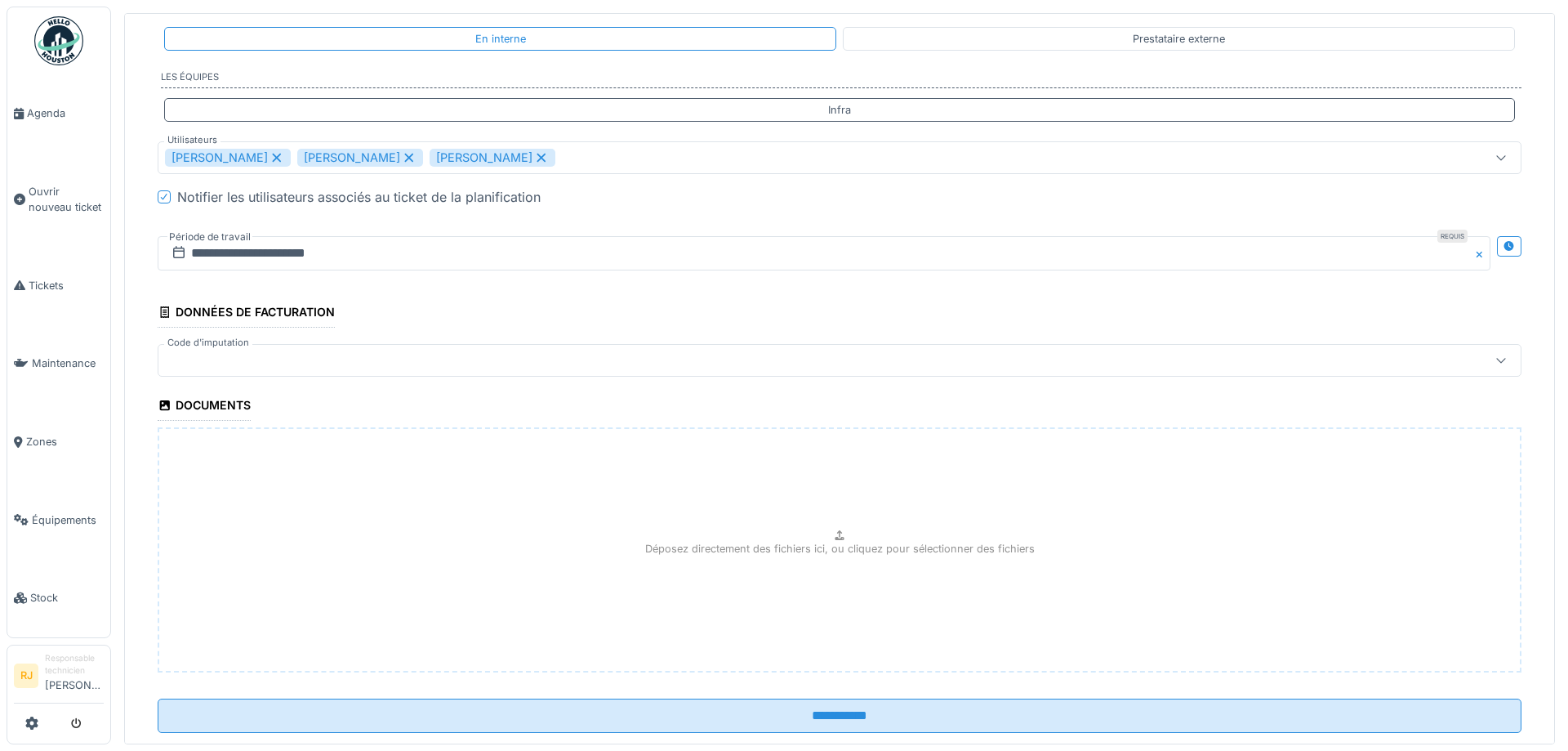
scroll to position [2350, 0]
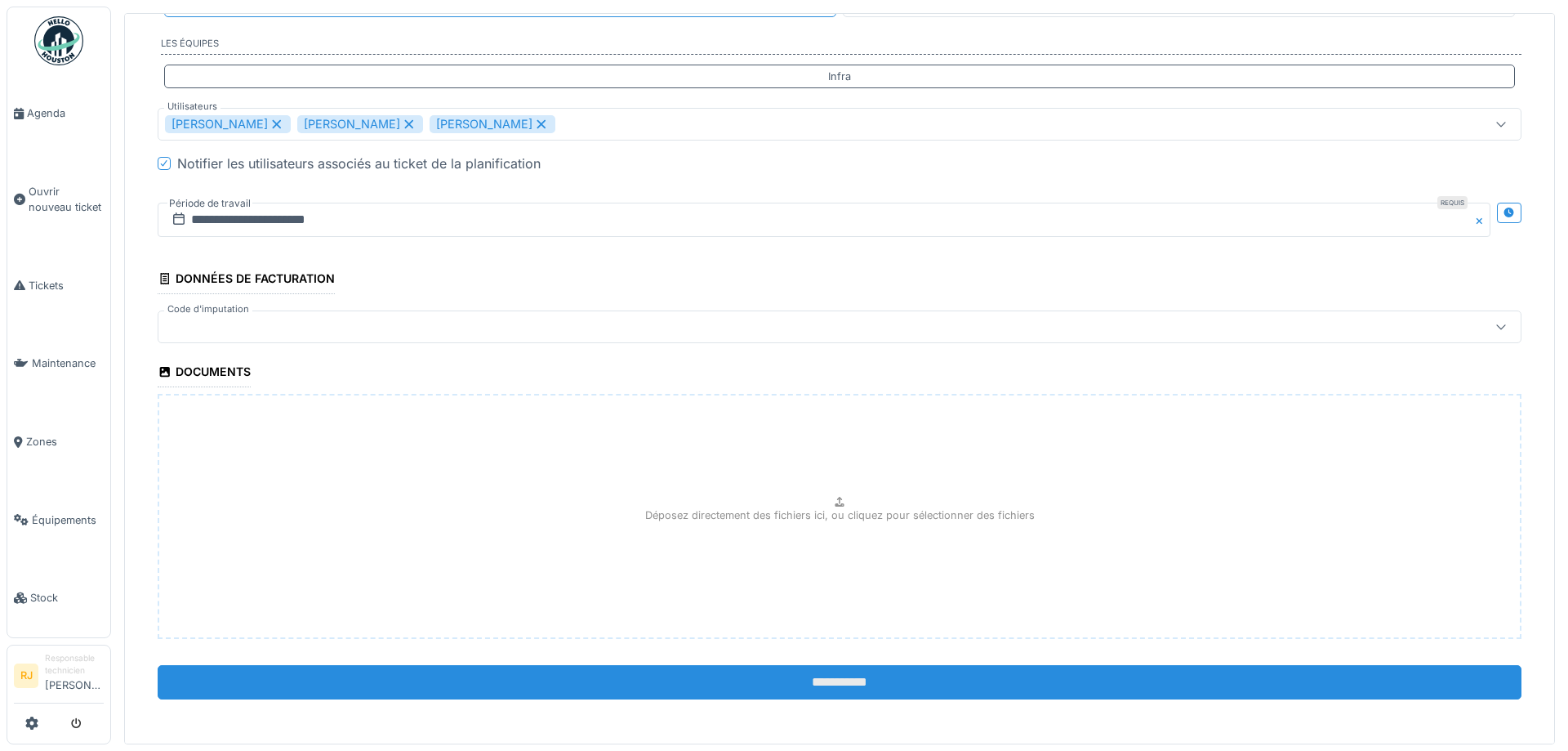
click at [784, 672] on input "**********" at bounding box center [840, 682] width 1364 height 34
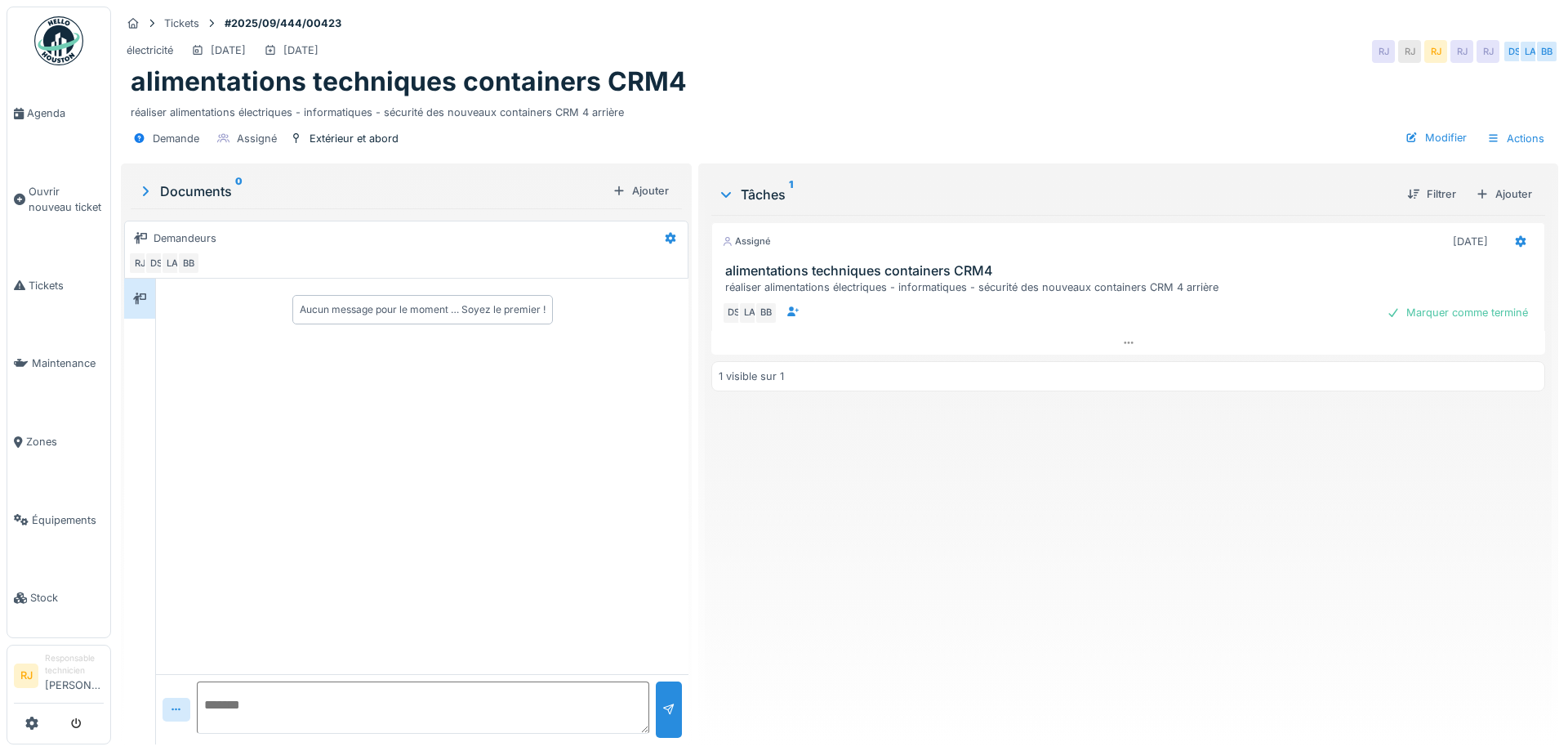
click at [1094, 519] on div "Assigné 20/09/2025 alimentations techniques containers CRM4 réaliser alimentati…" at bounding box center [1128, 473] width 834 height 516
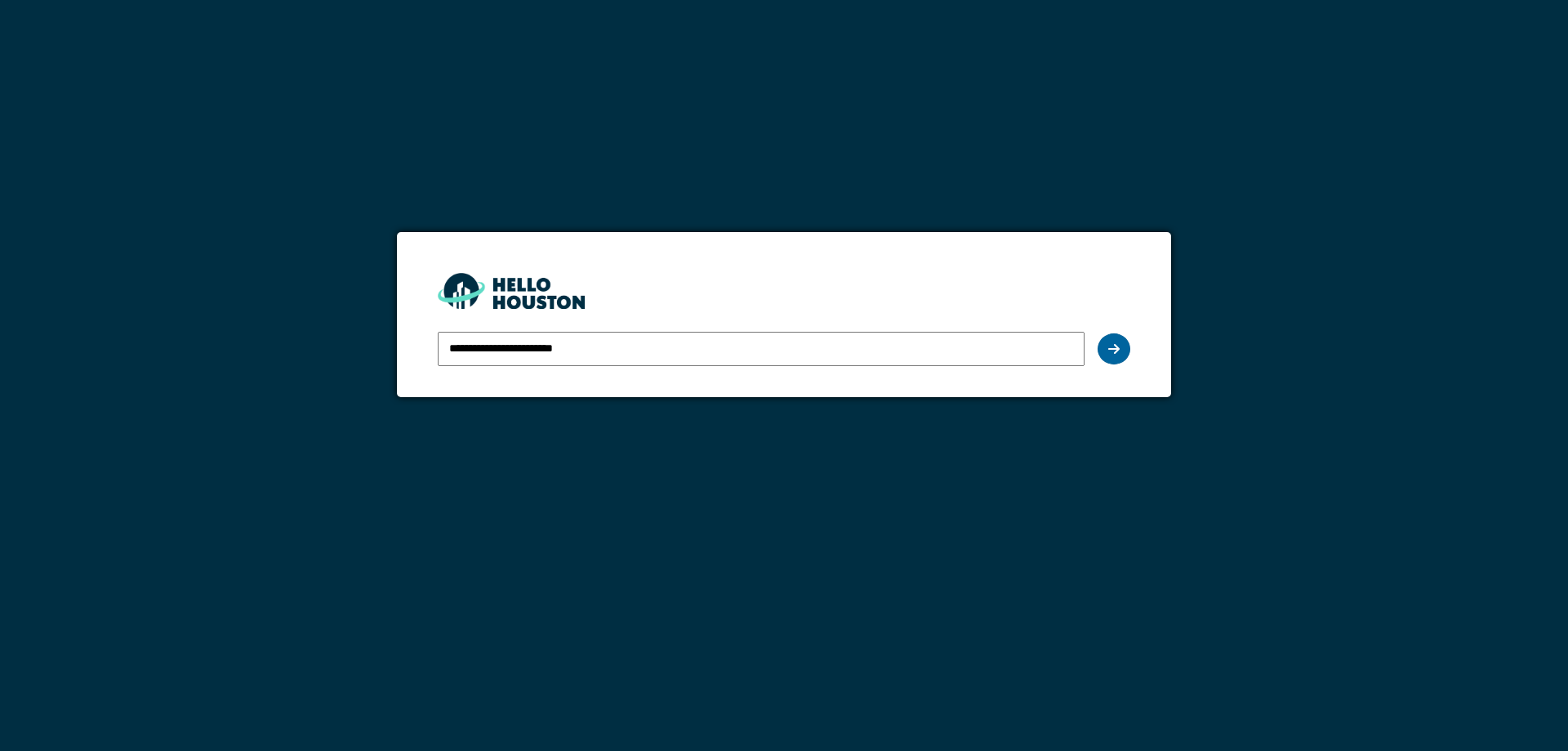
click at [1114, 351] on icon at bounding box center [1114, 349] width 11 height 13
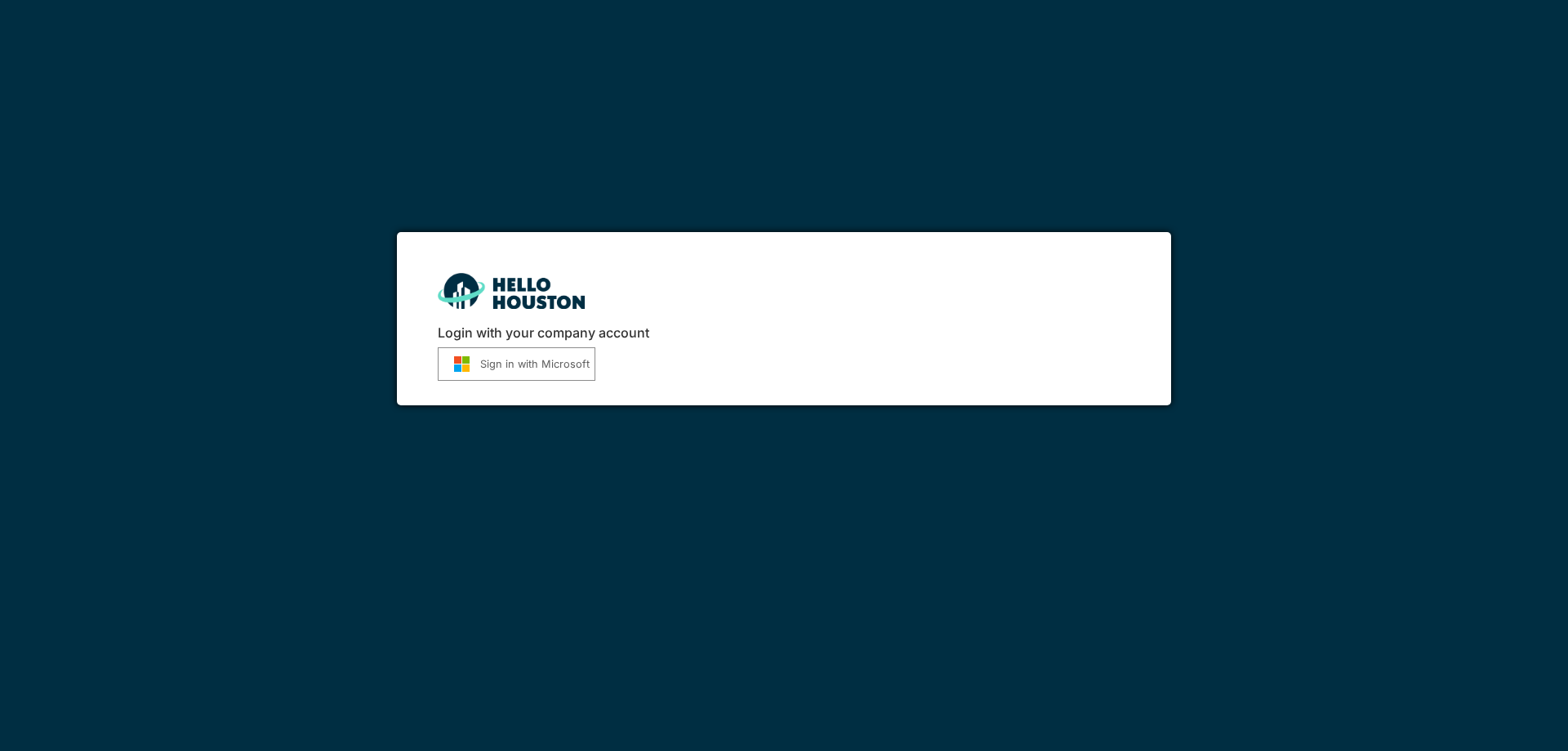
click at [537, 368] on button "Sign in with Microsoft" at bounding box center [517, 364] width 157 height 33
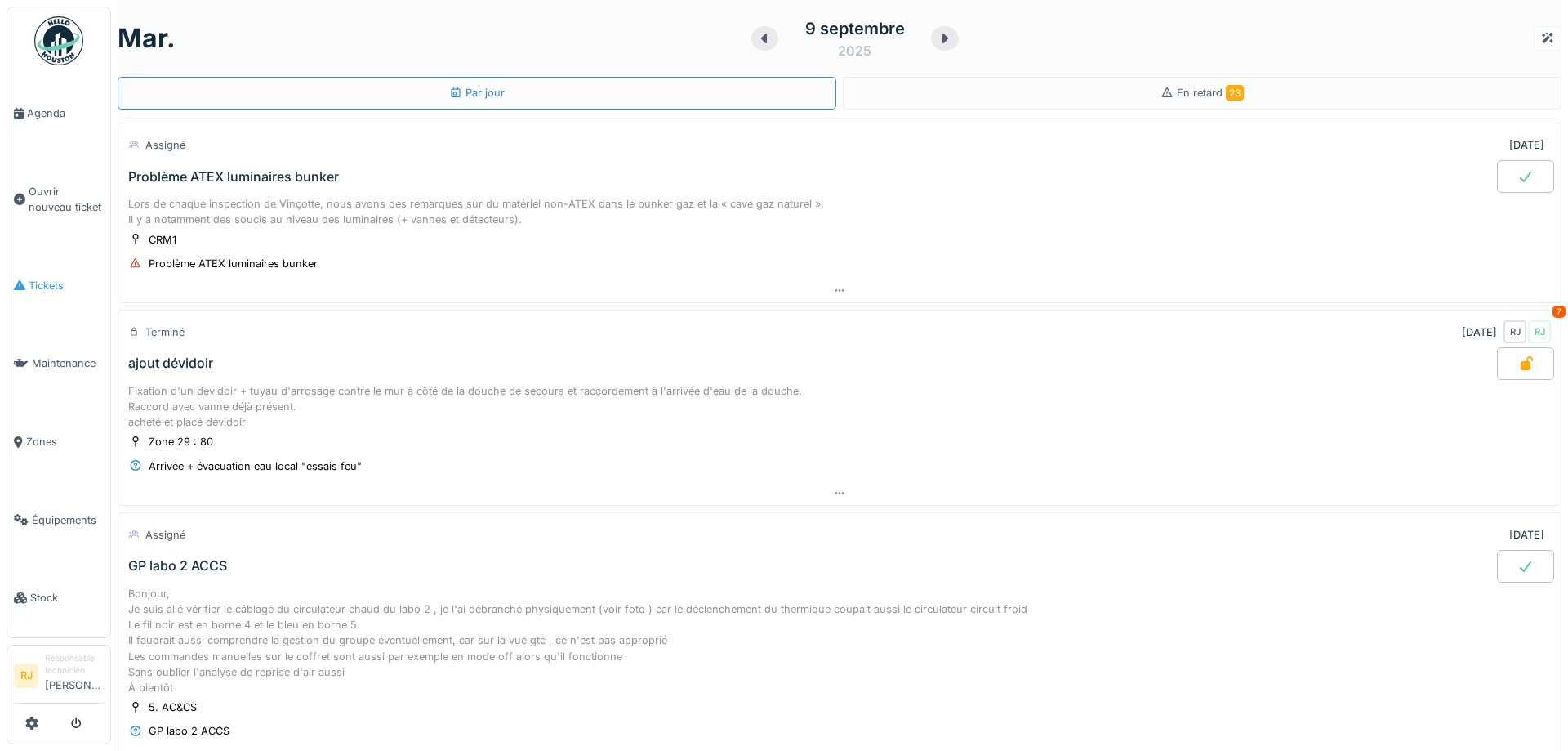
click at [78, 285] on span "Tickets" at bounding box center [66, 285] width 75 height 15
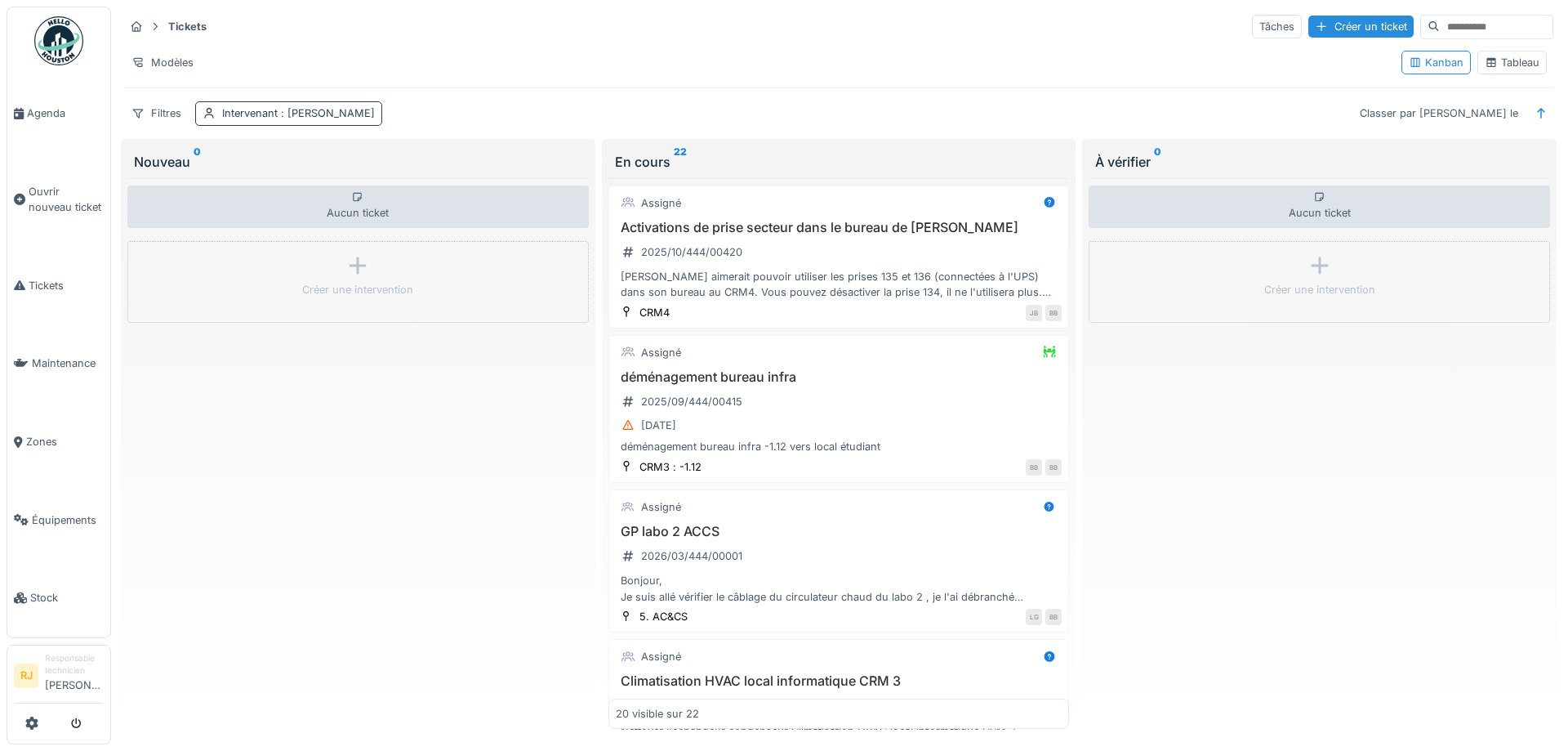
drag, startPoint x: 277, startPoint y: 110, endPoint x: 291, endPoint y: 110, distance: 14.0
click at [277, 110] on div "Intervenant : Ronan Jurcaba" at bounding box center [299, 113] width 152 height 15
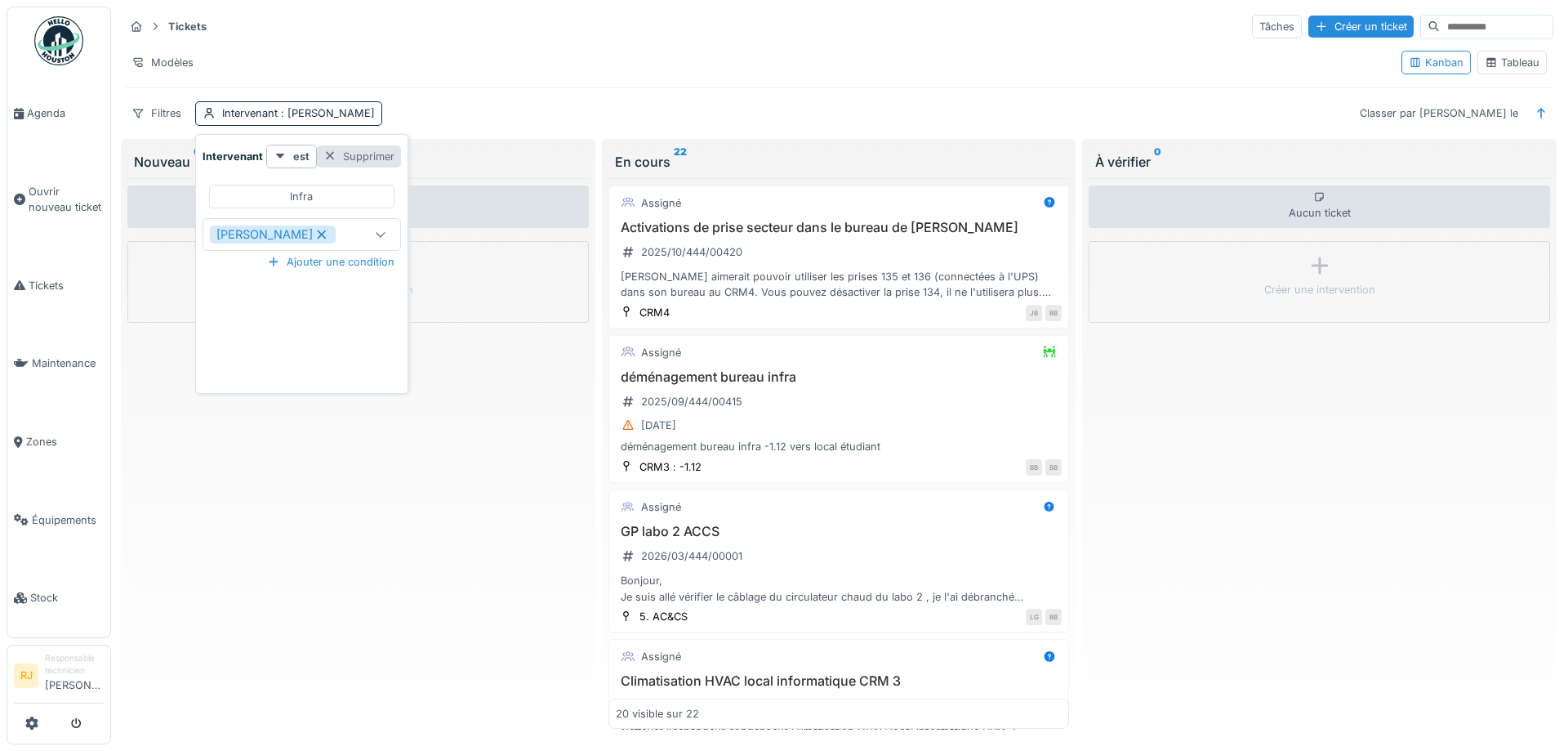
click at [379, 150] on div "Supprimer" at bounding box center [359, 157] width 84 height 22
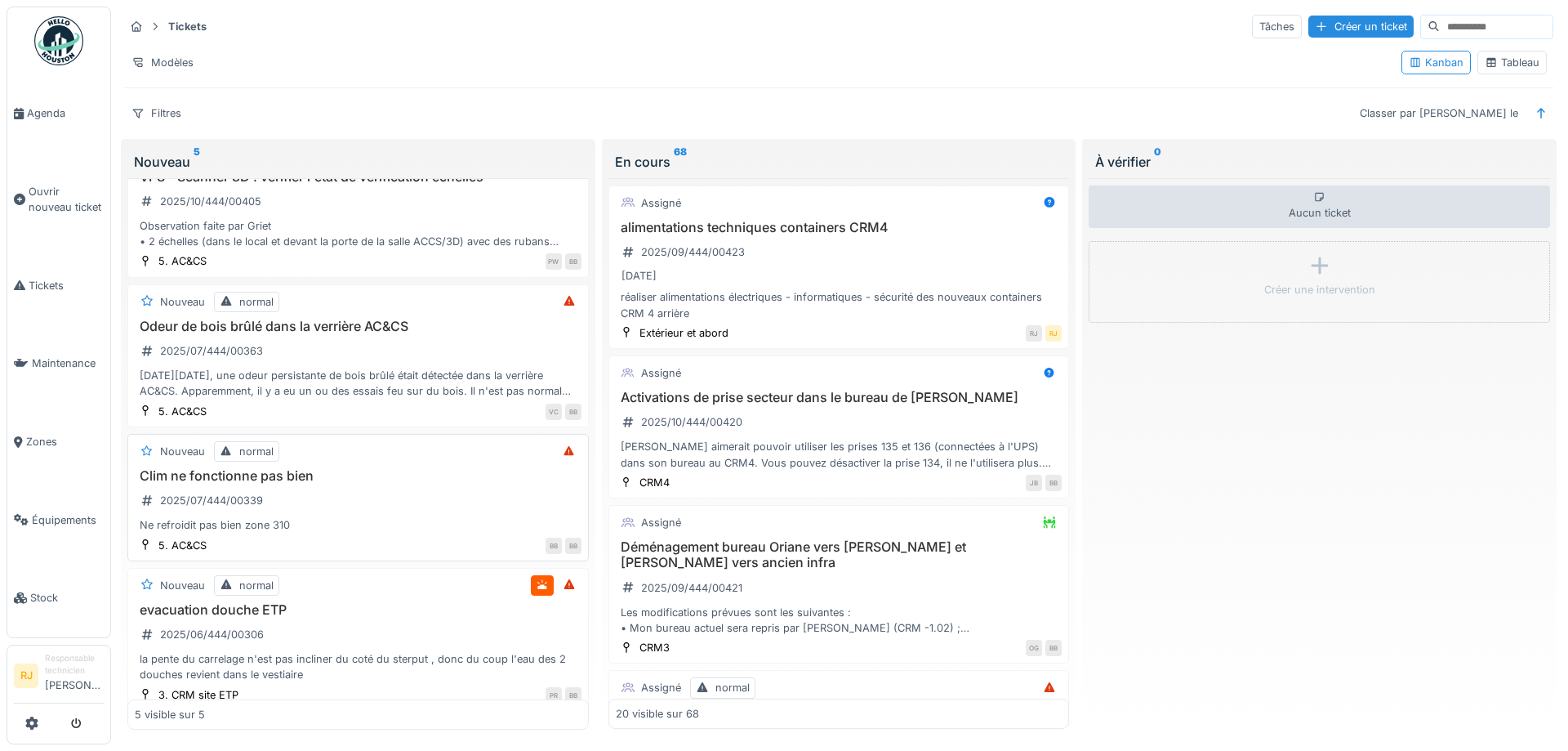
scroll to position [203, 0]
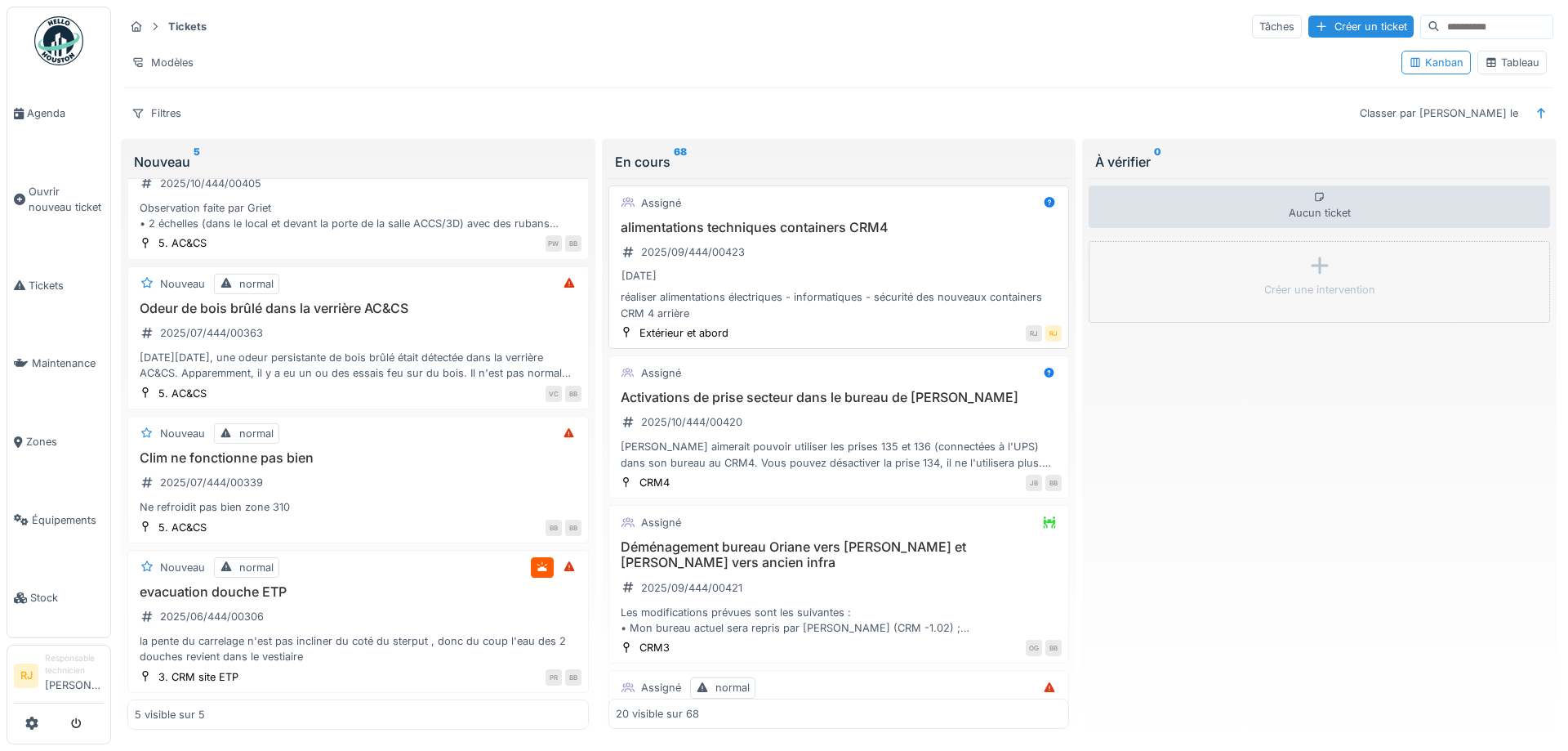
click at [750, 232] on h3 "alimentations techniques containers CRM4" at bounding box center [840, 228] width 447 height 15
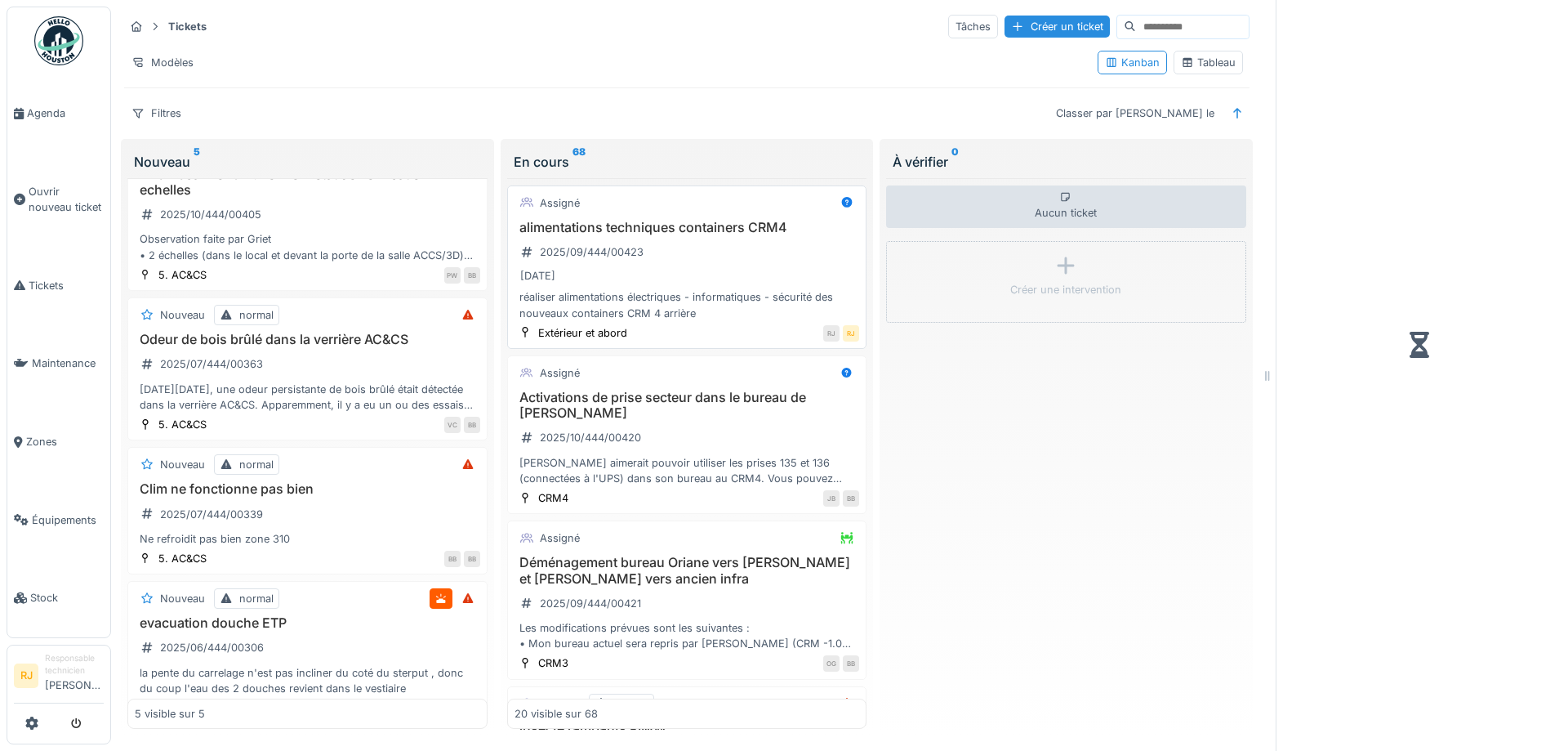
scroll to position [234, 0]
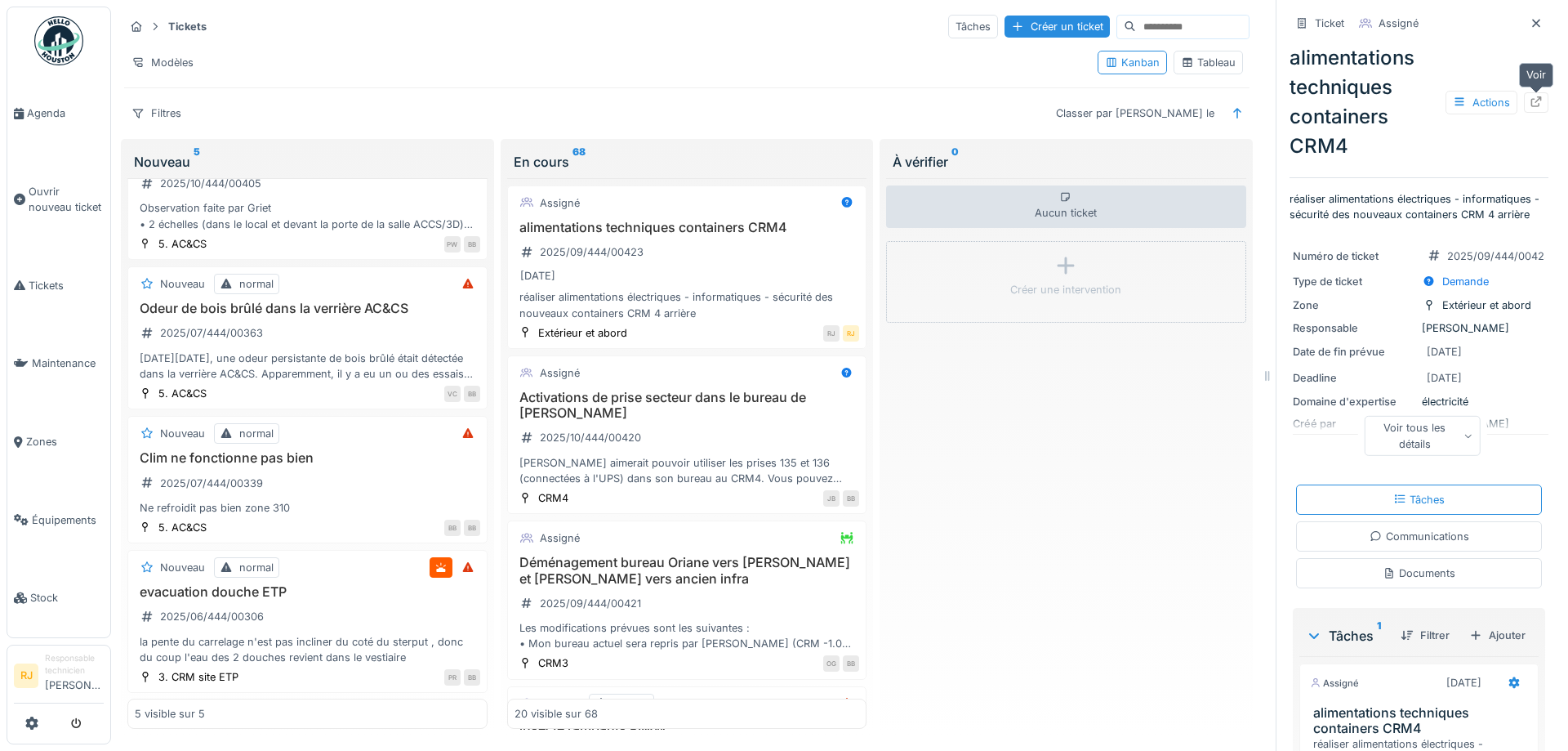
click at [1541, 103] on icon at bounding box center [1536, 102] width 13 height 10
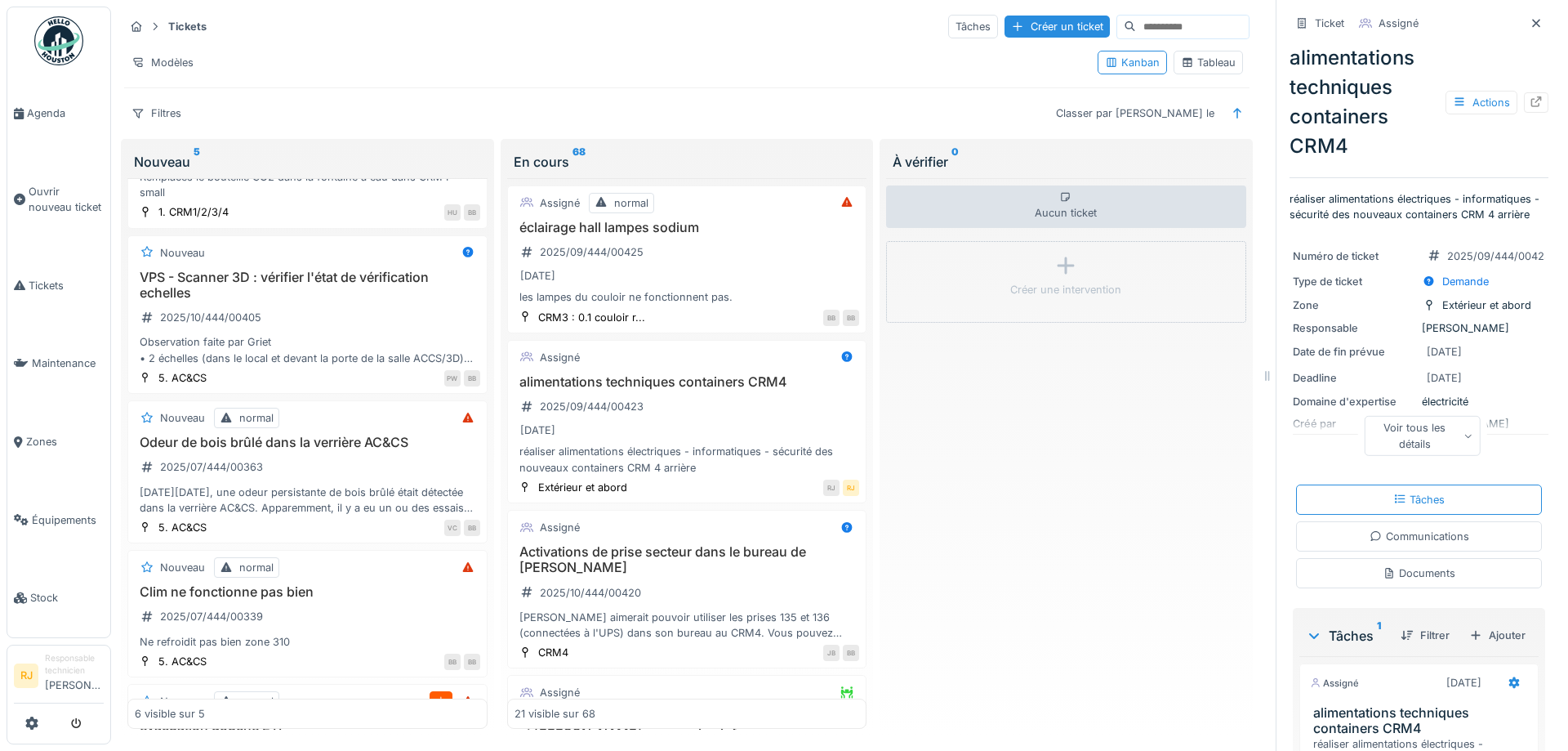
scroll to position [367, 0]
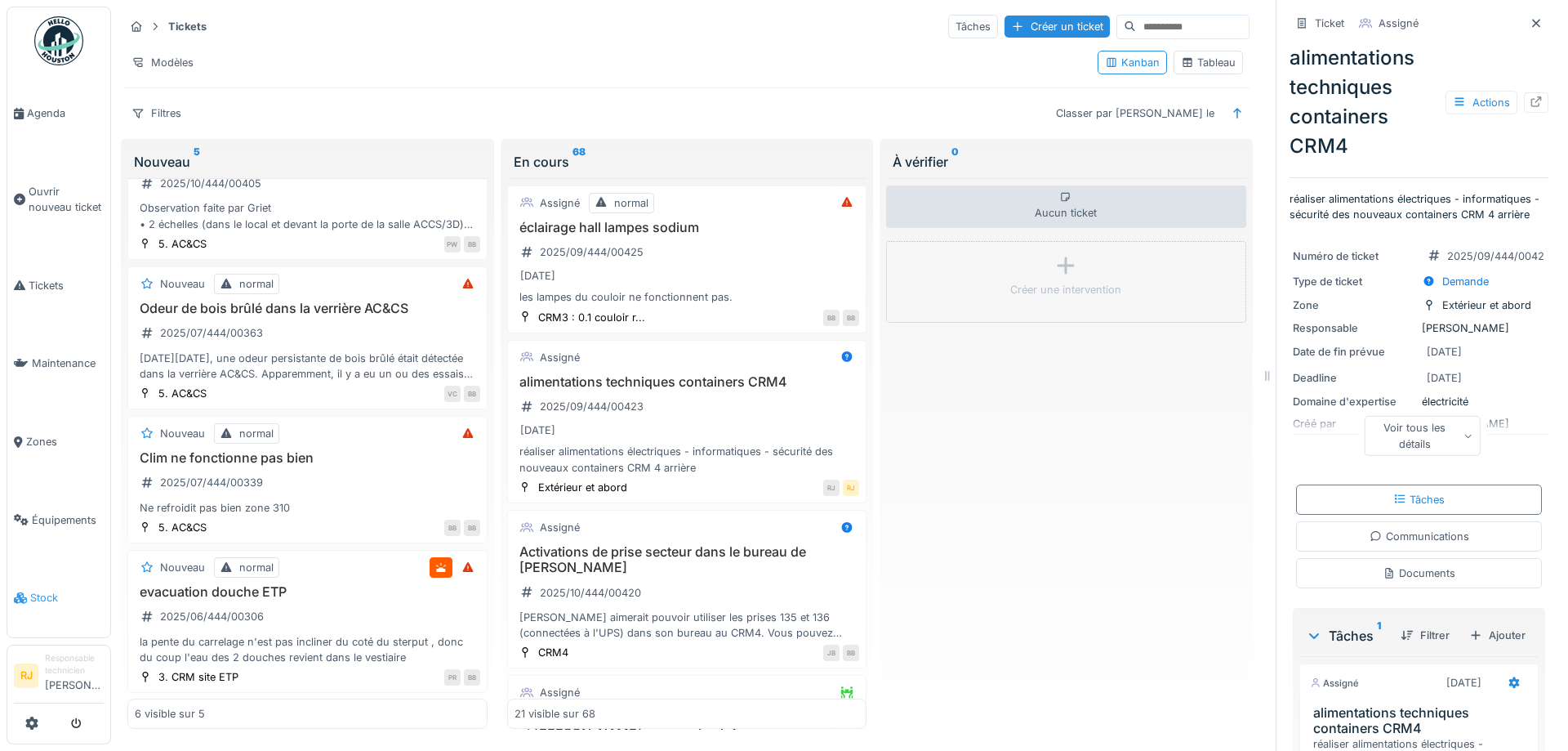
click at [44, 590] on span "Stock" at bounding box center [67, 598] width 74 height 15
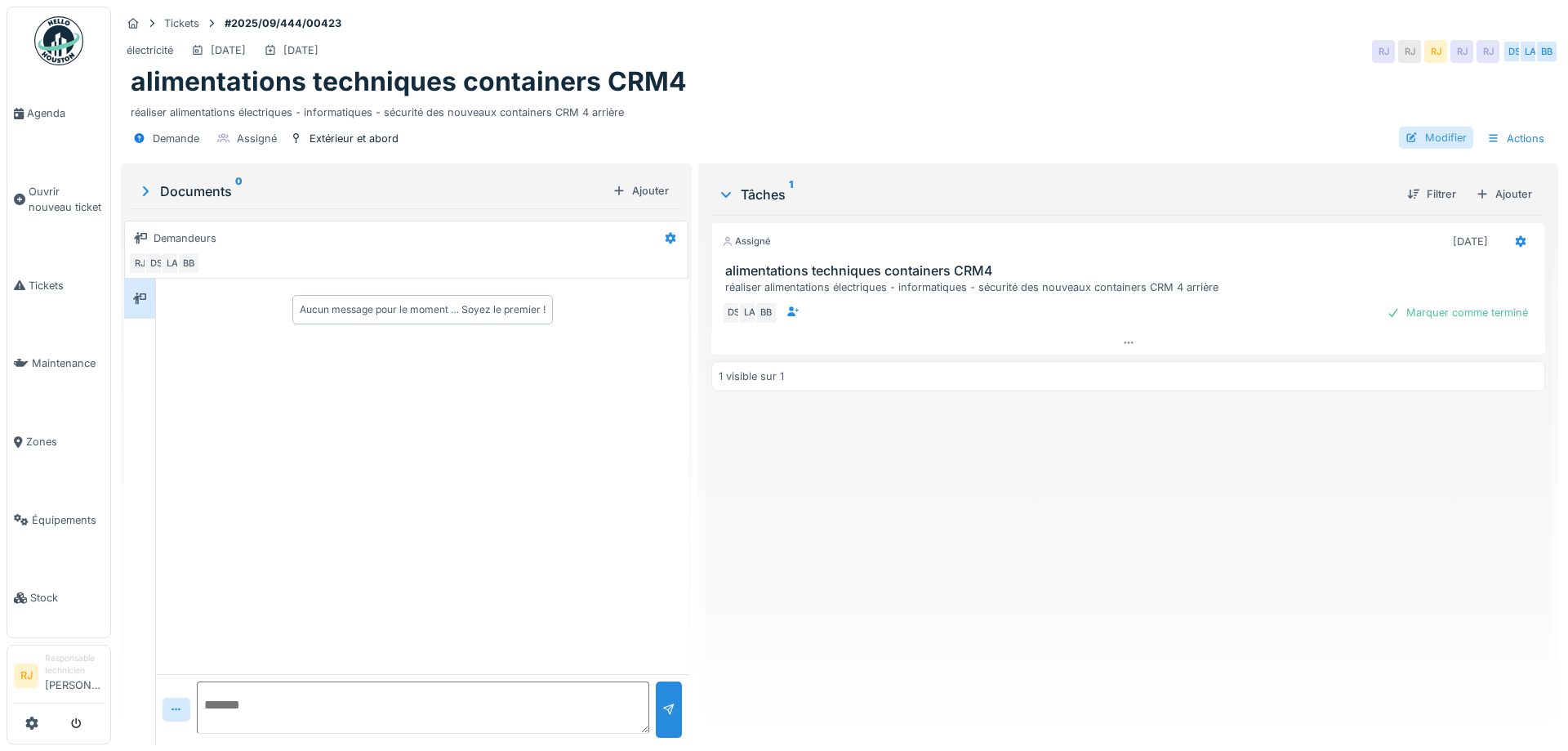
click at [1415, 136] on div at bounding box center [1411, 138] width 13 height 15
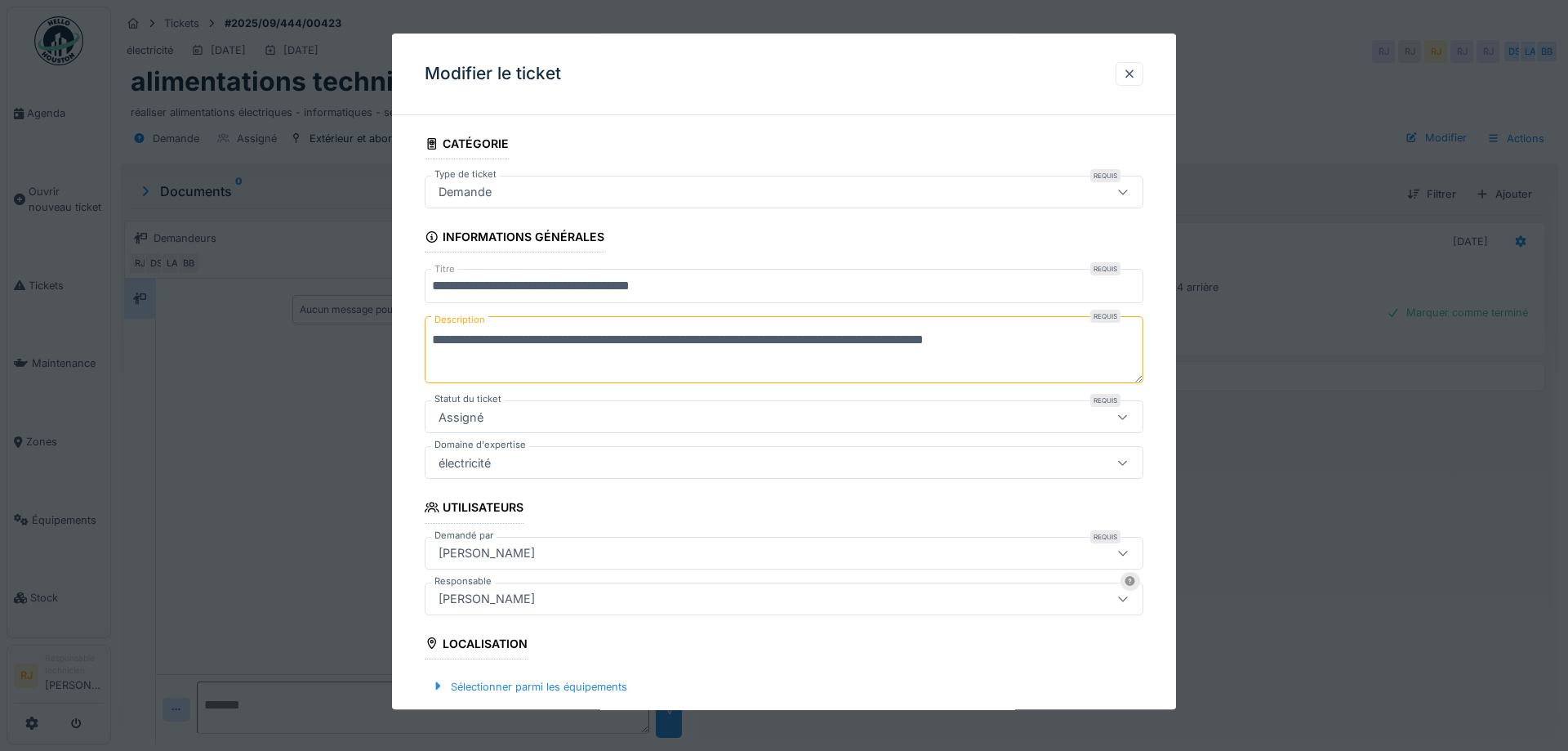
click at [1288, 150] on div at bounding box center [784, 375] width 1568 height 751
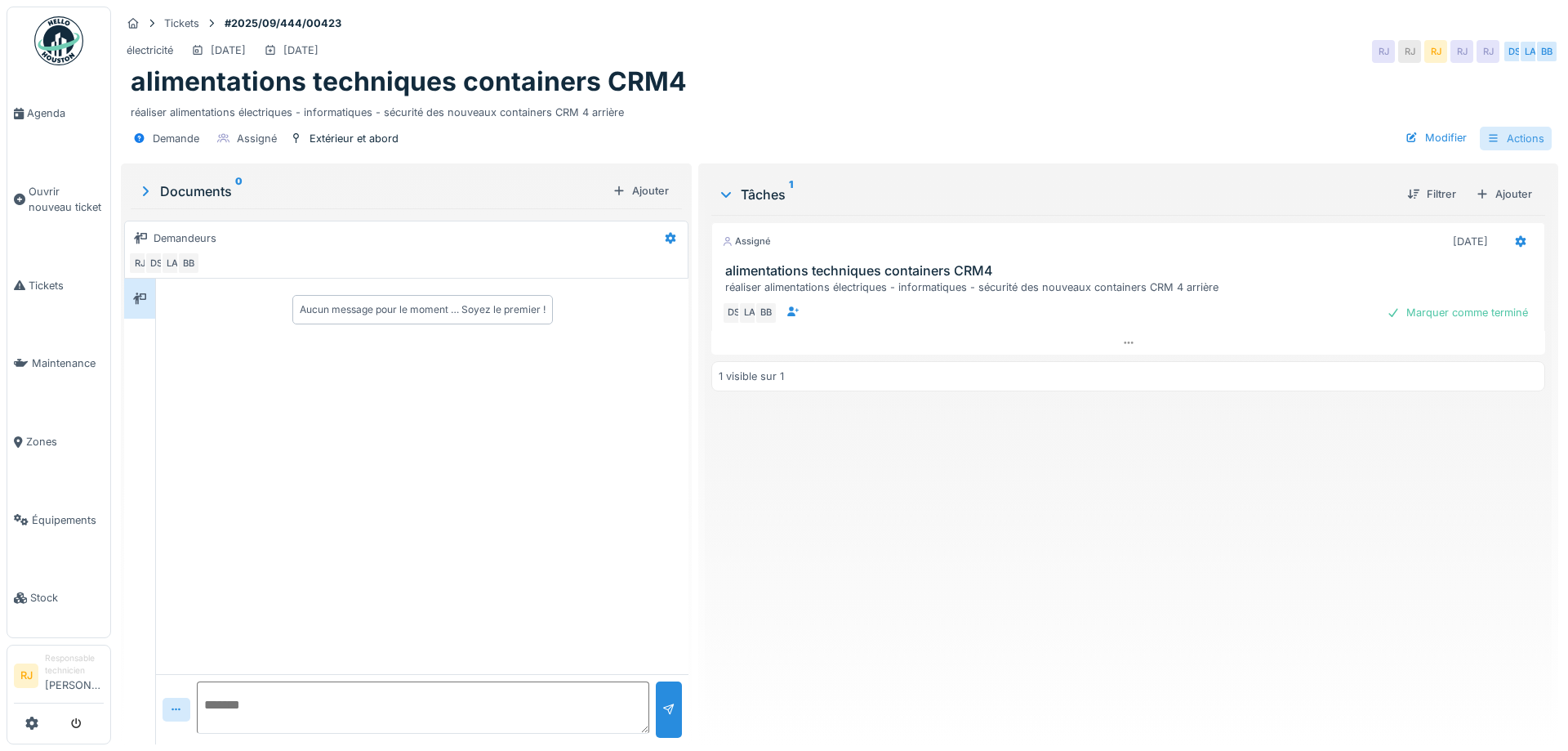
click at [1529, 136] on div "Actions" at bounding box center [1516, 139] width 72 height 24
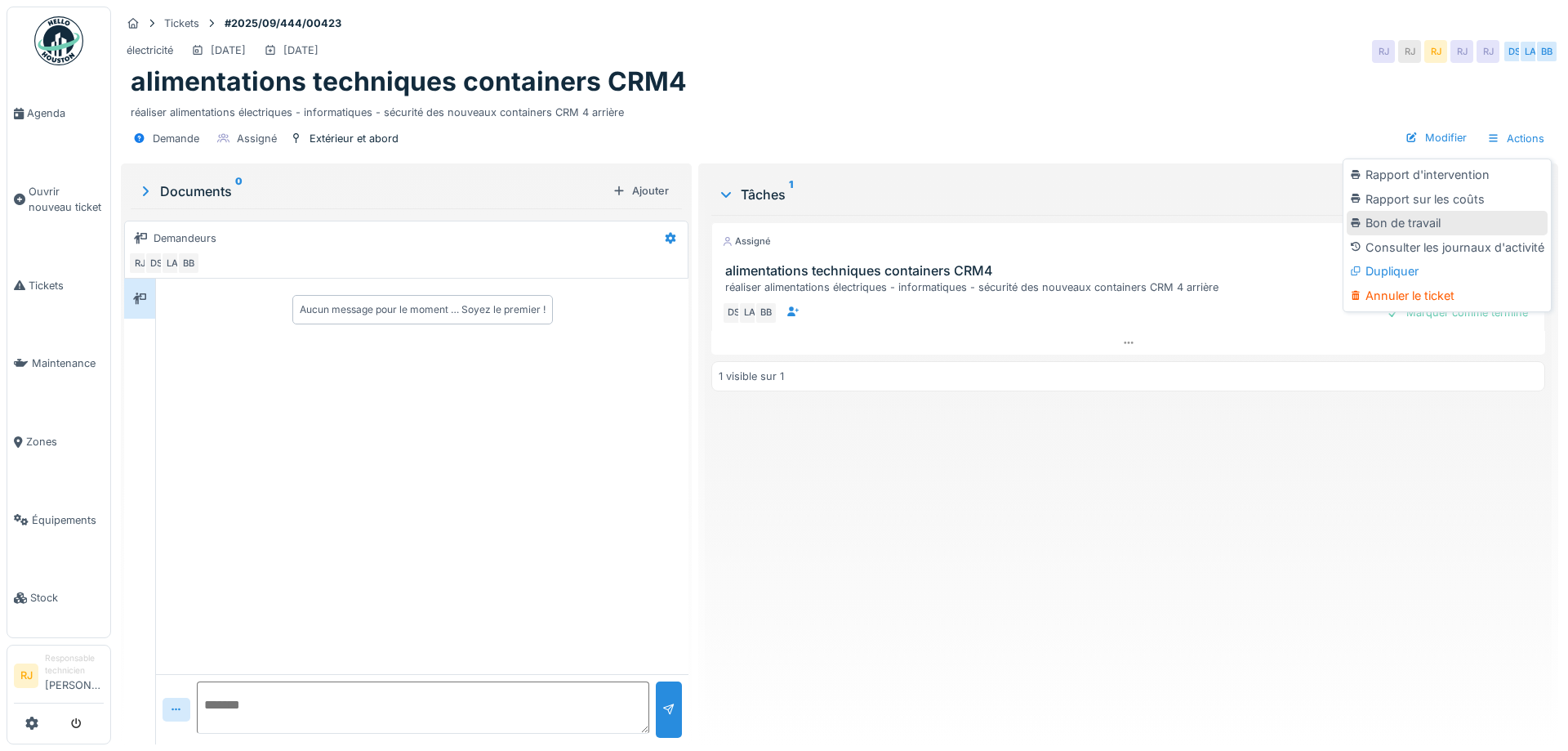
click at [1428, 229] on div "Bon de travail" at bounding box center [1447, 223] width 201 height 25
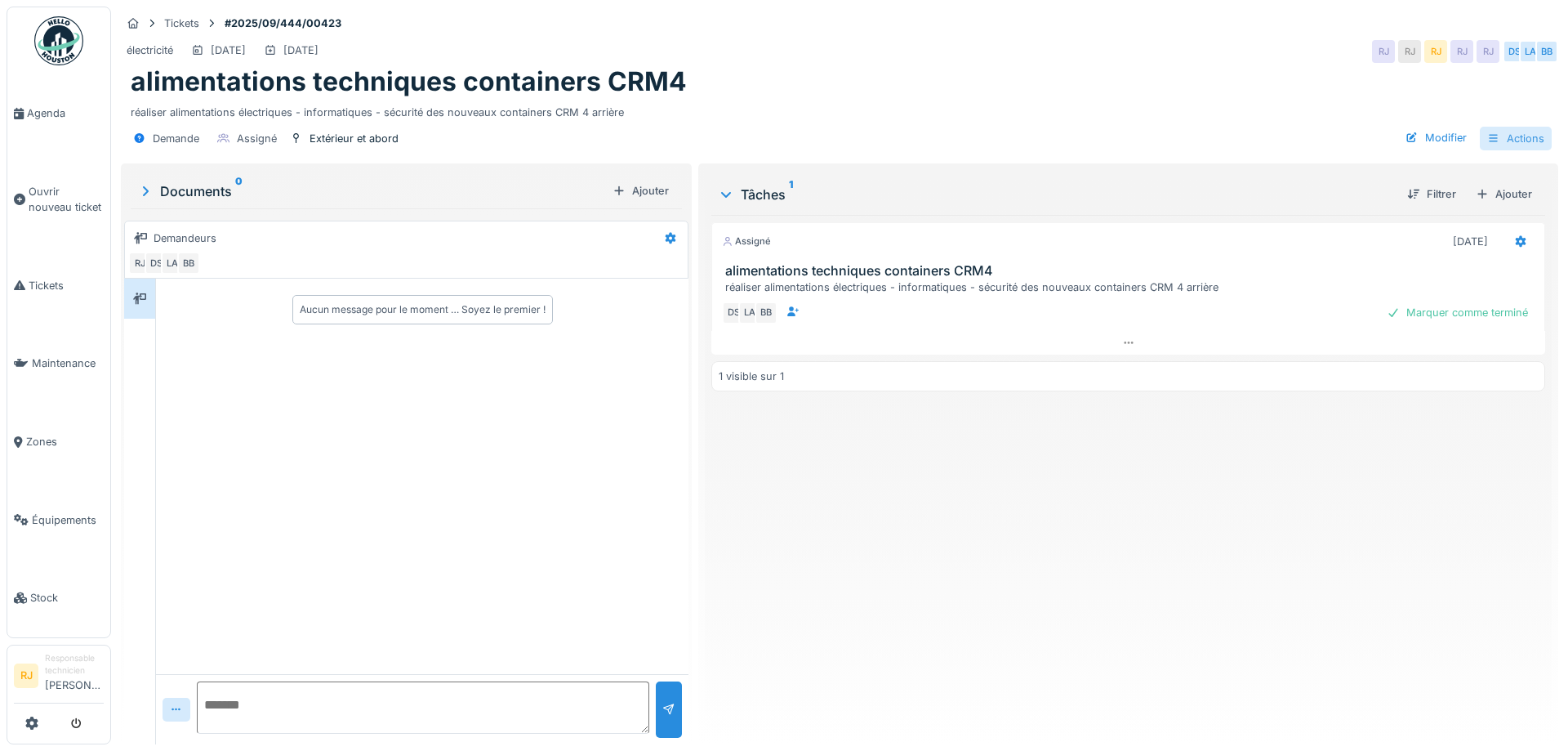
click at [1524, 140] on div "Actions" at bounding box center [1516, 139] width 72 height 24
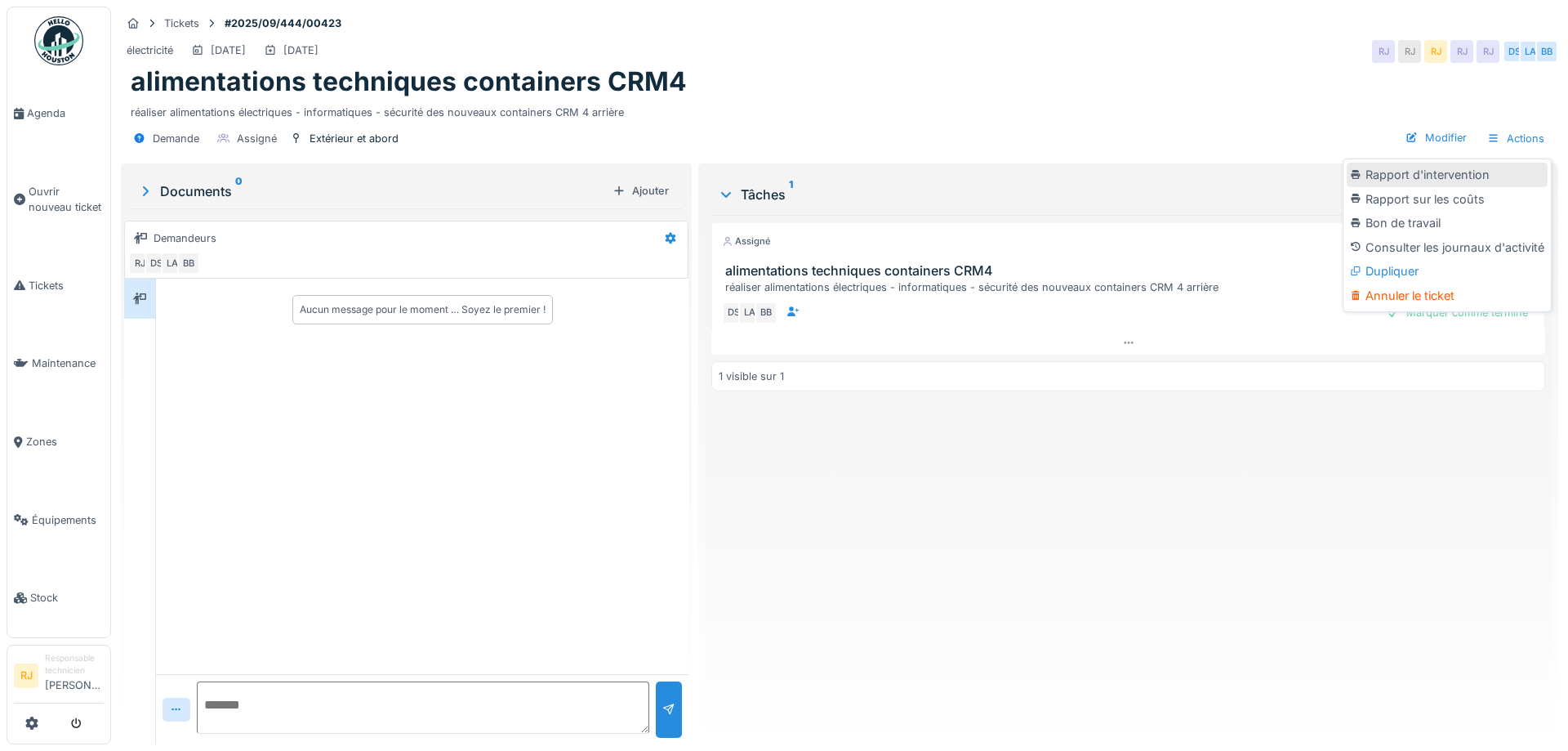
click at [1446, 171] on div "Rapport d'intervention" at bounding box center [1447, 175] width 201 height 25
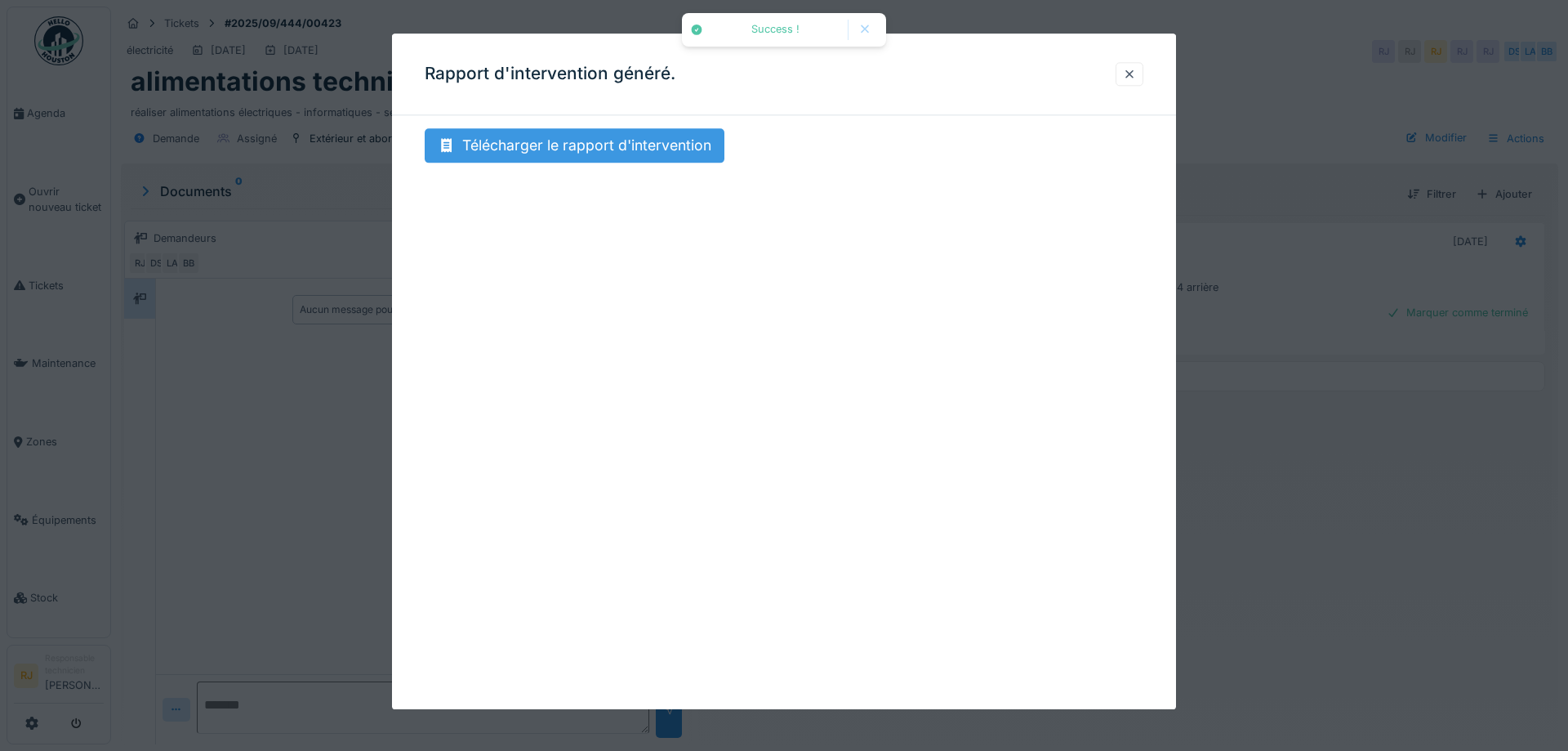
click at [651, 134] on div "Télécharger le rapport d'intervention" at bounding box center [574, 146] width 300 height 34
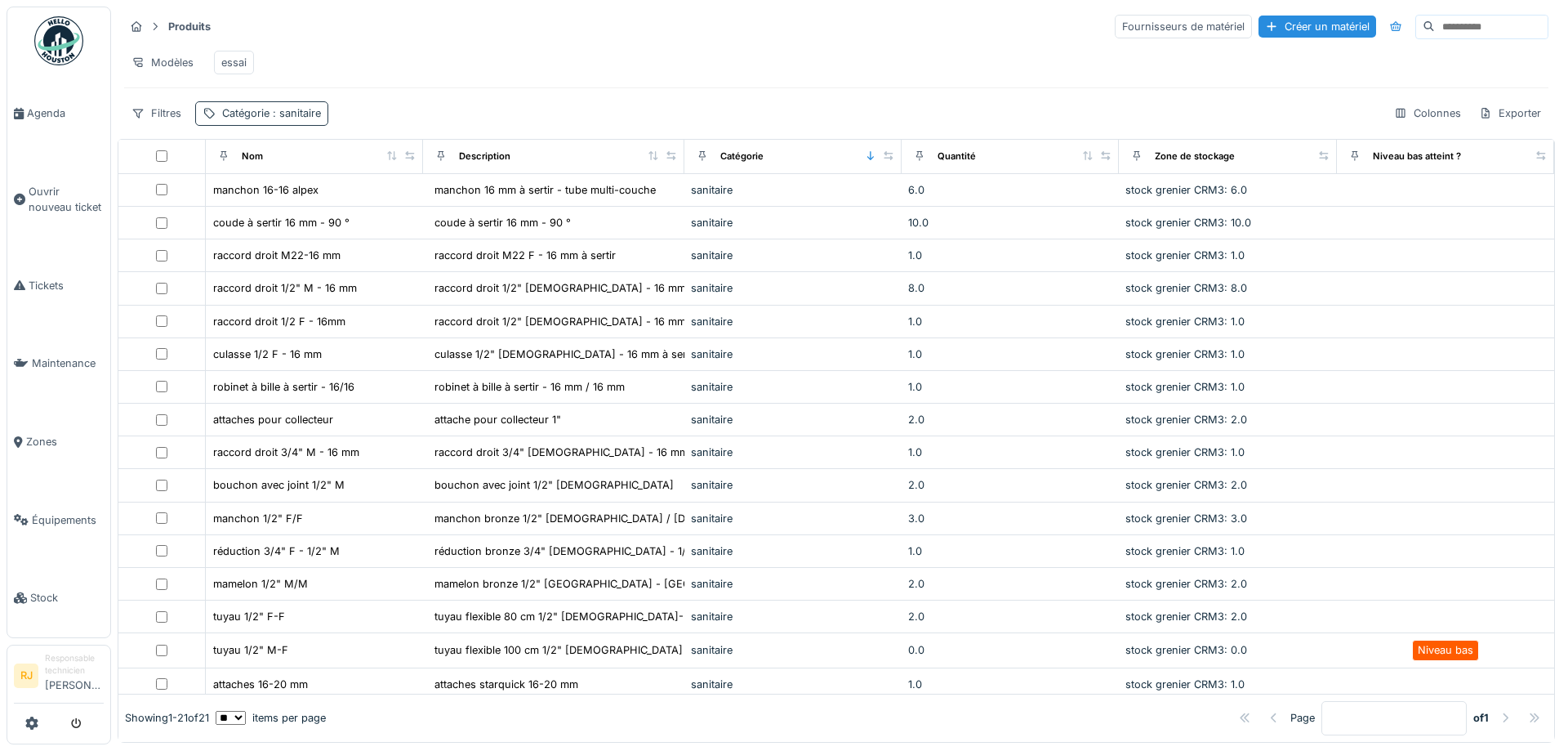
click at [261, 112] on div "Catégorie : sanitaire" at bounding box center [271, 113] width 98 height 15
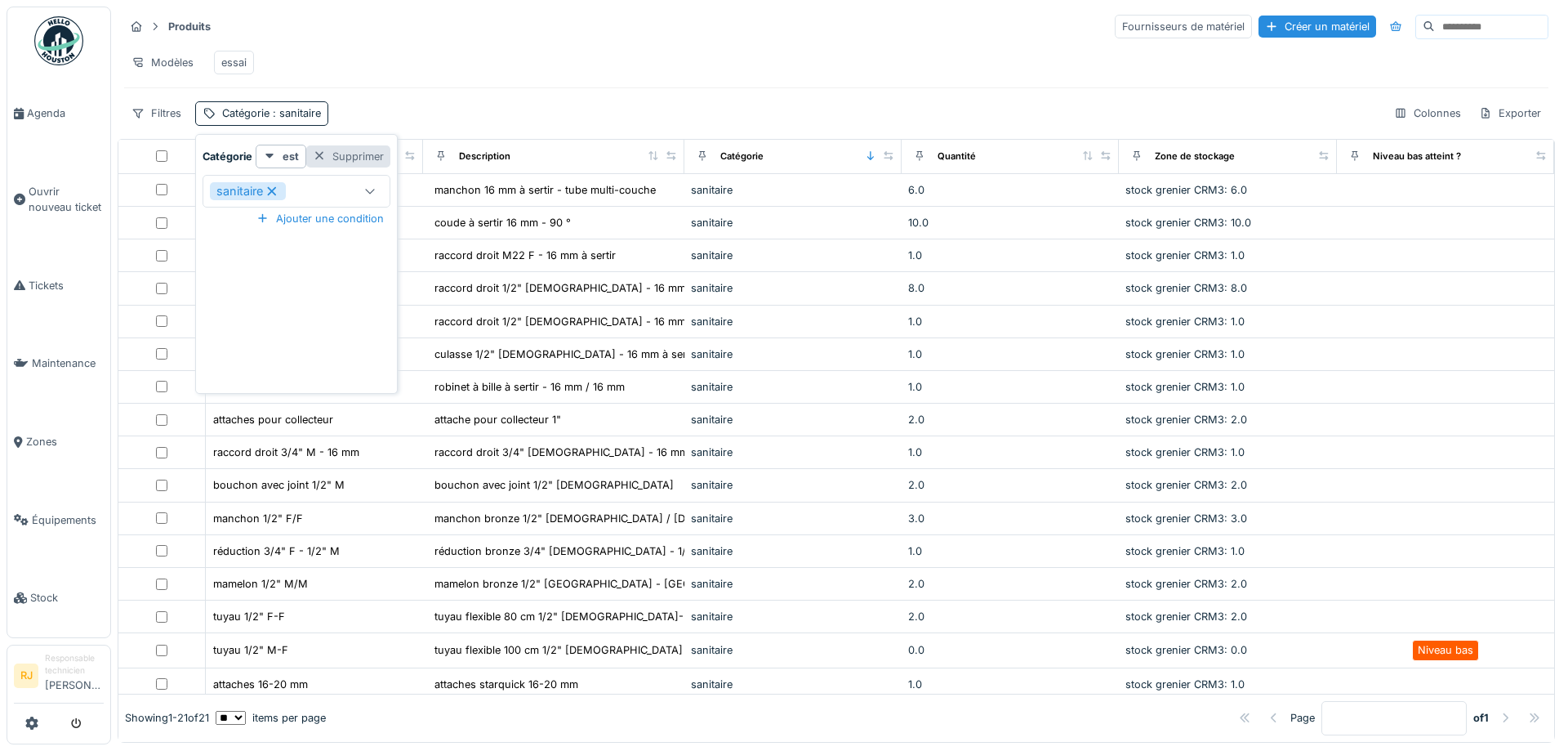
click at [325, 156] on div at bounding box center [319, 157] width 13 height 15
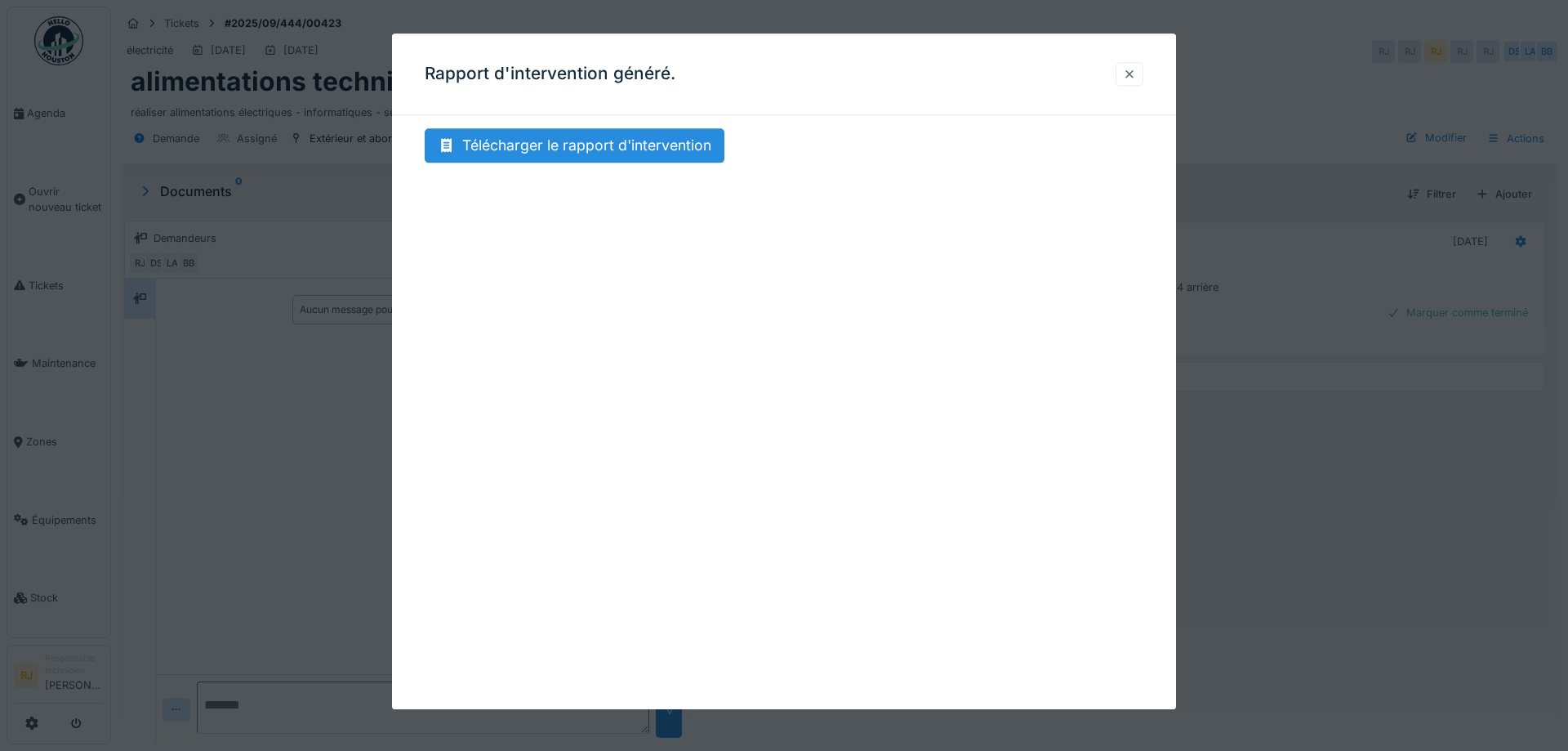
click at [1132, 78] on div at bounding box center [1129, 74] width 13 height 15
